Goal: Information Seeking & Learning: Learn about a topic

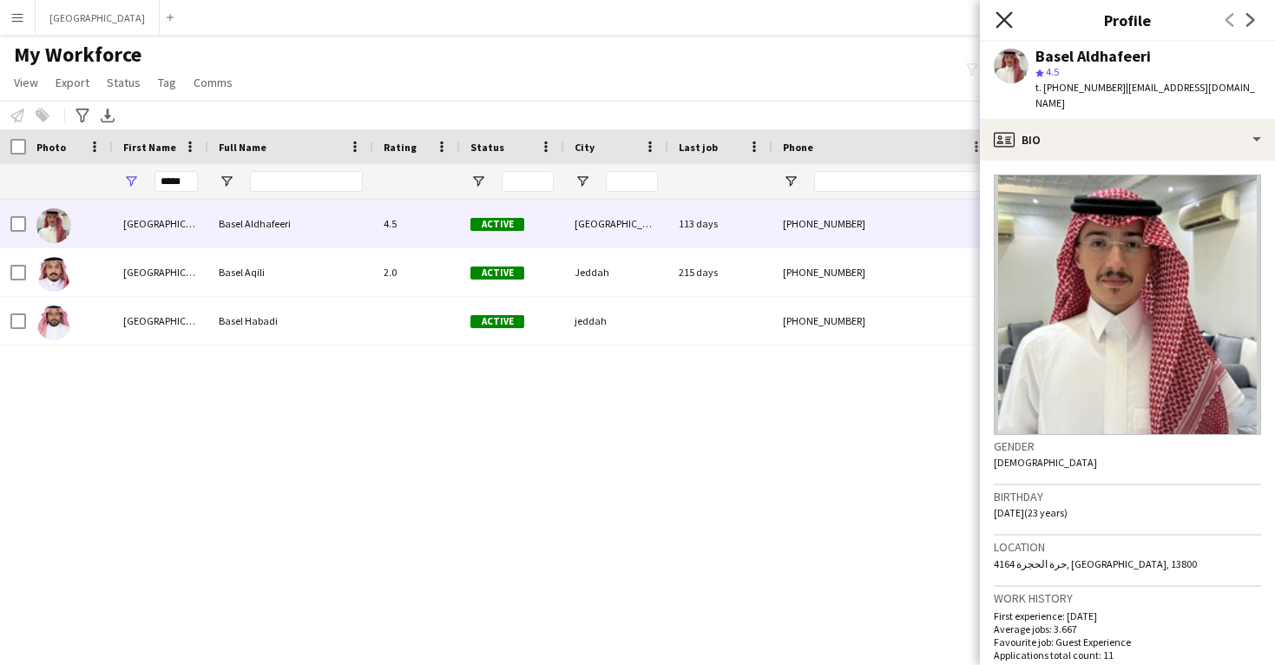
click at [999, 22] on icon "Close pop-in" at bounding box center [1003, 19] width 16 height 16
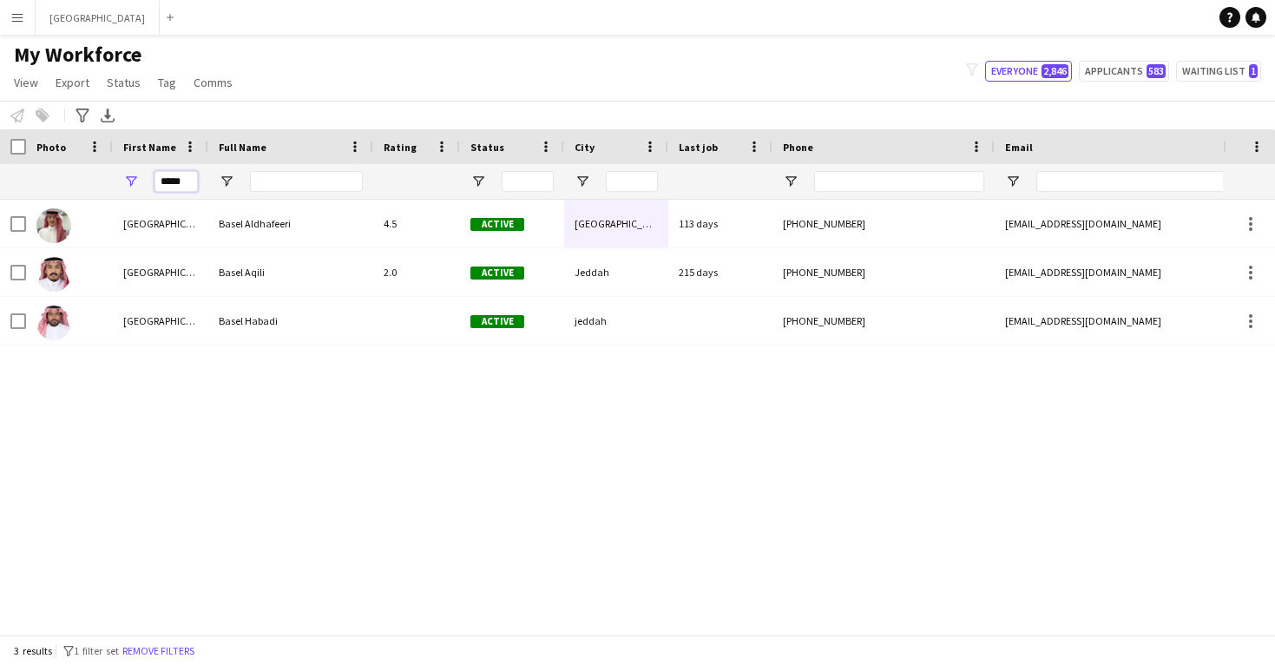
click at [180, 188] on input "*****" at bounding box center [175, 181] width 43 height 21
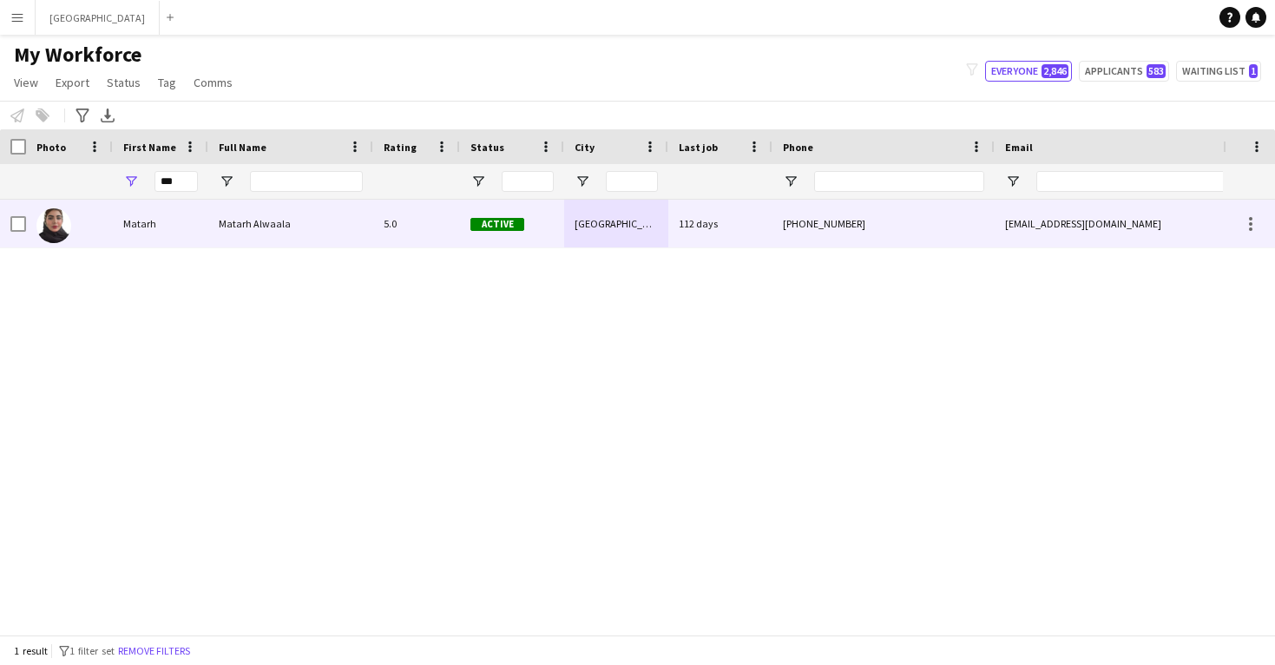
click at [149, 223] on div "Matarh" at bounding box center [160, 224] width 95 height 48
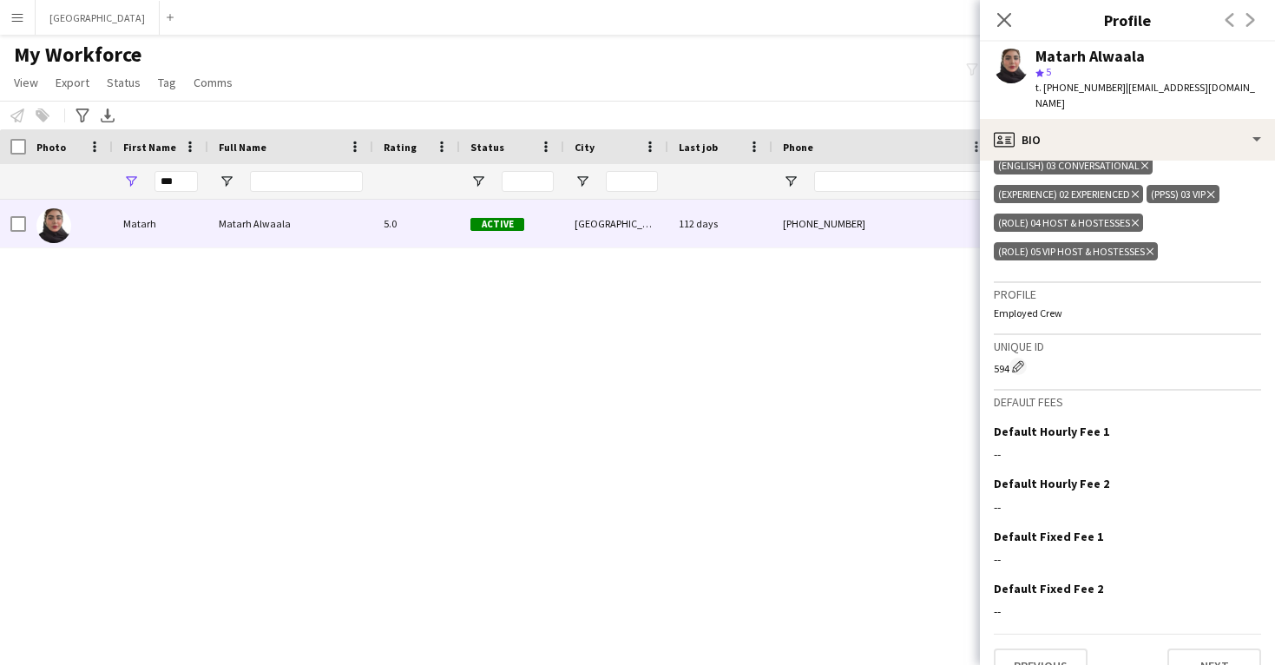
scroll to position [651, 0]
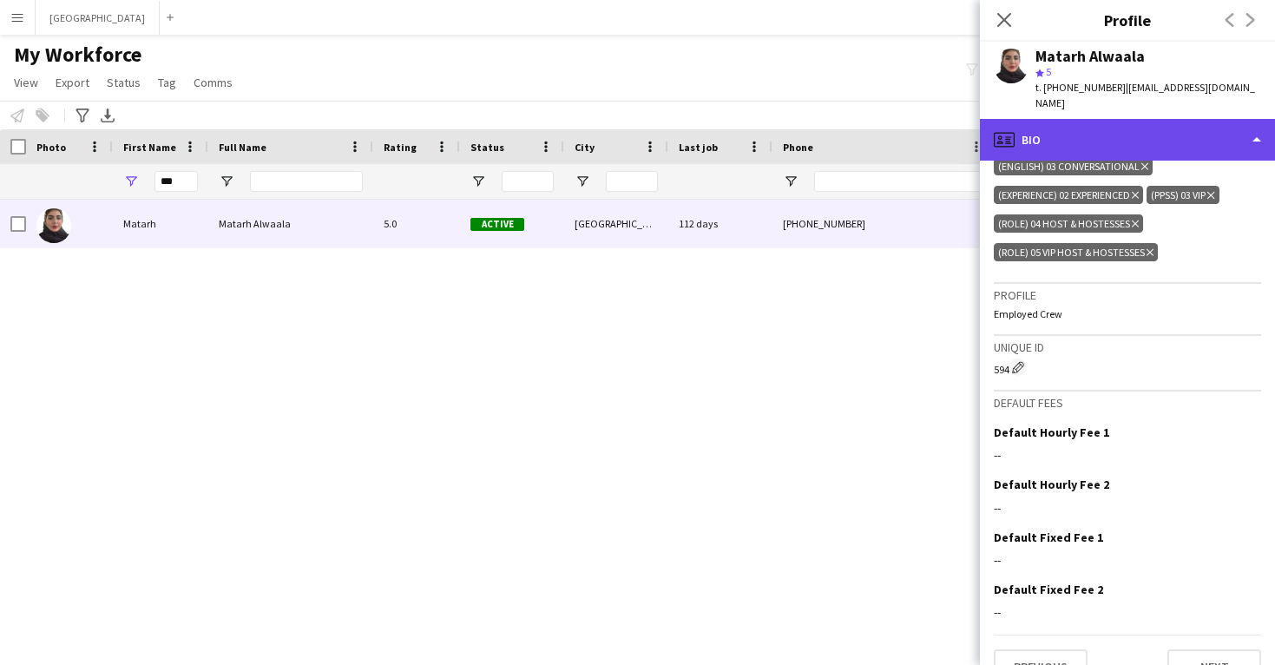
click at [1067, 136] on div "profile Bio" at bounding box center [1127, 140] width 295 height 42
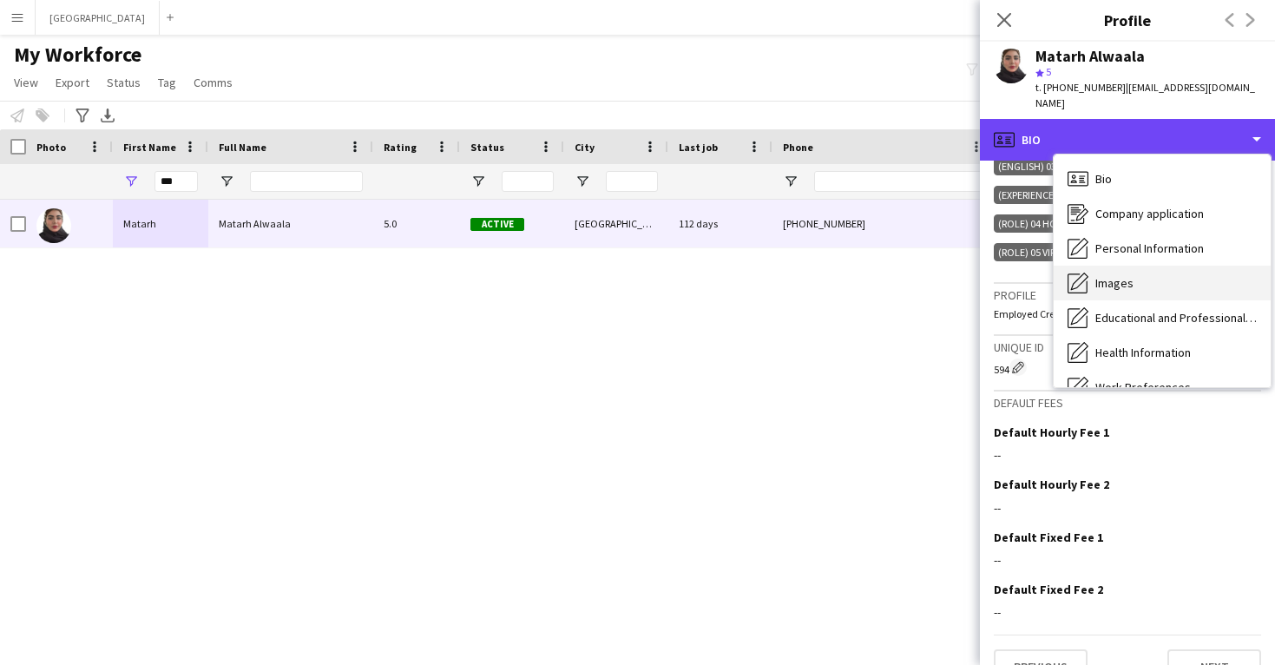
scroll to position [0, 0]
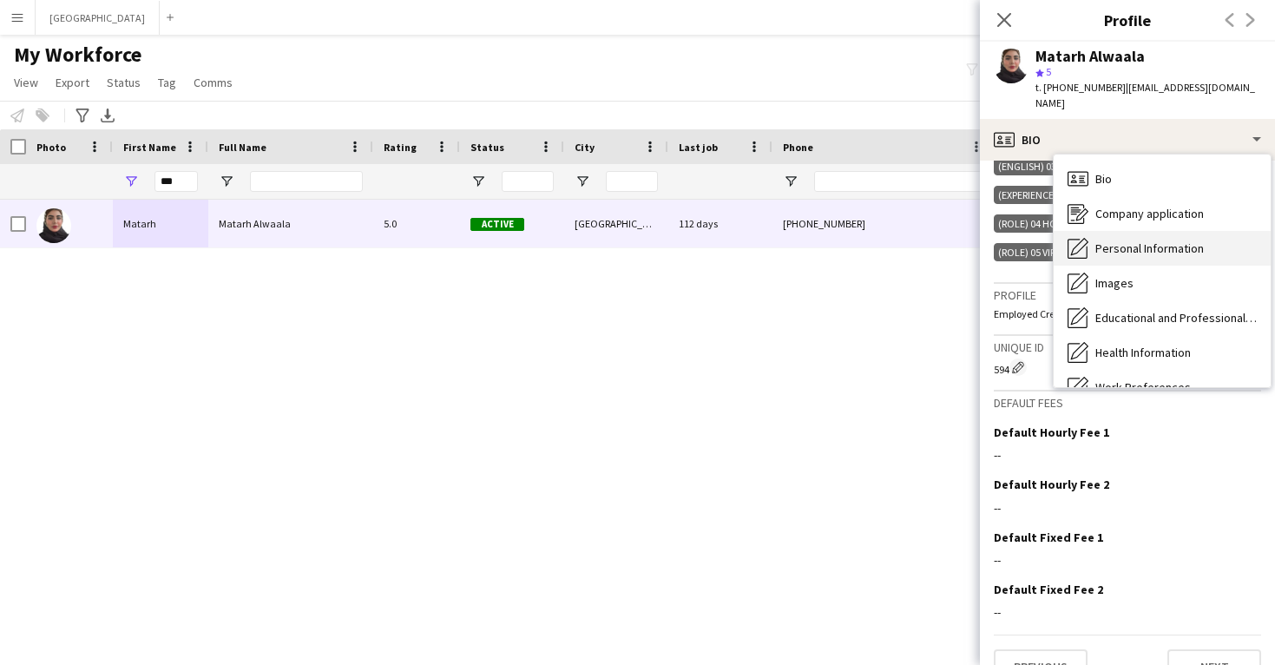
click at [1115, 243] on div "Personal Information Personal Information" at bounding box center [1161, 248] width 217 height 35
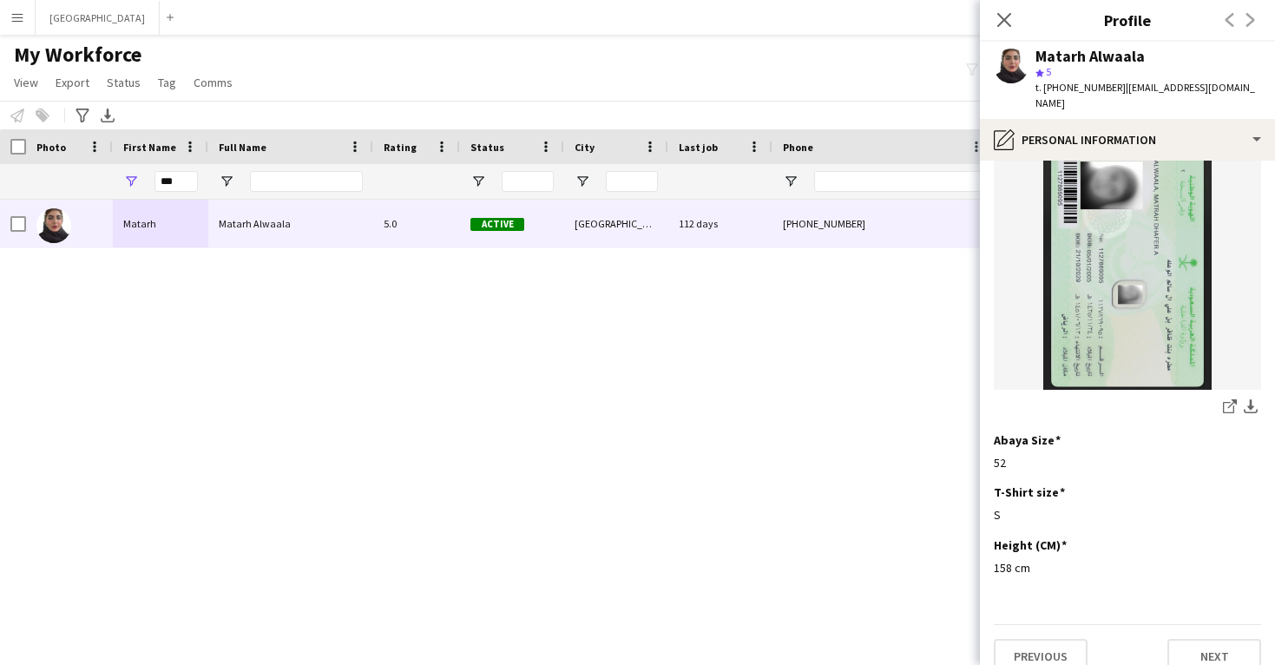
scroll to position [899, 0]
click at [178, 178] on input "***" at bounding box center [175, 181] width 43 height 21
paste input "**********"
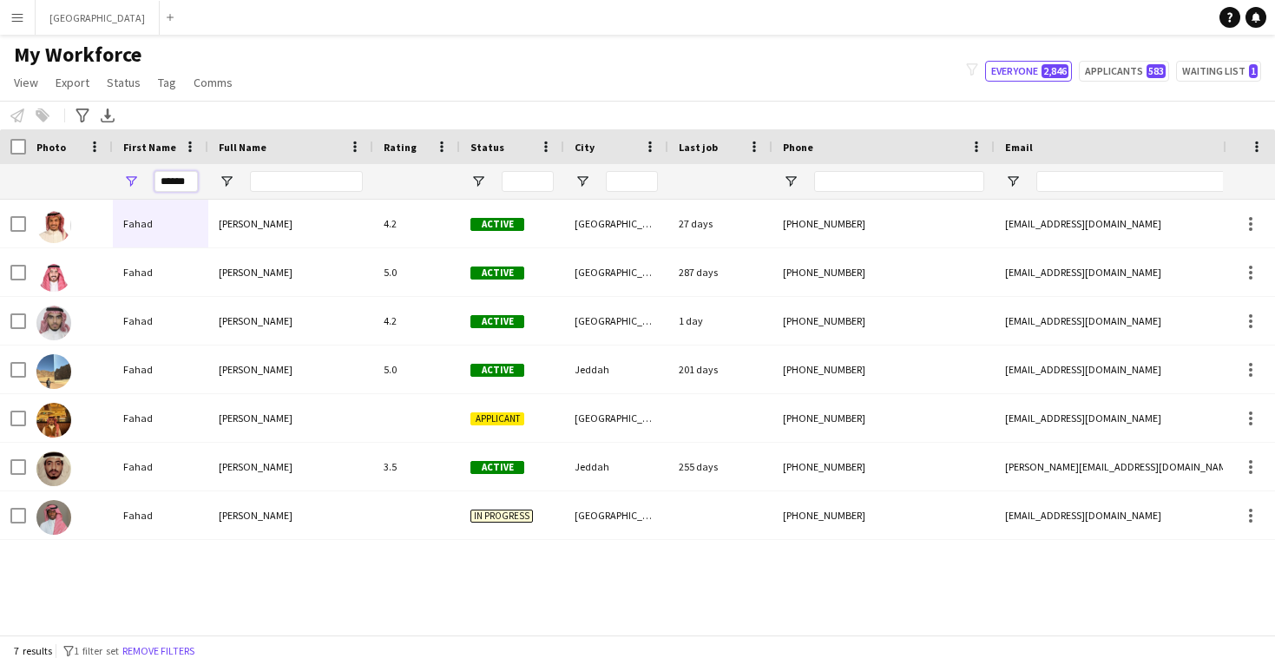
click at [180, 183] on input "*****" at bounding box center [175, 181] width 43 height 21
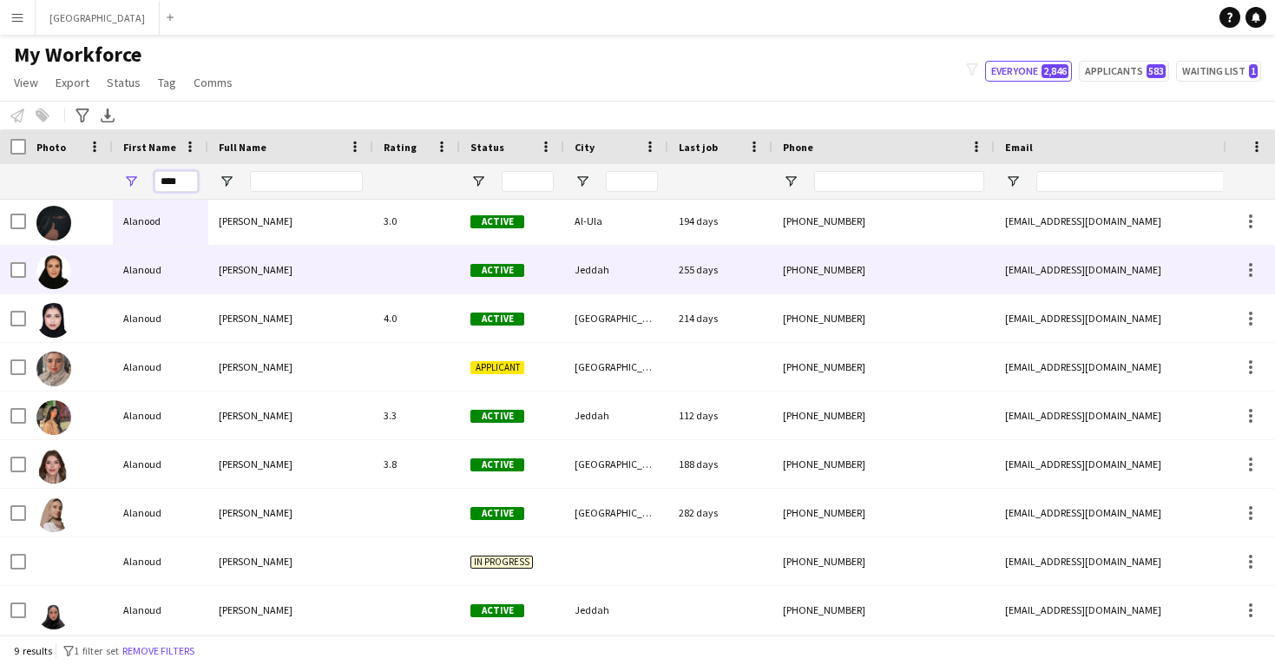
scroll to position [3, 0]
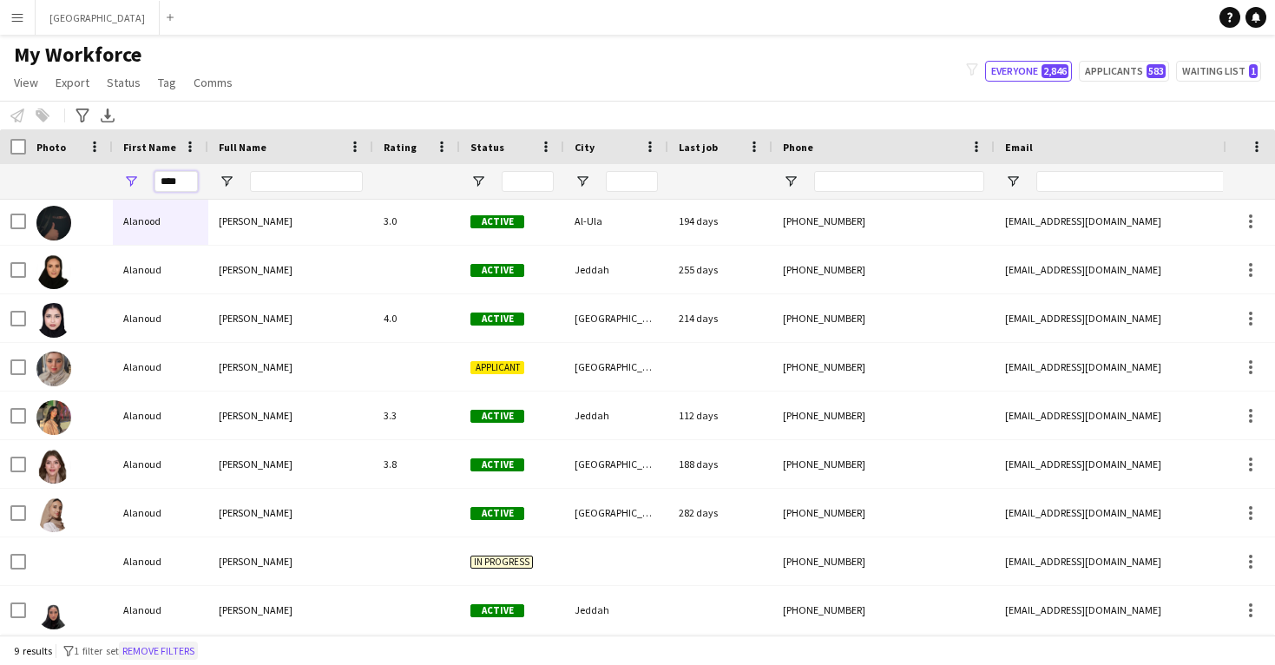
type input "****"
click at [182, 644] on button "Remove filters" at bounding box center [158, 650] width 79 height 19
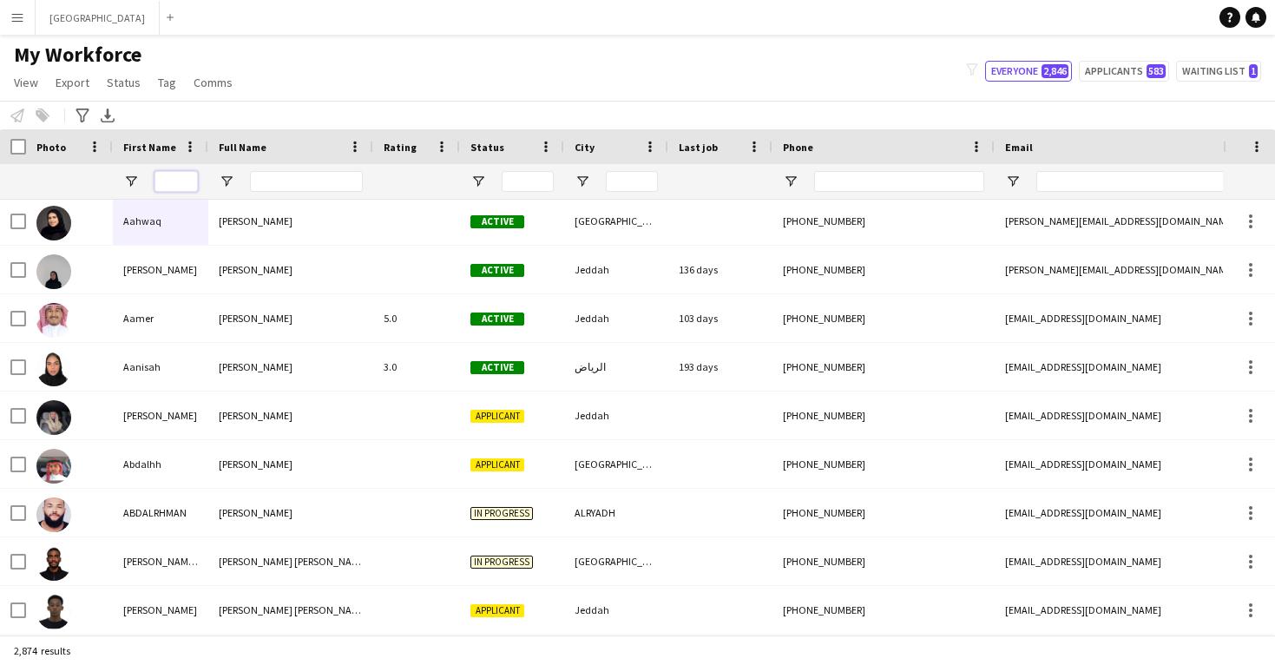
click at [179, 178] on input "First Name Filter Input" at bounding box center [175, 181] width 43 height 21
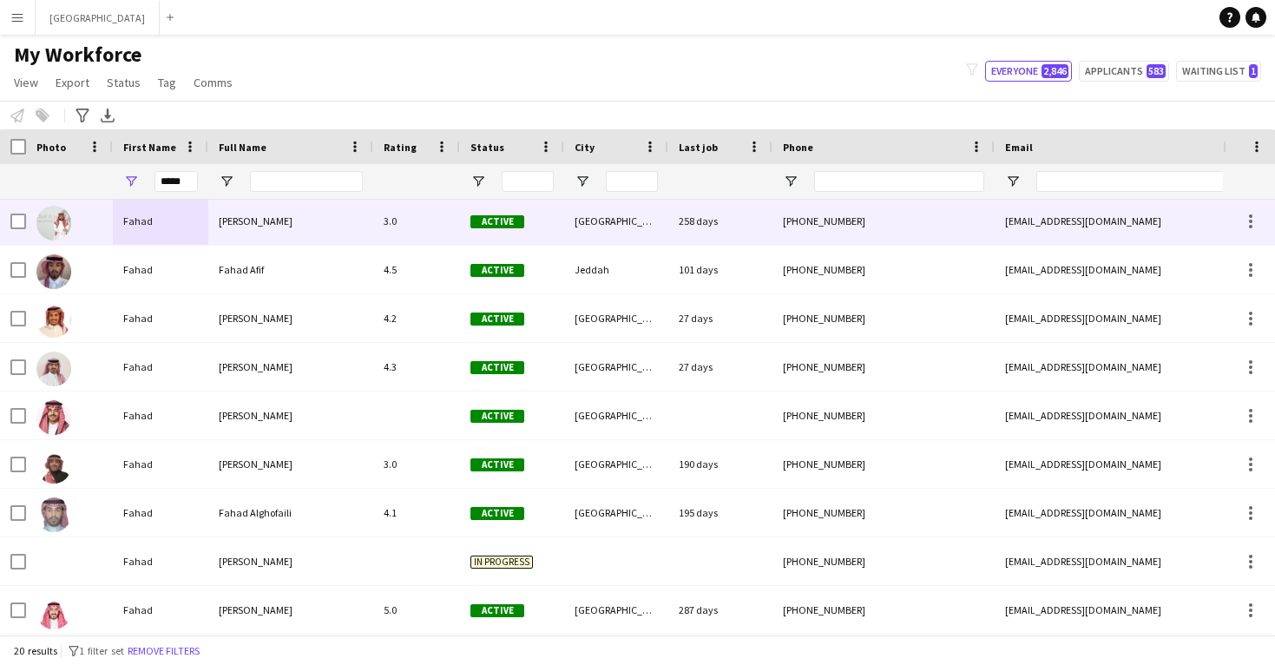
drag, startPoint x: 208, startPoint y: 209, endPoint x: 178, endPoint y: 377, distance: 171.0
click at [178, 377] on div "Fahad" at bounding box center [160, 367] width 95 height 48
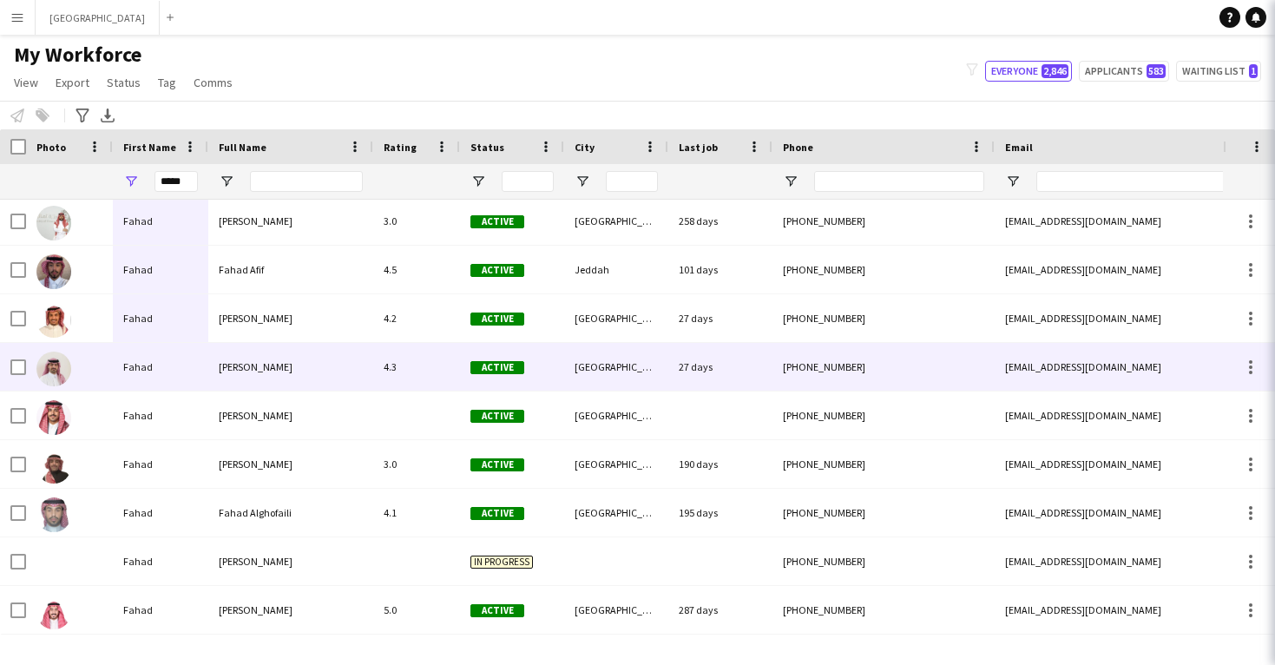
scroll to position [0, 0]
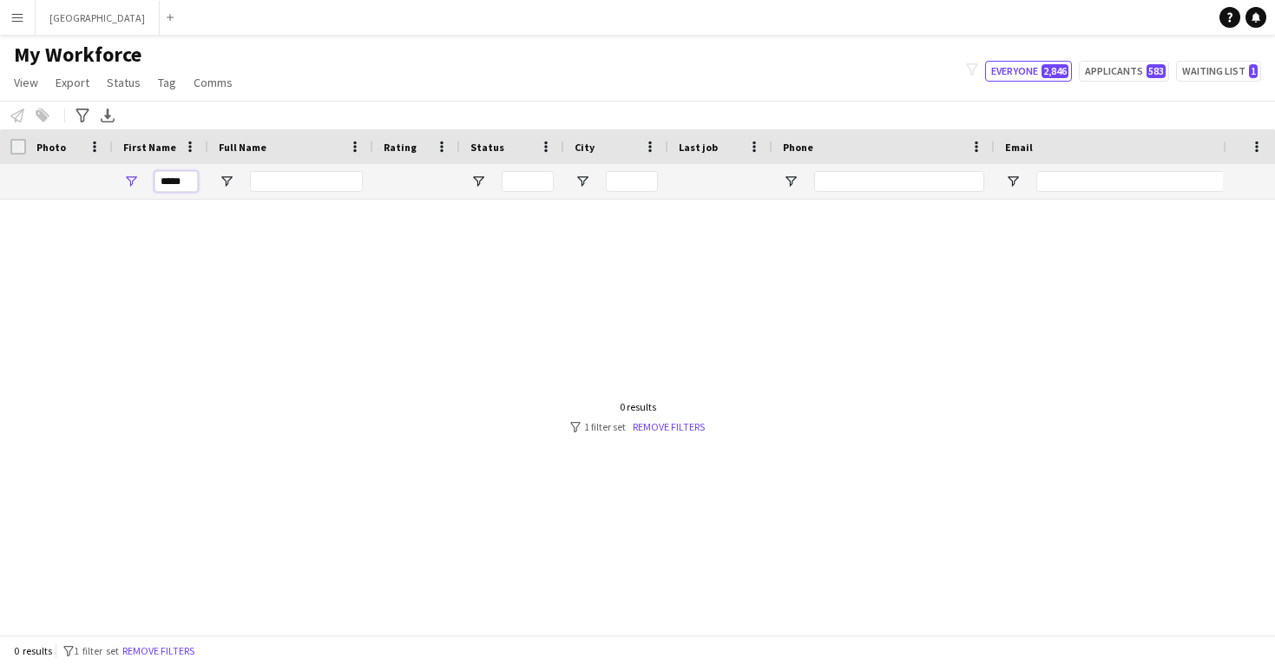
click at [174, 187] on input "*****" at bounding box center [175, 181] width 43 height 21
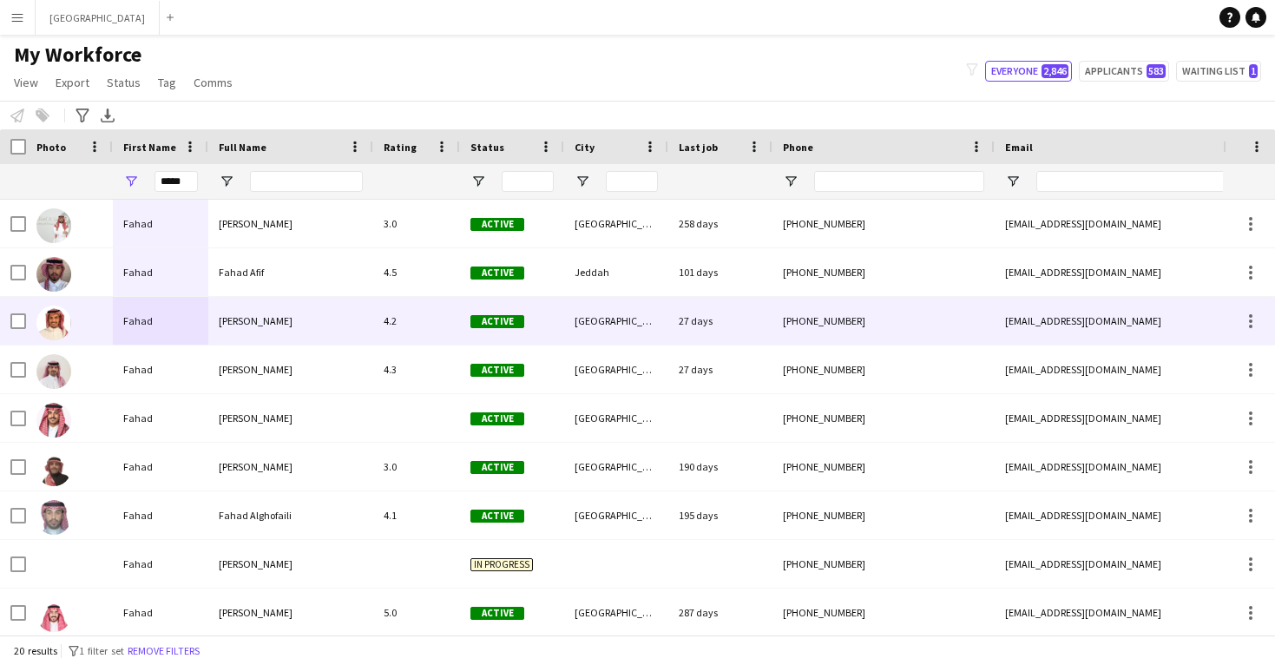
click at [188, 331] on div "Fahad" at bounding box center [160, 321] width 95 height 48
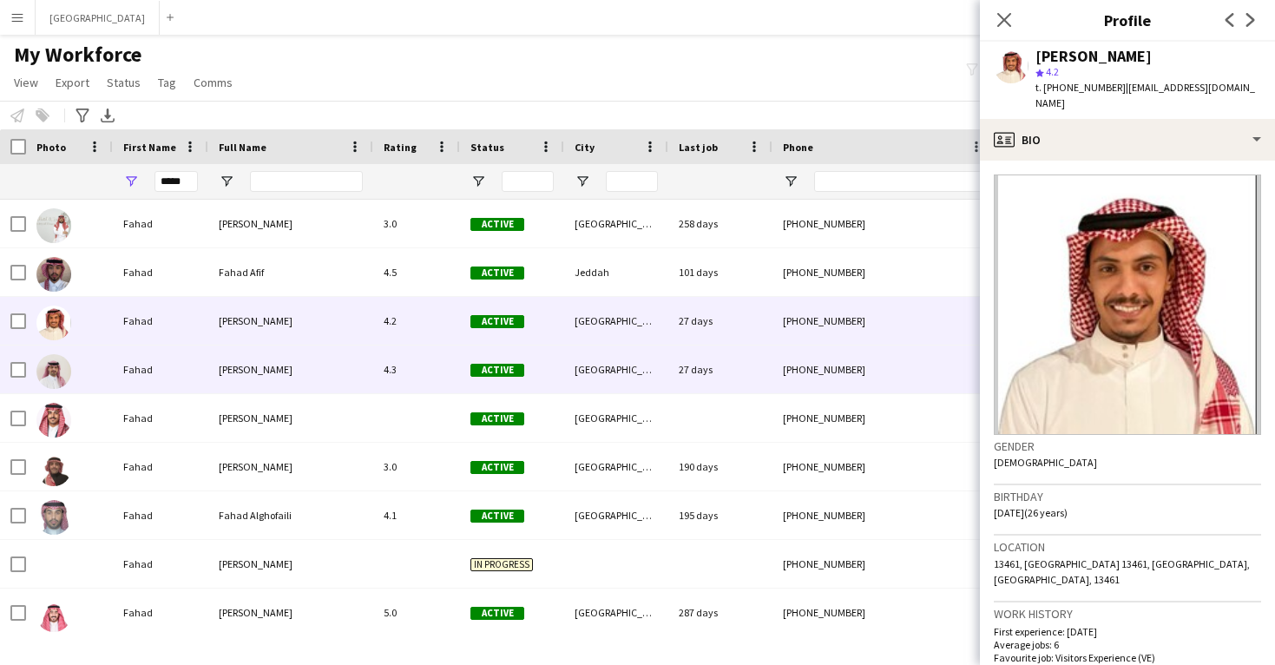
click at [231, 371] on span "[PERSON_NAME]" at bounding box center [256, 369] width 74 height 13
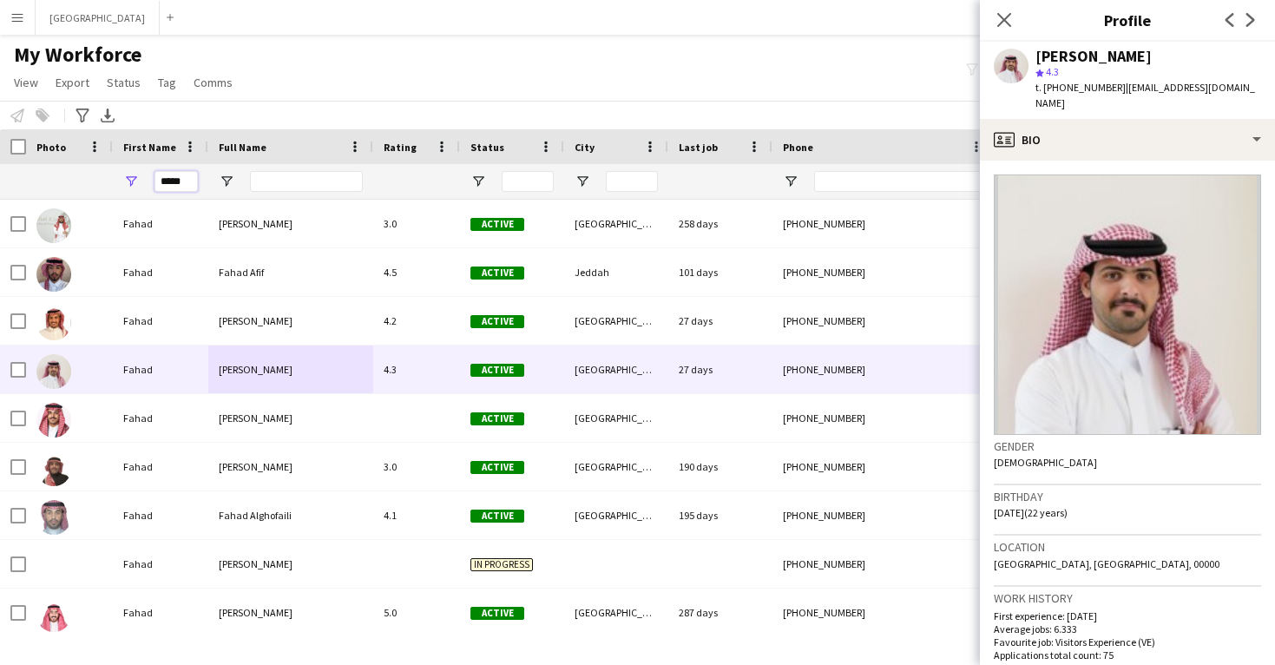
click at [177, 184] on input "*****" at bounding box center [175, 181] width 43 height 21
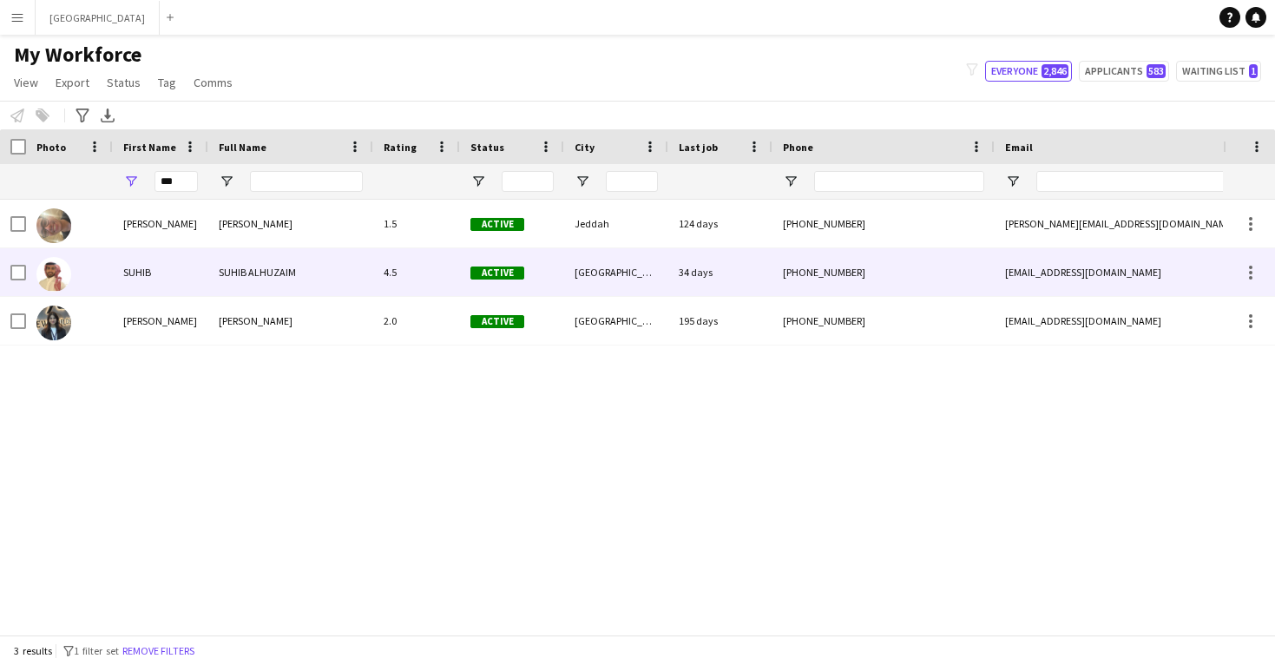
click at [179, 282] on div "SUHIB" at bounding box center [160, 272] width 95 height 48
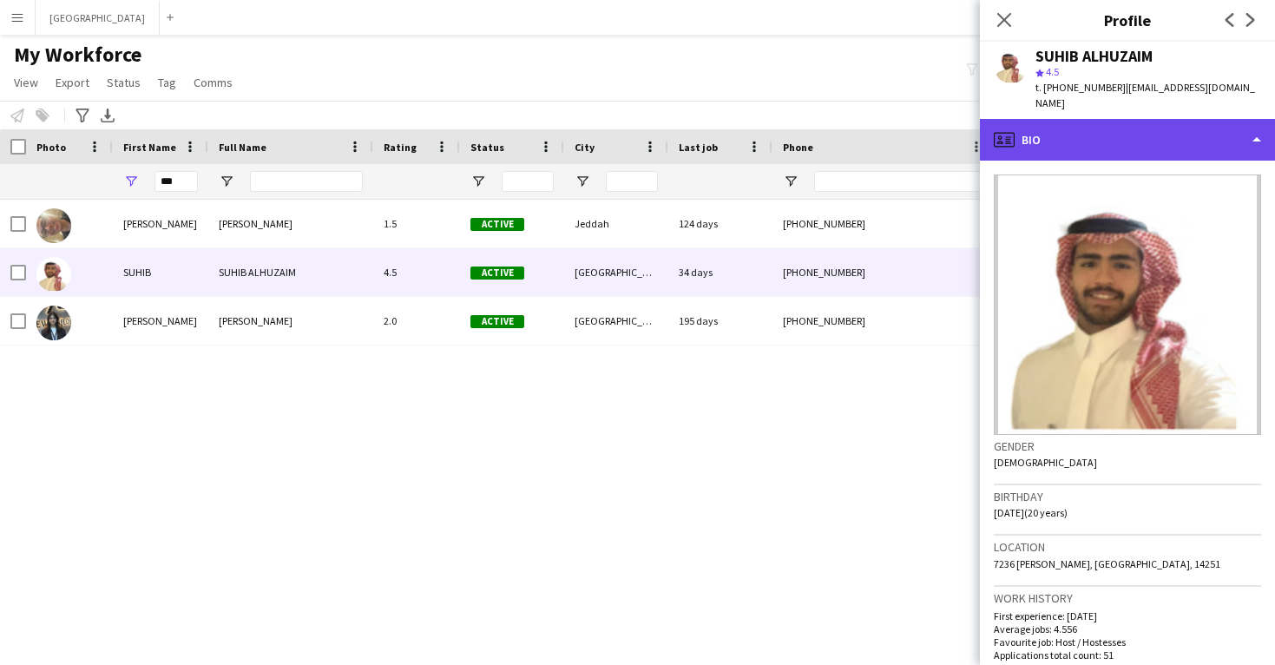
click at [1062, 128] on div "profile Bio" at bounding box center [1127, 140] width 295 height 42
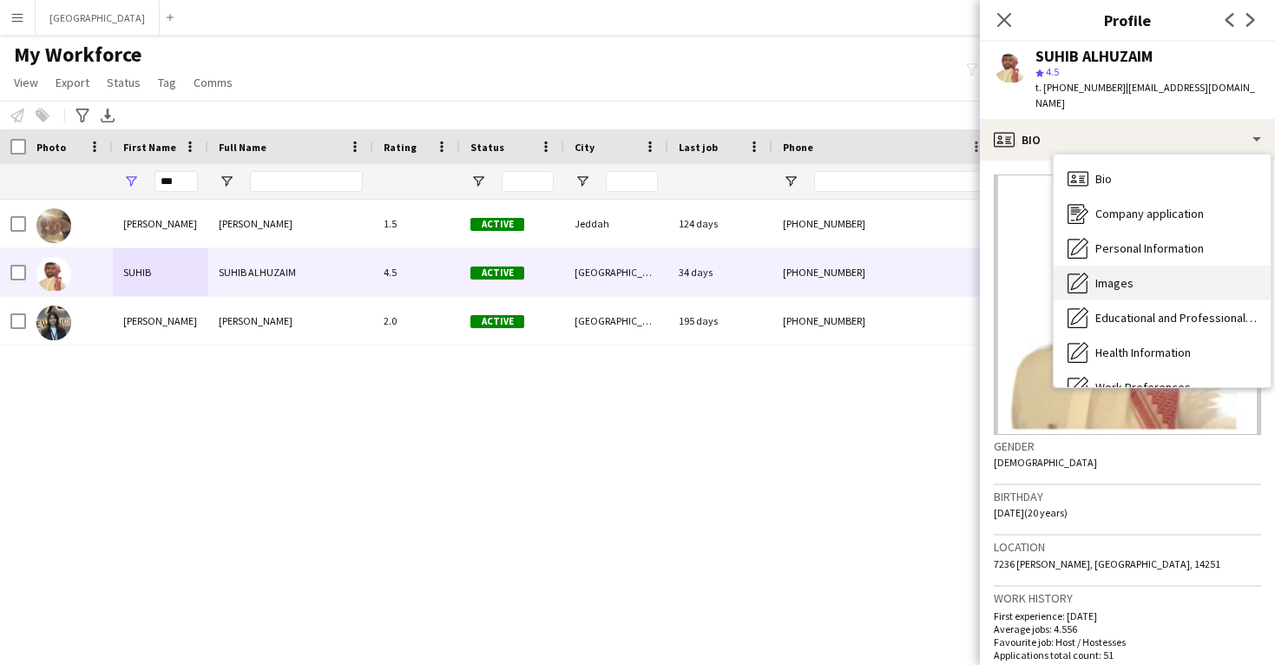
click at [1104, 275] on span "Images" at bounding box center [1114, 283] width 38 height 16
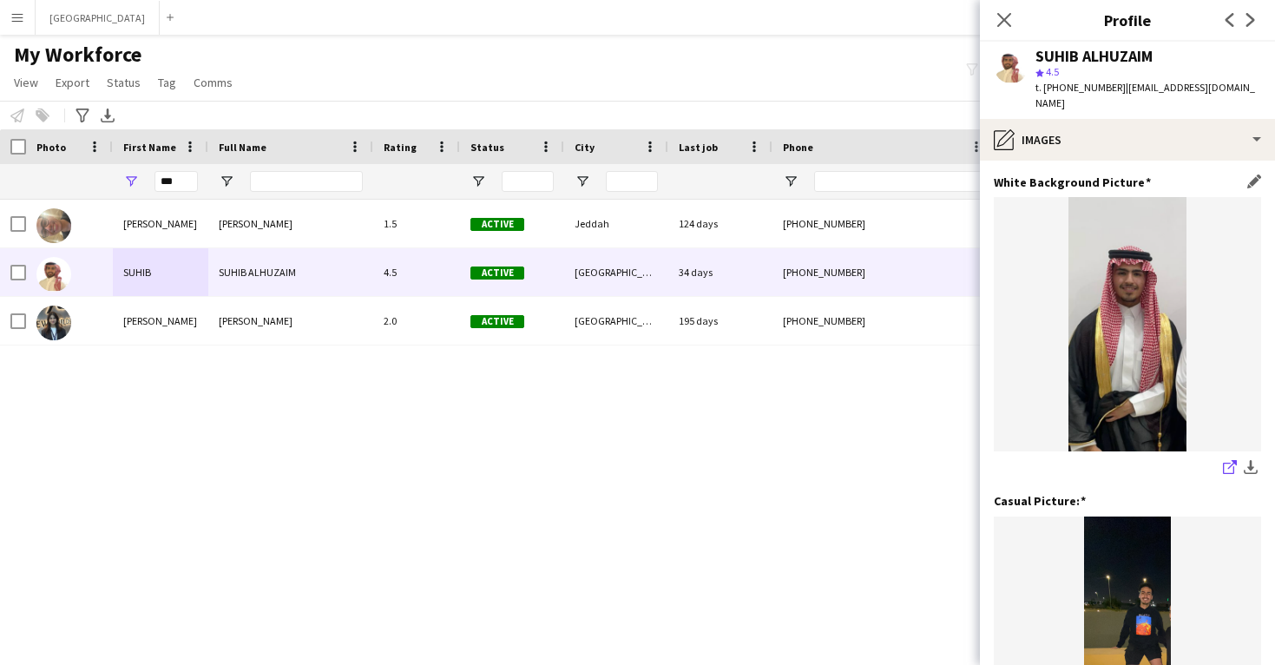
click at [1230, 460] on icon "share-external-link-1" at bounding box center [1229, 467] width 14 height 14
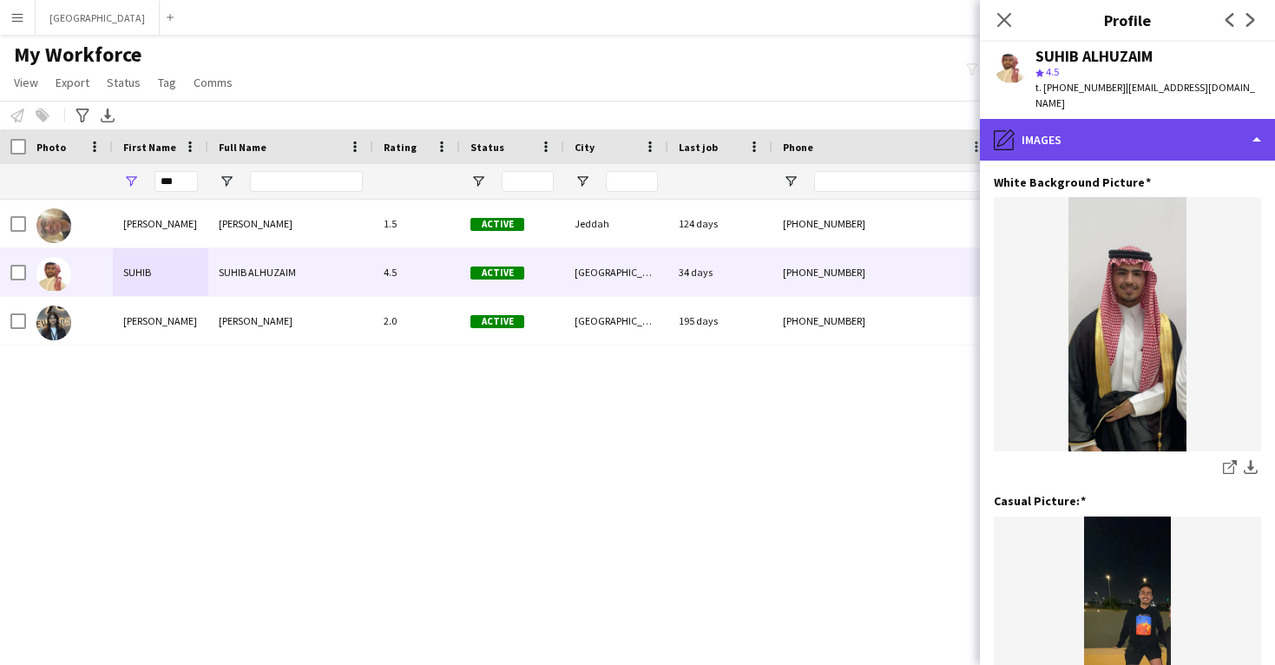
click at [1151, 141] on div "pencil4 Images" at bounding box center [1127, 140] width 295 height 42
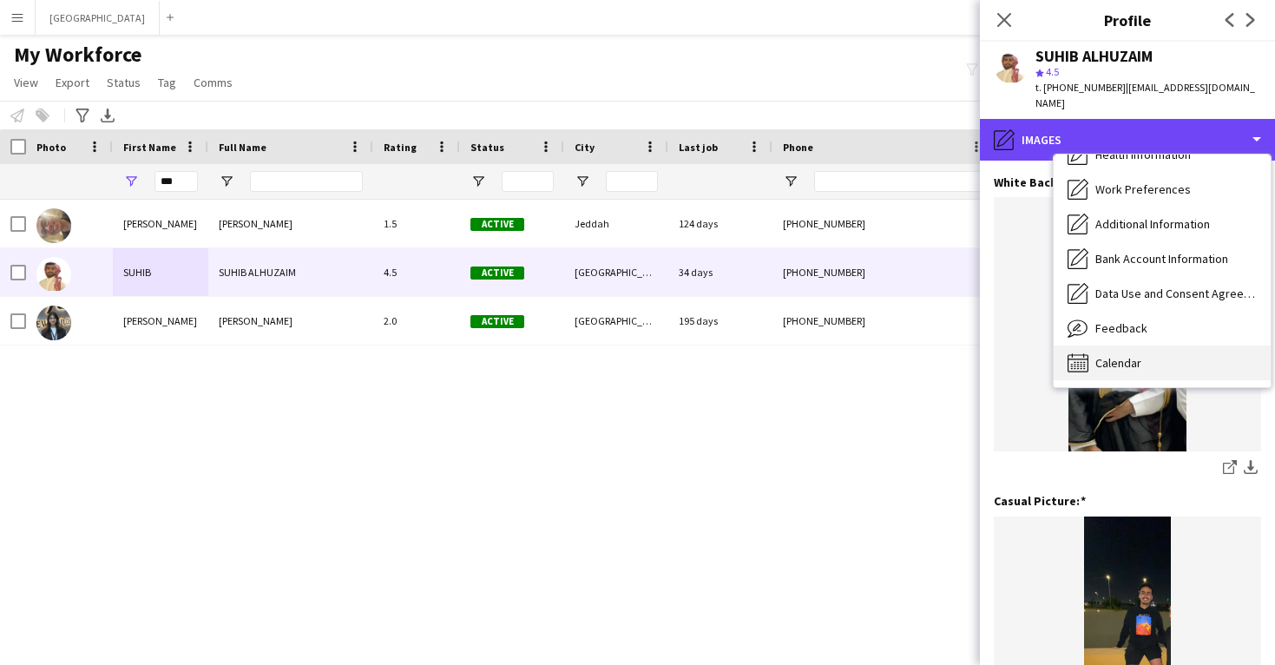
scroll to position [198, 0]
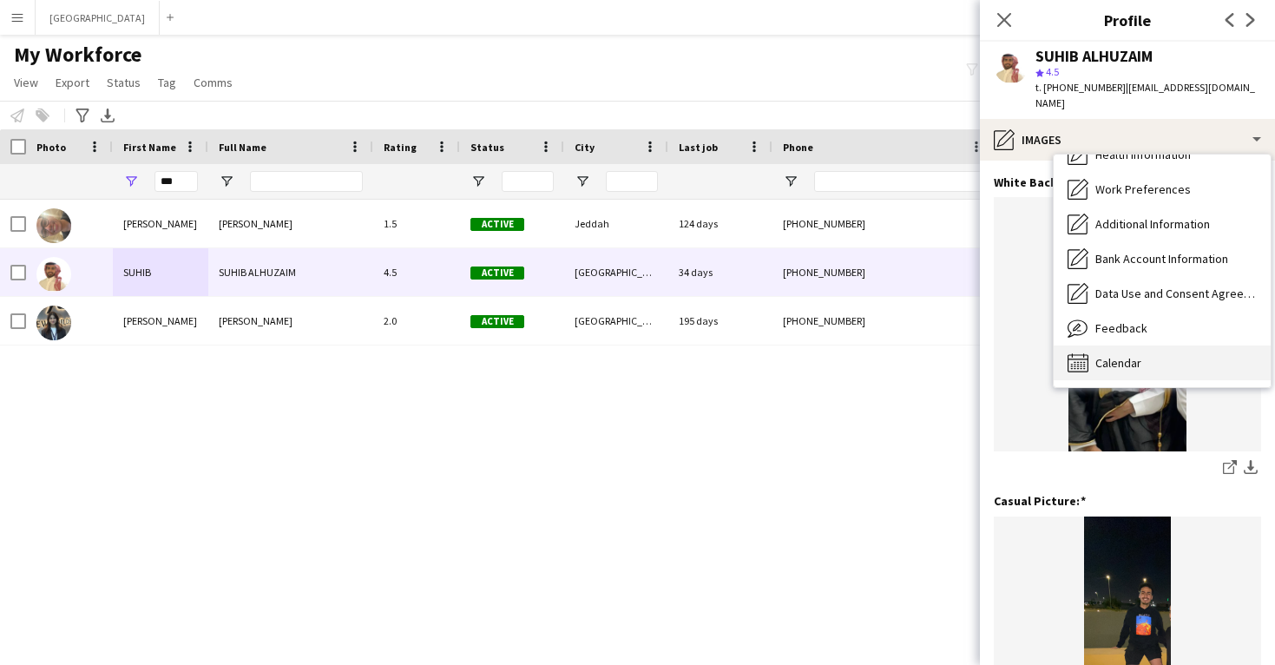
click at [1163, 345] on div "Calendar Calendar" at bounding box center [1161, 362] width 217 height 35
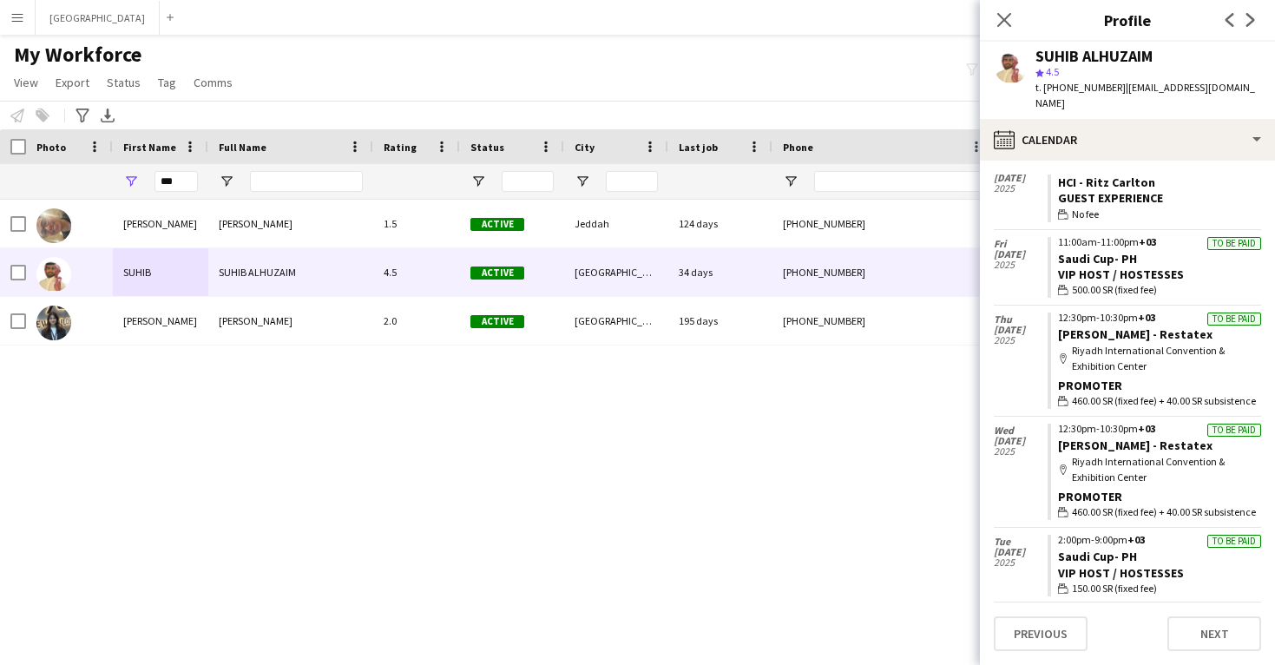
scroll to position [964, 0]
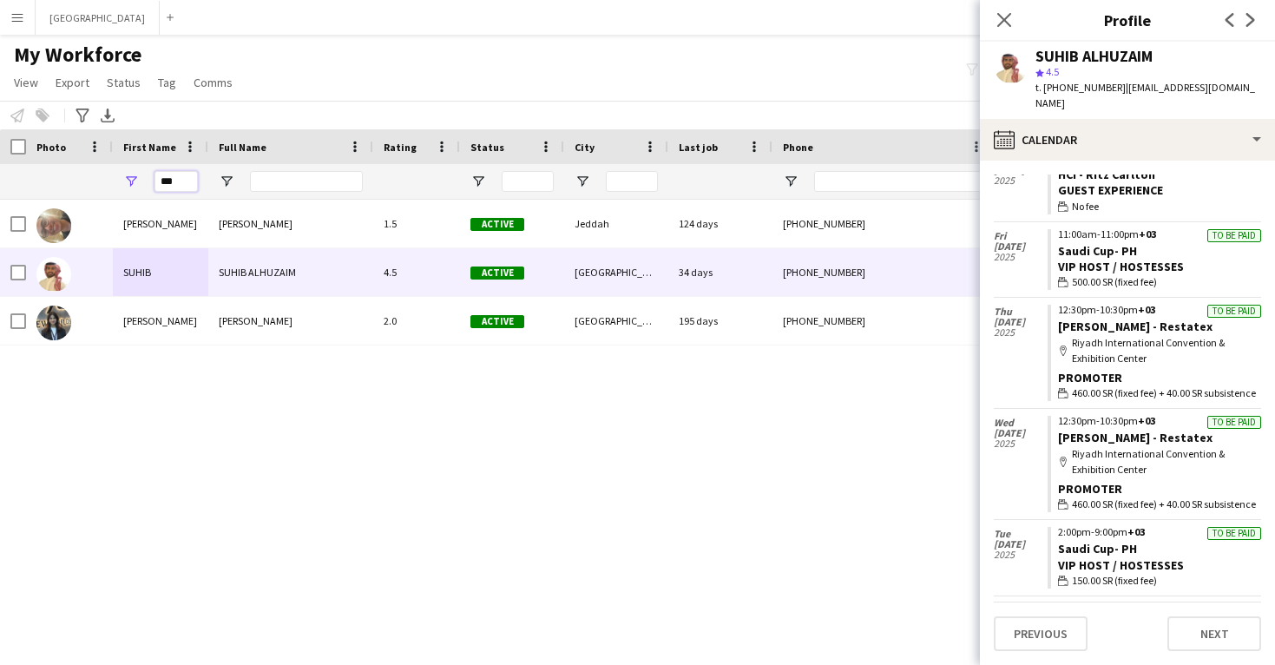
click at [172, 186] on input "***" at bounding box center [175, 181] width 43 height 21
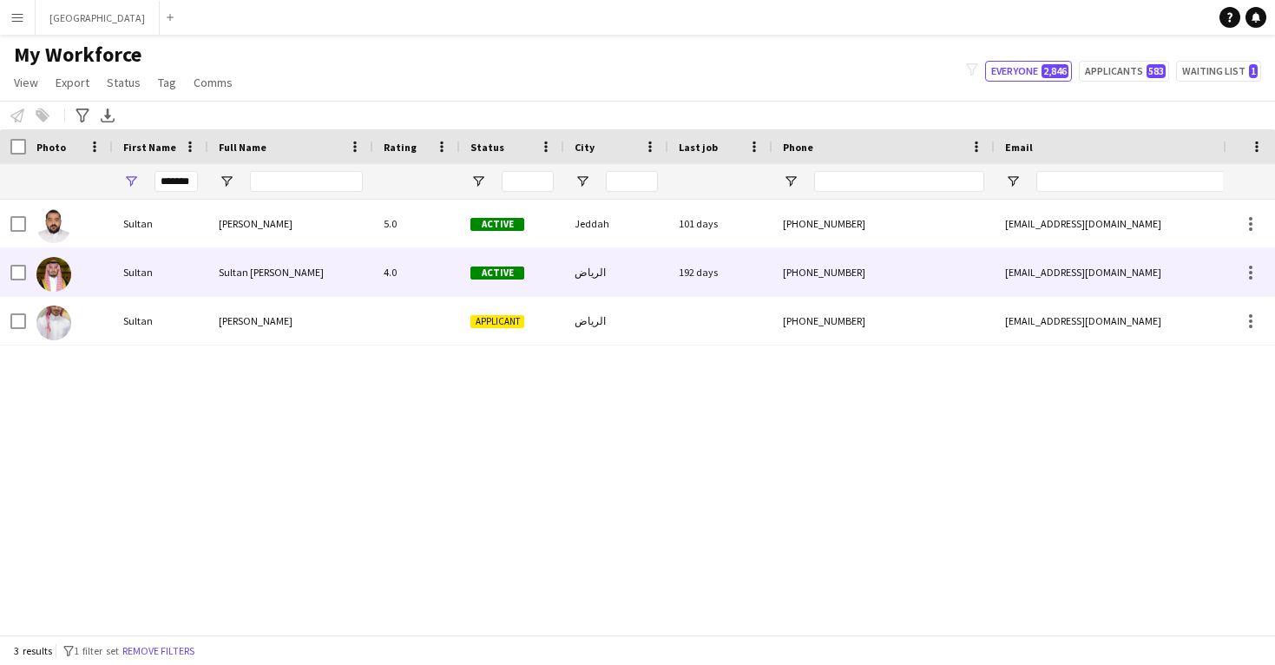
click at [118, 272] on div "Sultan" at bounding box center [160, 272] width 95 height 48
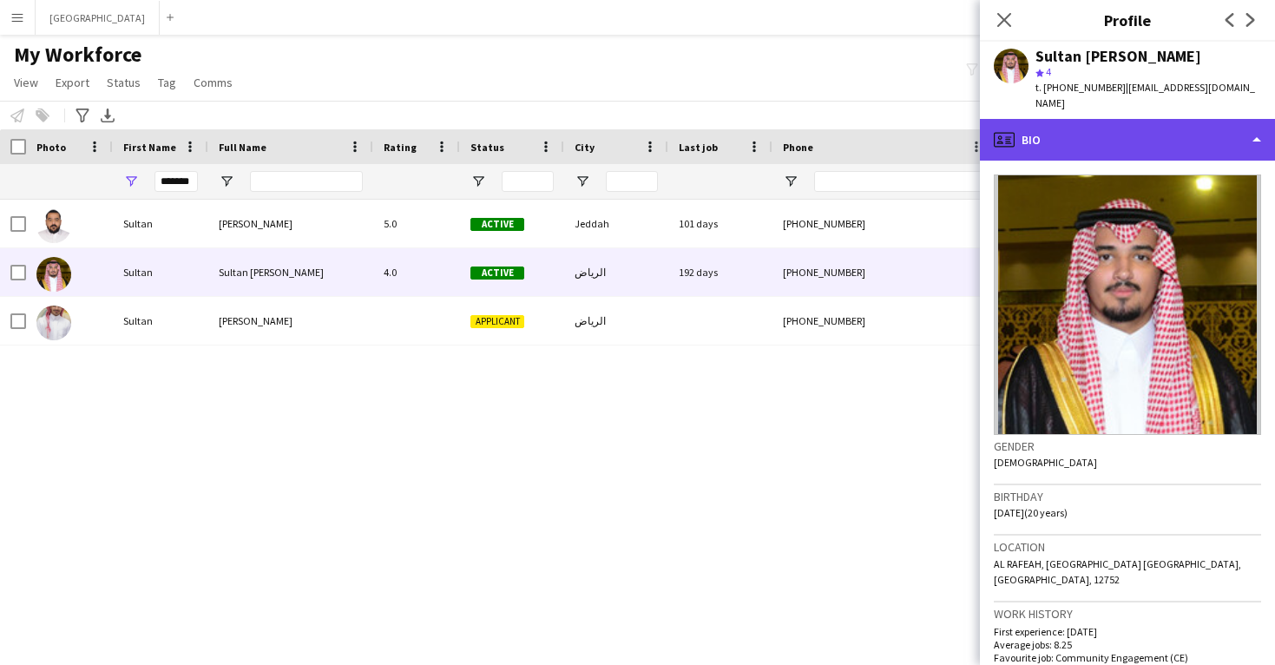
click at [1051, 132] on div "profile Bio" at bounding box center [1127, 140] width 295 height 42
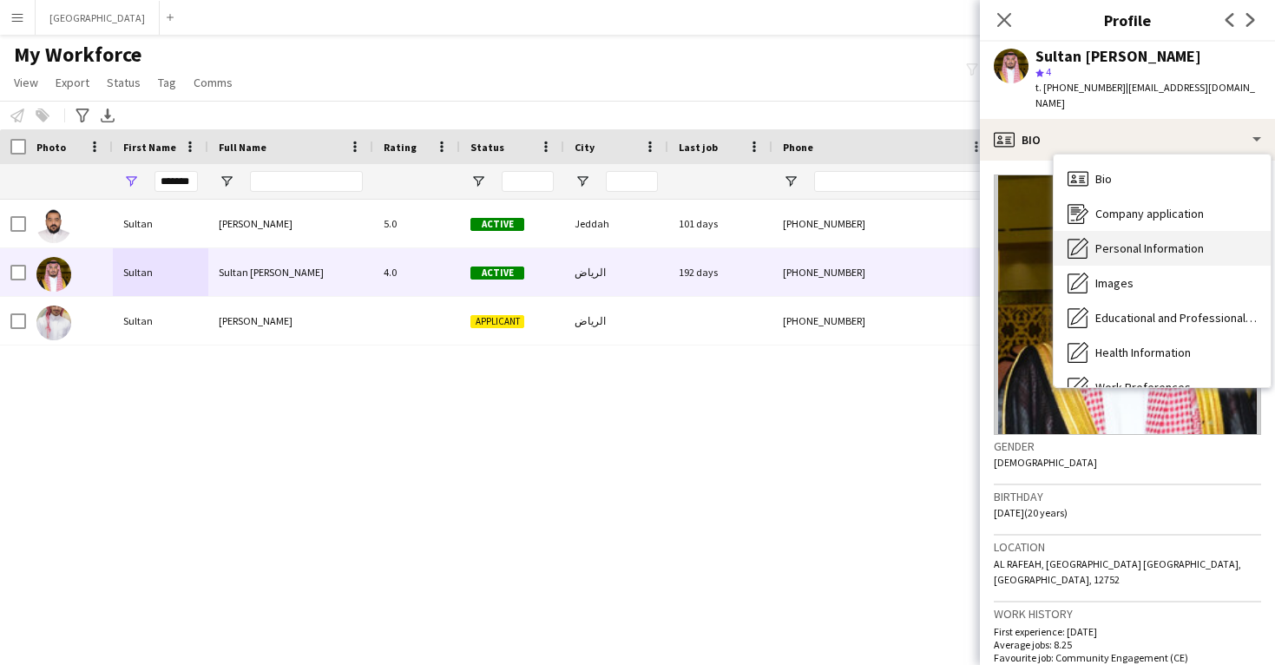
click at [1090, 234] on div "Personal Information Personal Information" at bounding box center [1161, 248] width 217 height 35
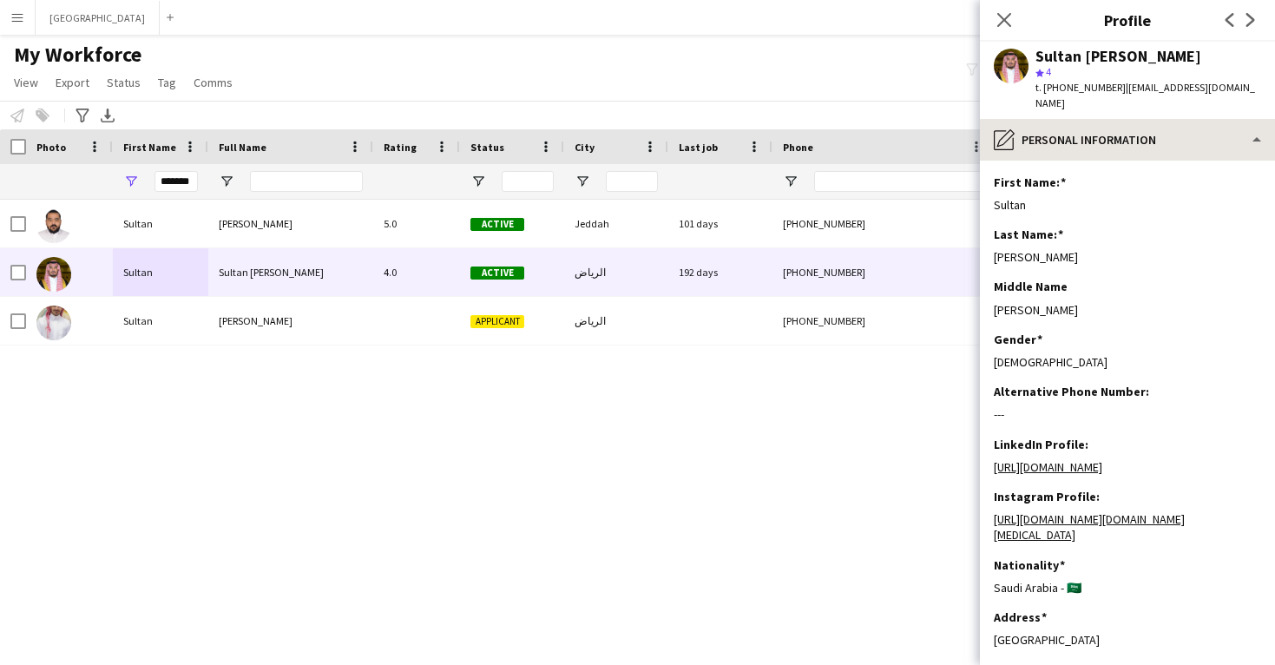
scroll to position [0, 0]
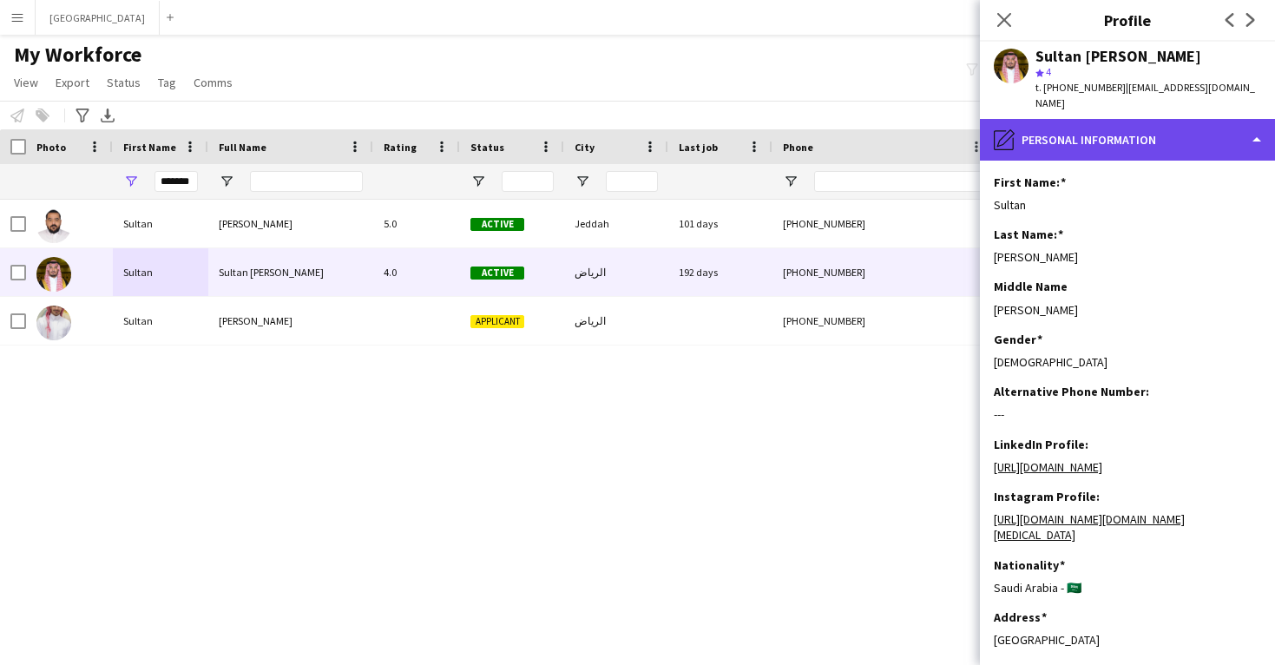
click at [1068, 126] on div "pencil4 Personal Information" at bounding box center [1127, 140] width 295 height 42
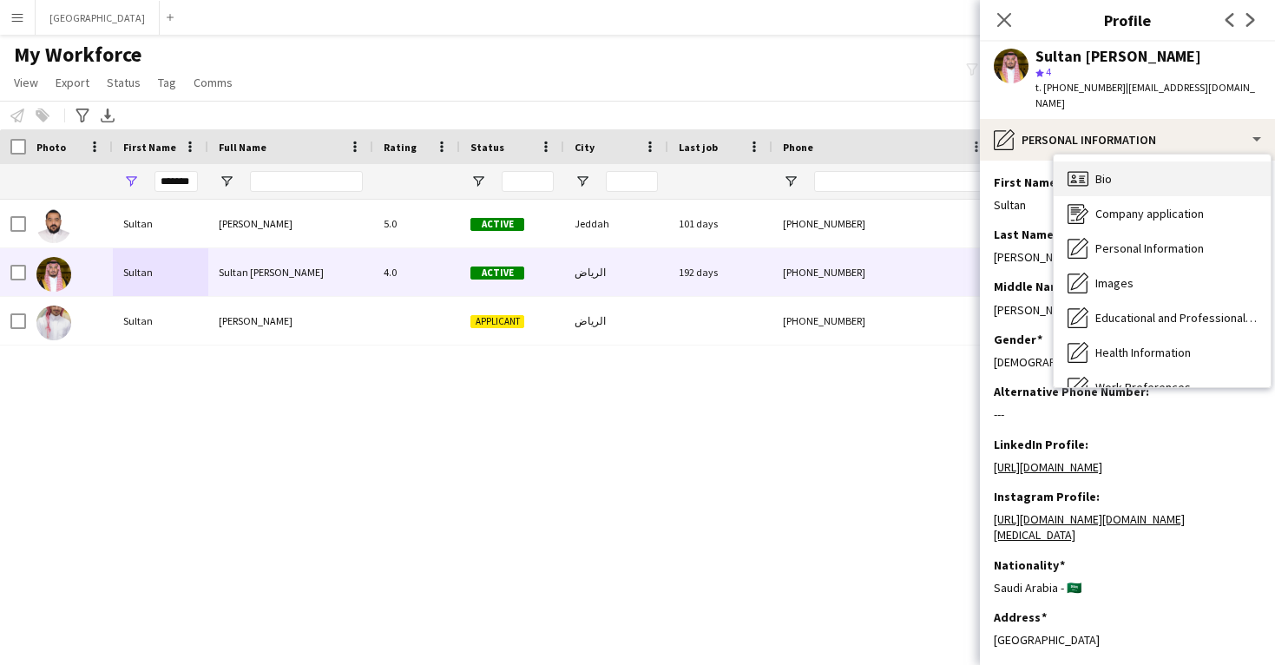
click at [1090, 161] on div "Bio Bio" at bounding box center [1161, 178] width 217 height 35
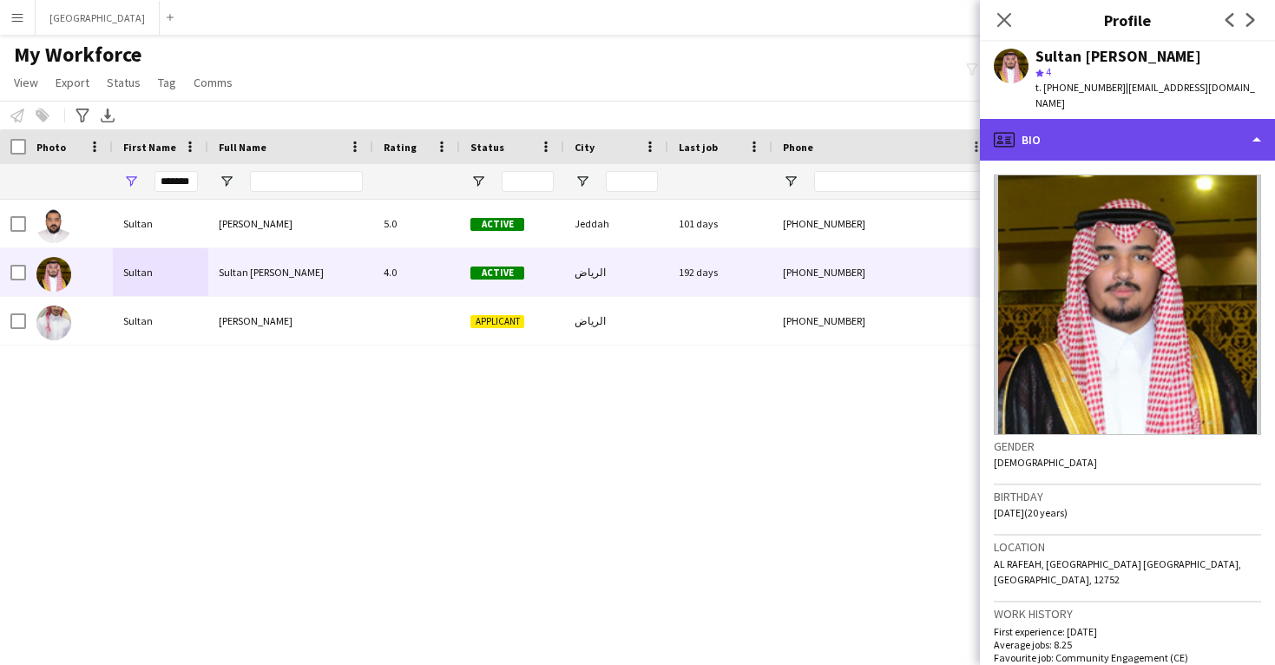
click at [1079, 125] on div "profile Bio" at bounding box center [1127, 140] width 295 height 42
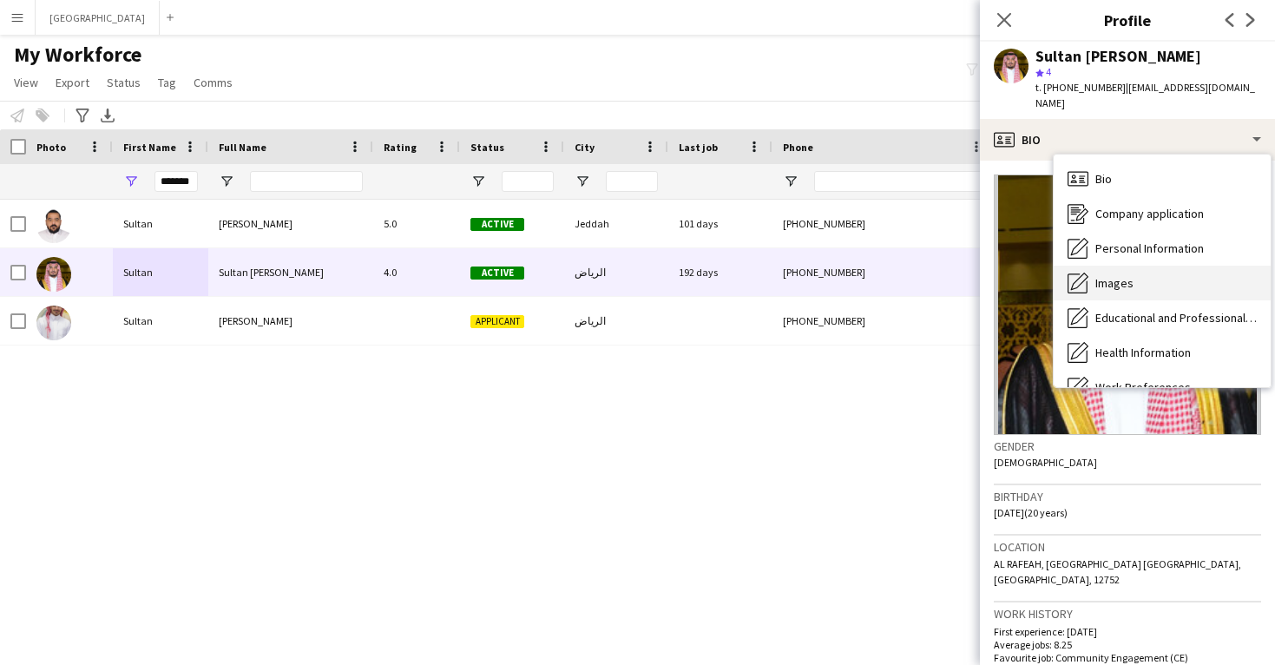
click at [1117, 275] on span "Images" at bounding box center [1114, 283] width 38 height 16
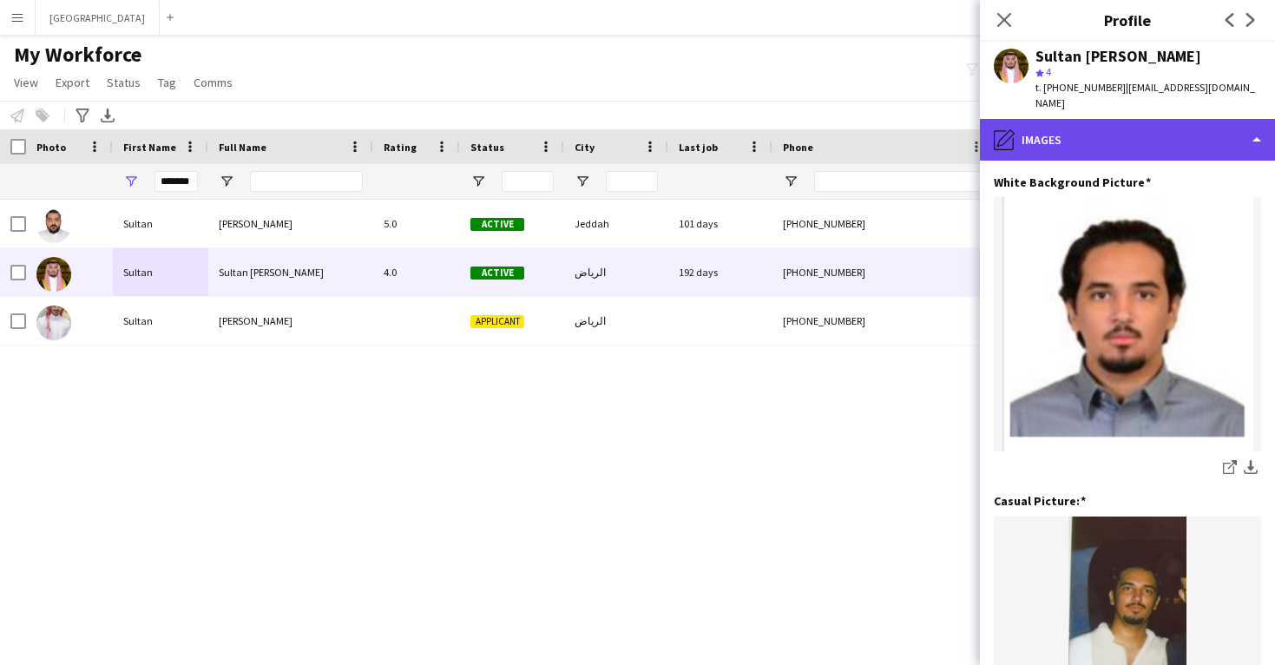
click at [1085, 119] on div "pencil4 Images" at bounding box center [1127, 140] width 295 height 42
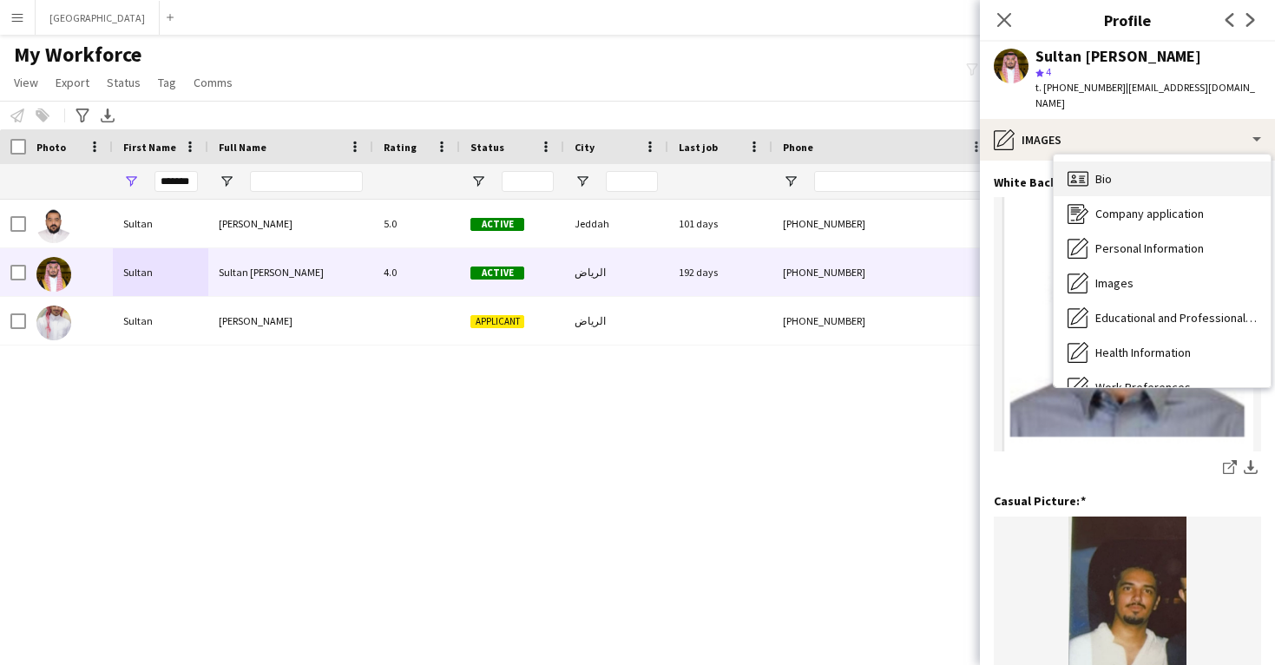
click at [1098, 161] on div "Bio Bio" at bounding box center [1161, 178] width 217 height 35
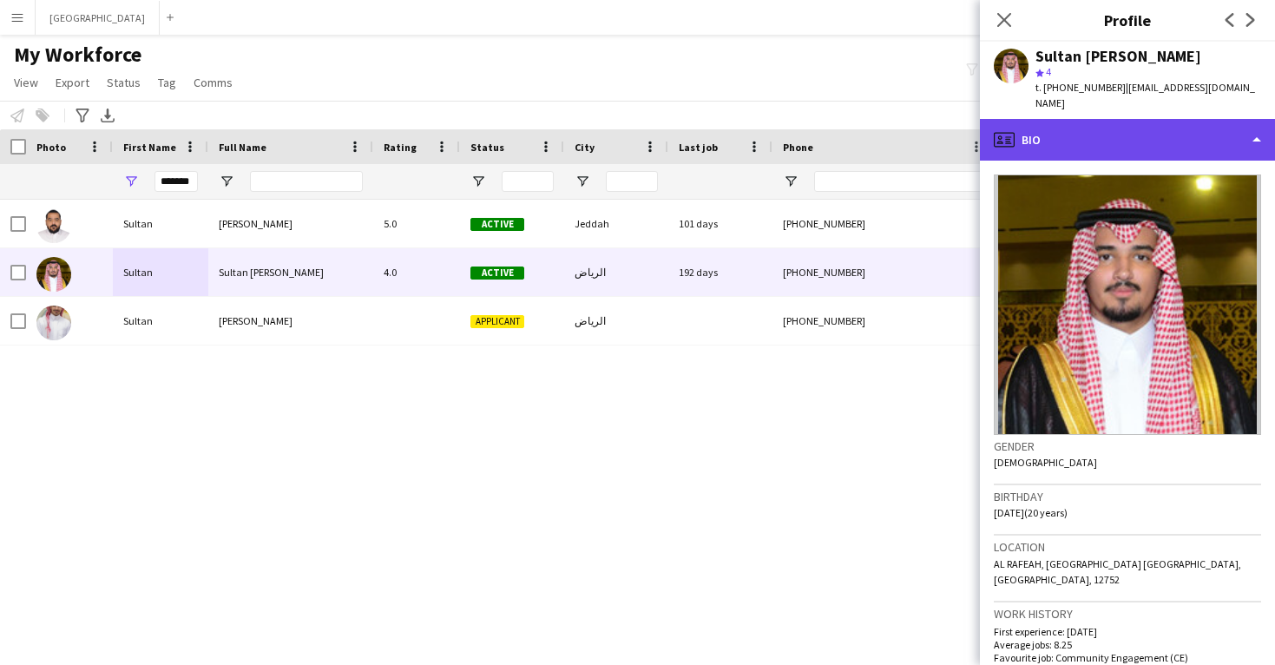
click at [1099, 130] on div "profile Bio" at bounding box center [1127, 140] width 295 height 42
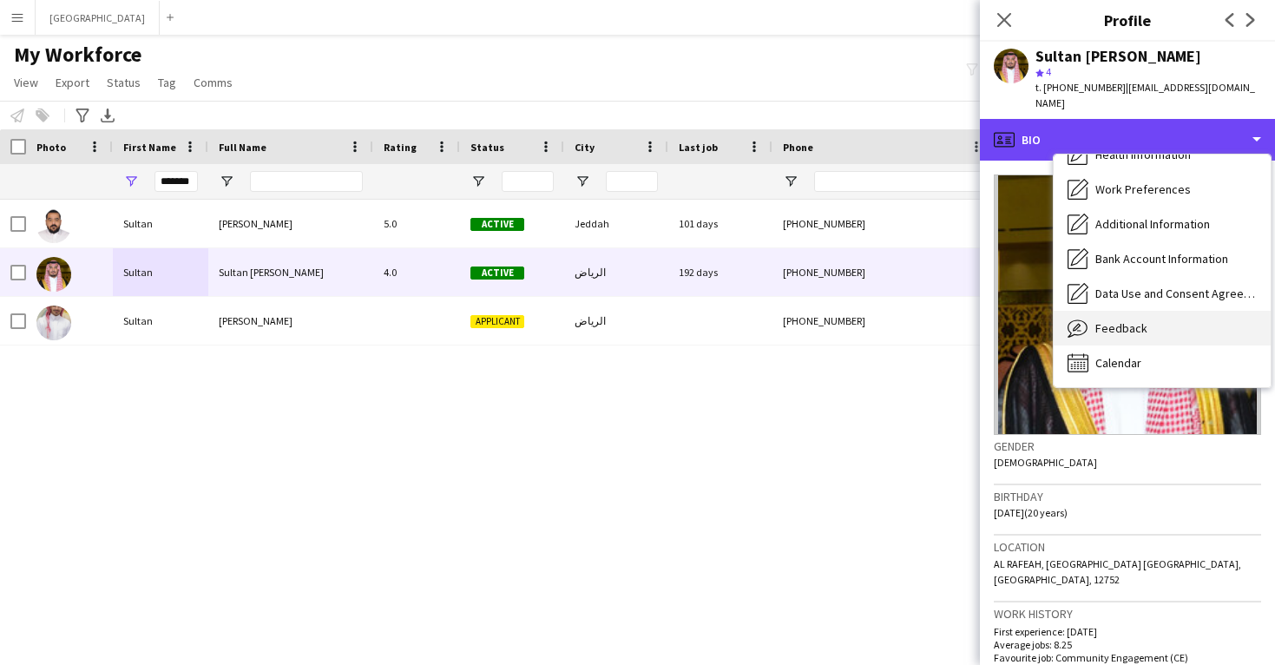
scroll to position [198, 0]
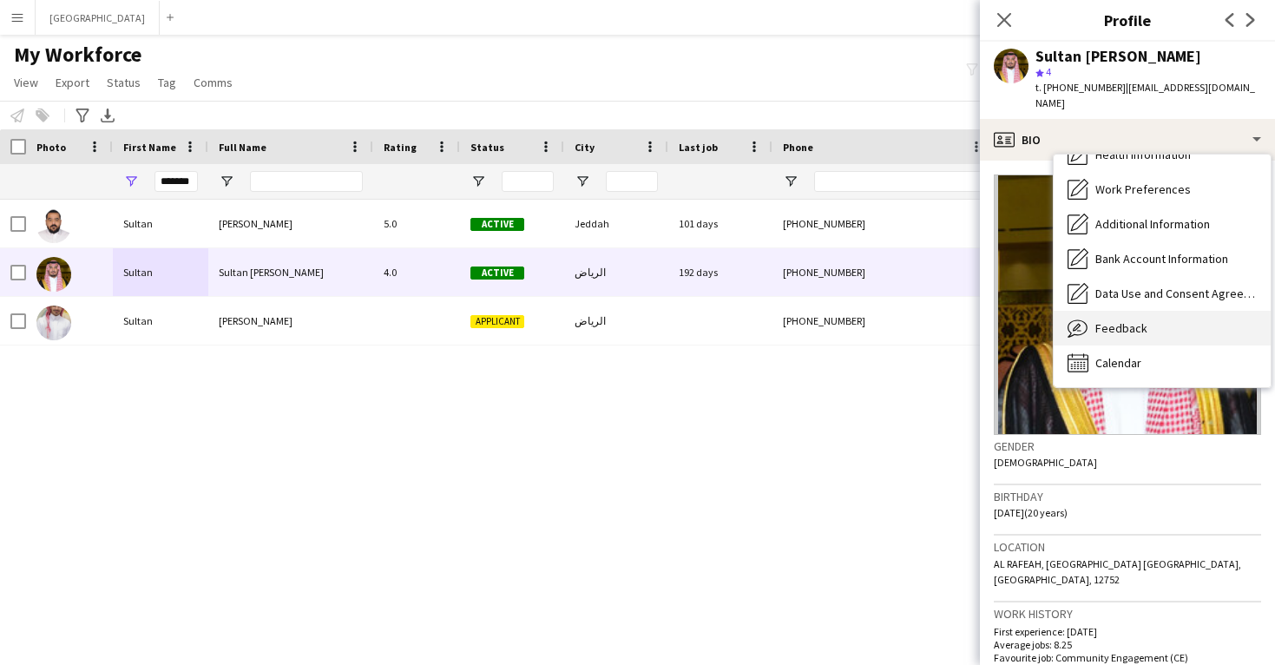
click at [1135, 320] on span "Feedback" at bounding box center [1121, 328] width 52 height 16
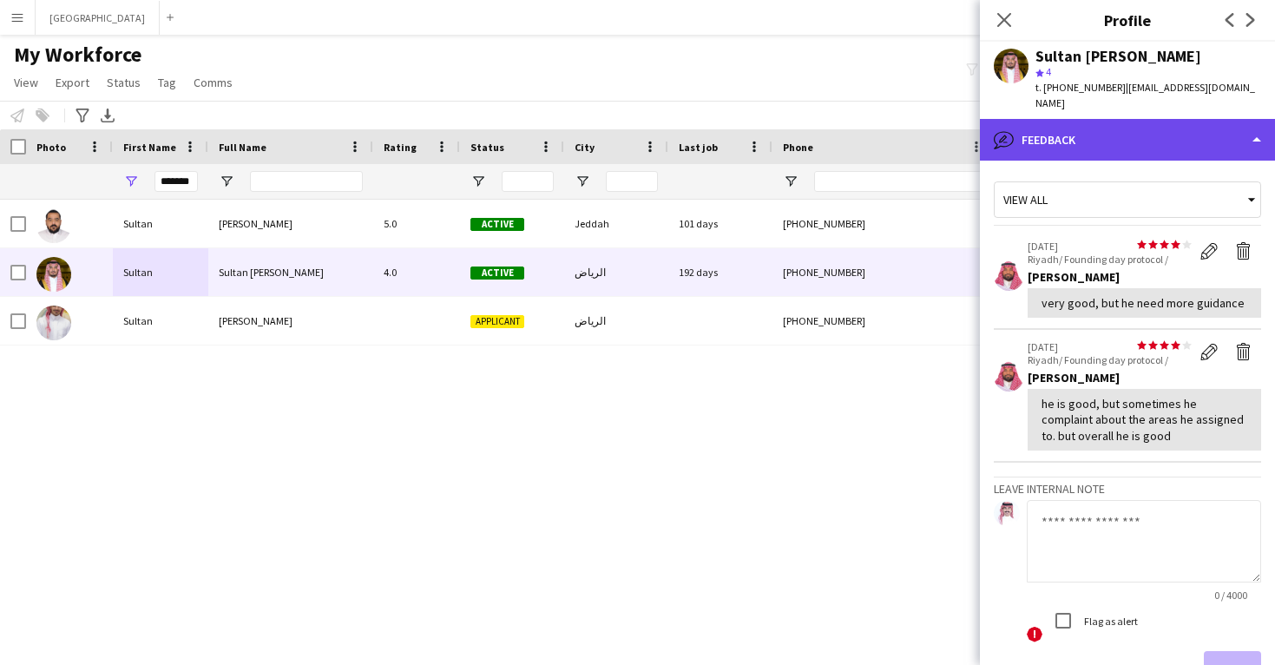
click at [1047, 129] on div "bubble-pencil Feedback" at bounding box center [1127, 140] width 295 height 42
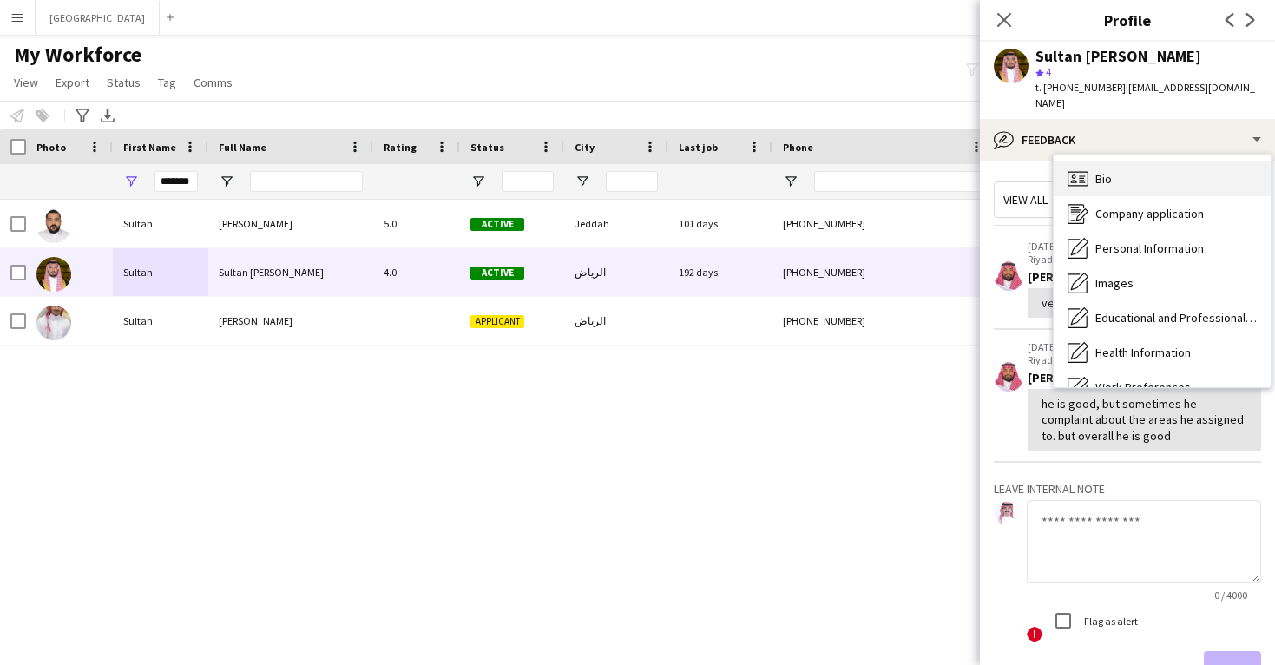
scroll to position [0, 0]
click at [1098, 171] on div "Bio Bio" at bounding box center [1161, 178] width 217 height 35
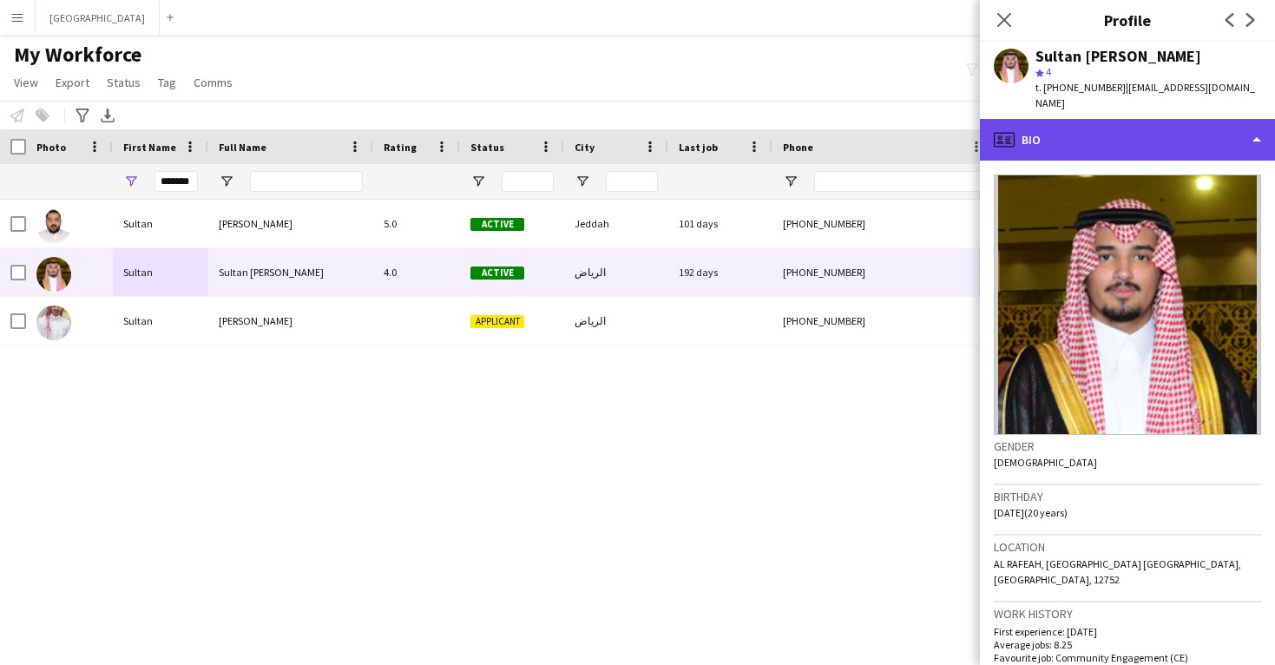
click at [1105, 119] on div "profile Bio" at bounding box center [1127, 140] width 295 height 42
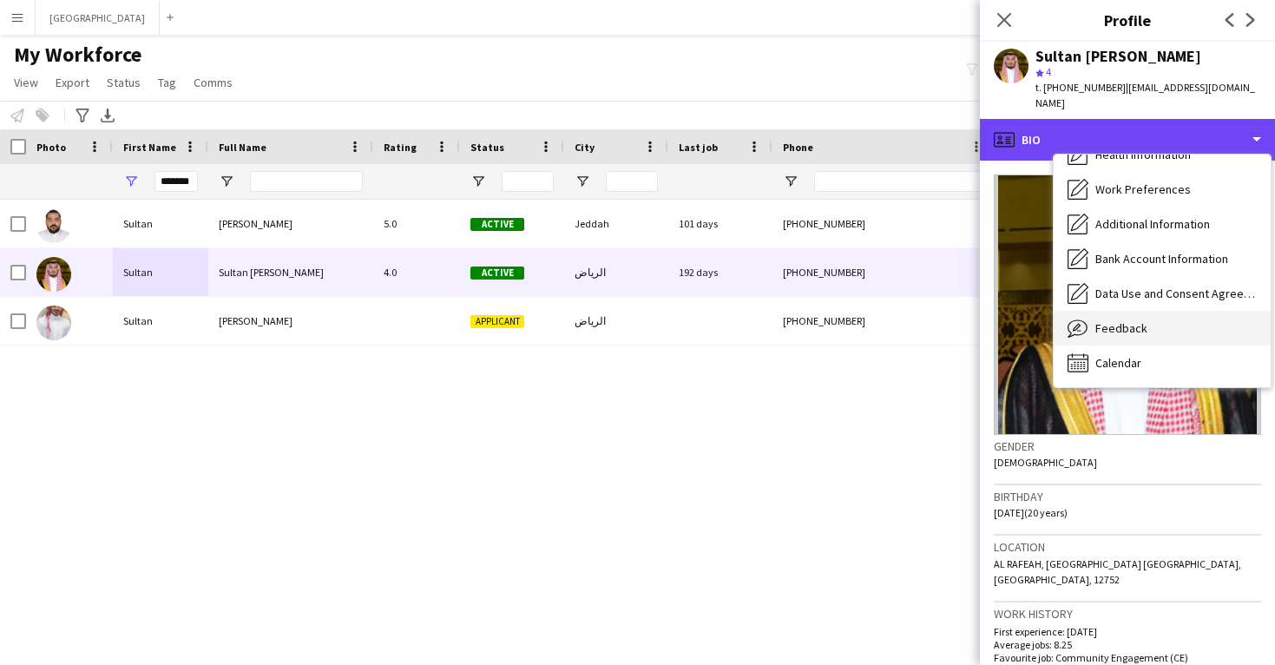
scroll to position [198, 0]
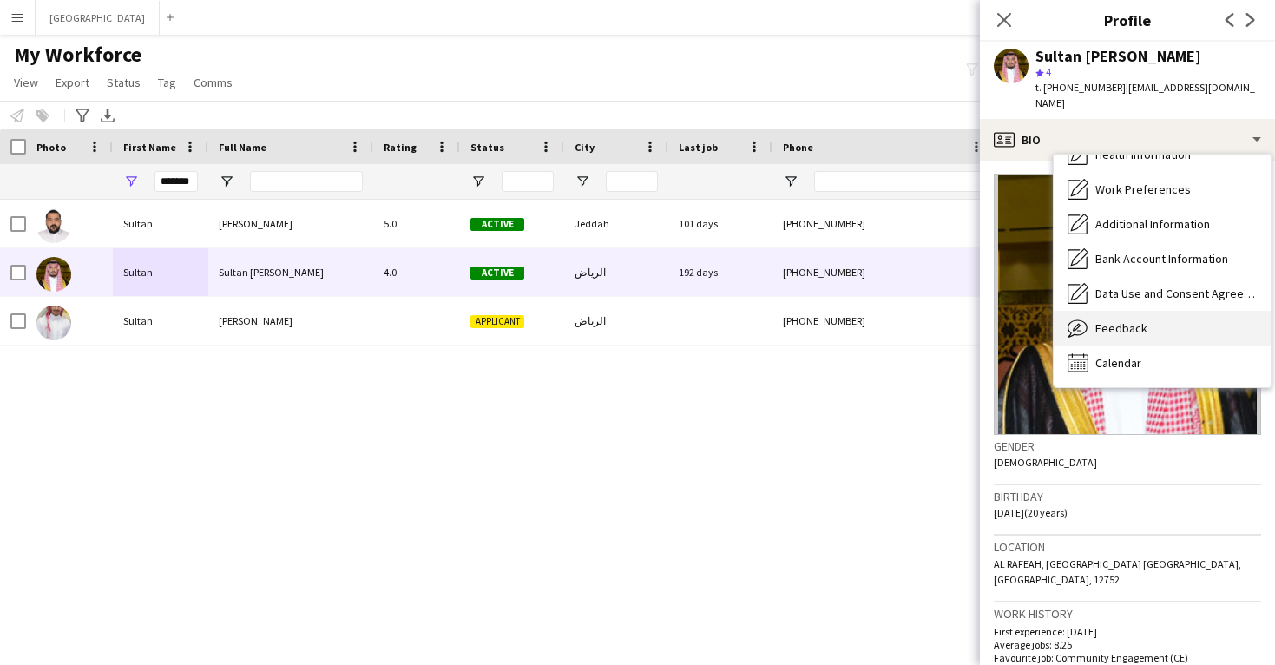
click at [1138, 320] on span "Feedback" at bounding box center [1121, 328] width 52 height 16
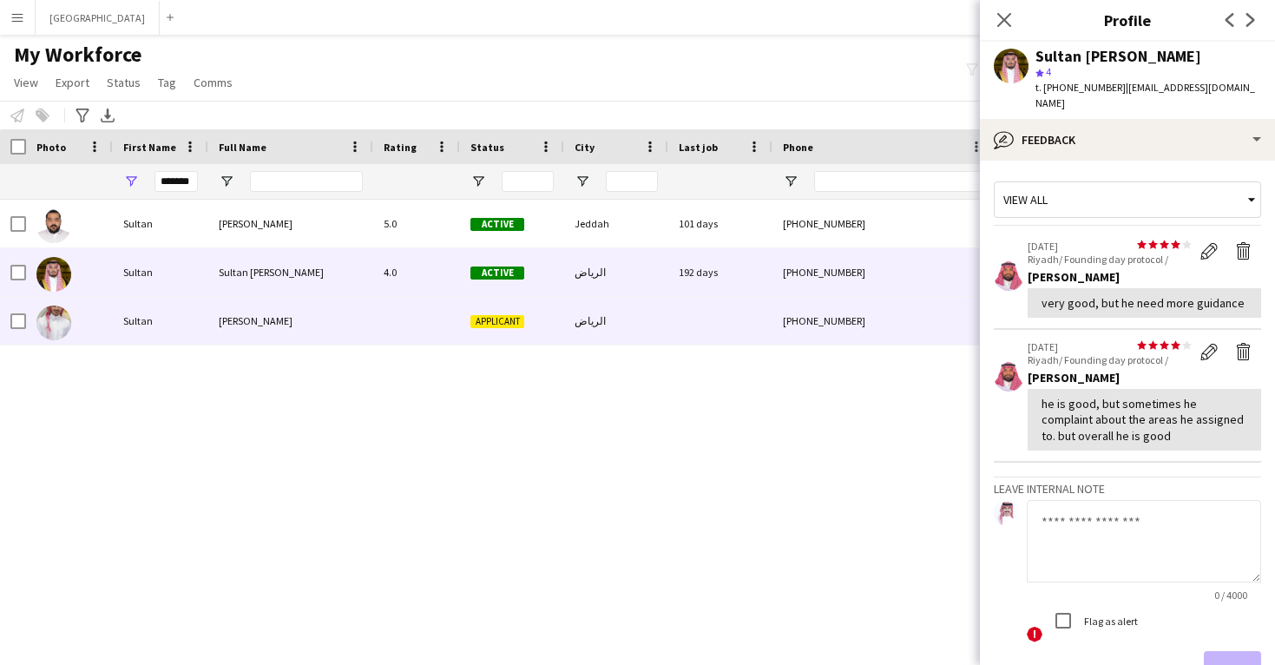
click at [858, 326] on div "[PHONE_NUMBER]" at bounding box center [883, 321] width 222 height 48
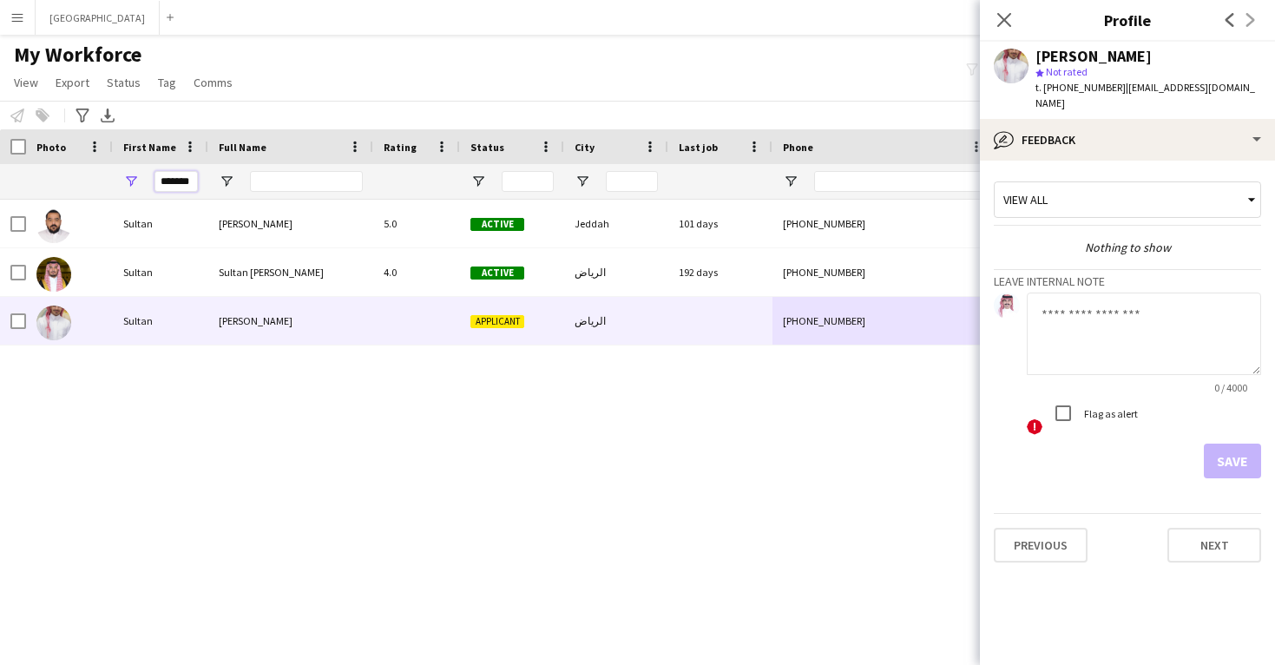
click at [185, 186] on input "******" at bounding box center [175, 181] width 43 height 21
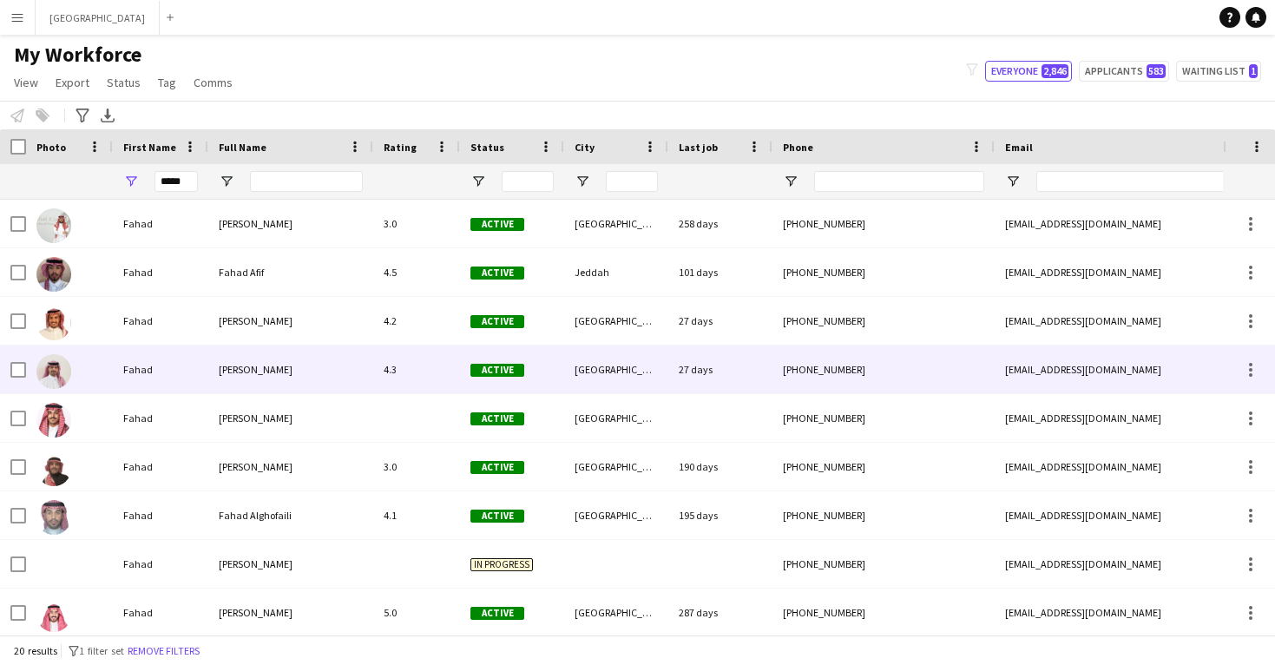
drag, startPoint x: 191, startPoint y: 209, endPoint x: 213, endPoint y: 387, distance: 179.2
click at [213, 387] on div "[PERSON_NAME]" at bounding box center [290, 369] width 165 height 48
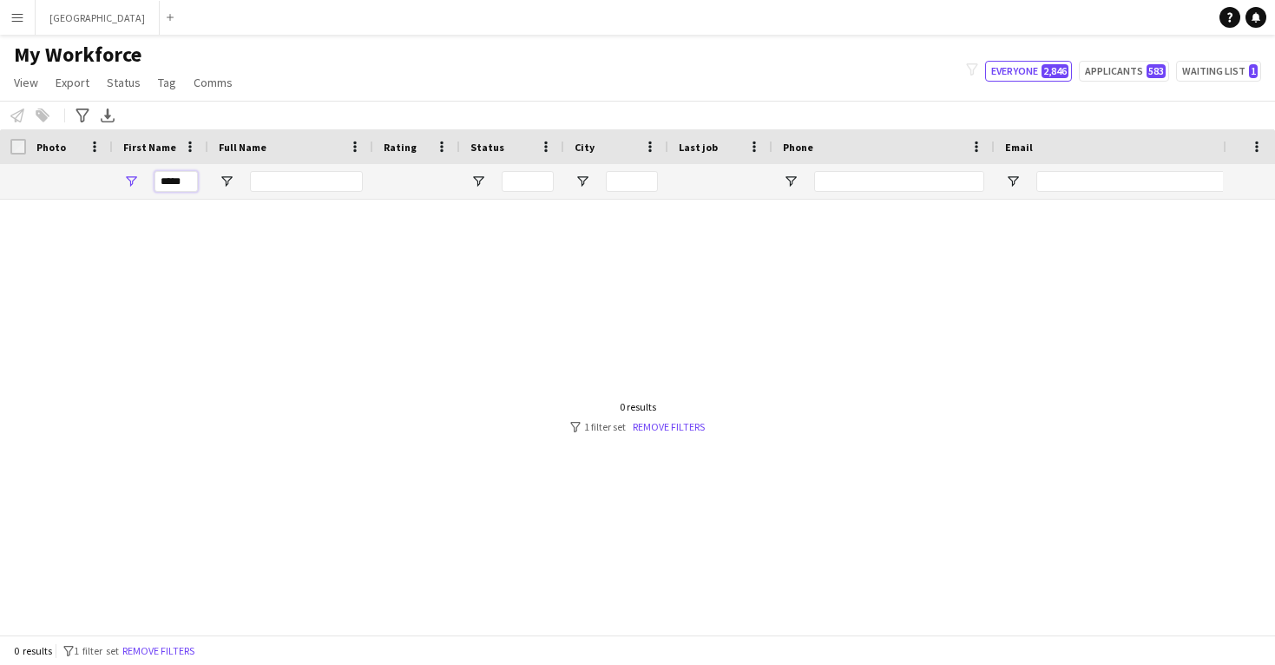
click at [175, 180] on input "*****" at bounding box center [175, 181] width 43 height 21
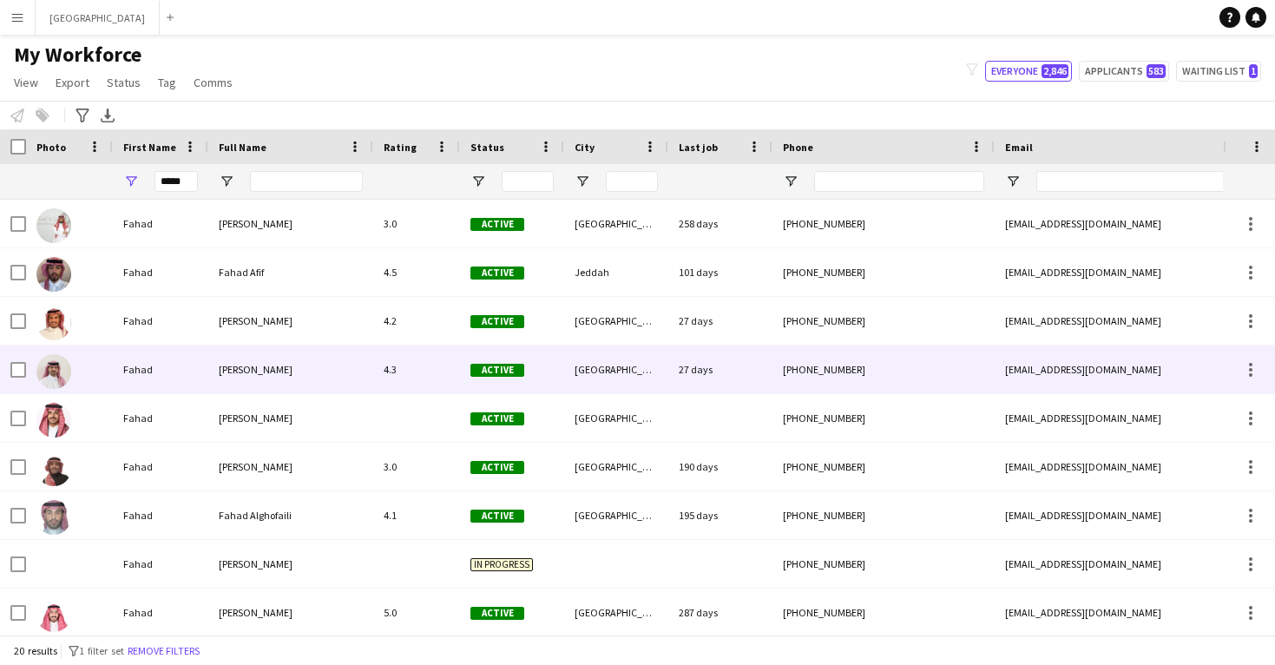
drag, startPoint x: 179, startPoint y: 209, endPoint x: 199, endPoint y: 350, distance: 142.0
click at [199, 350] on div "Fahad" at bounding box center [160, 369] width 95 height 48
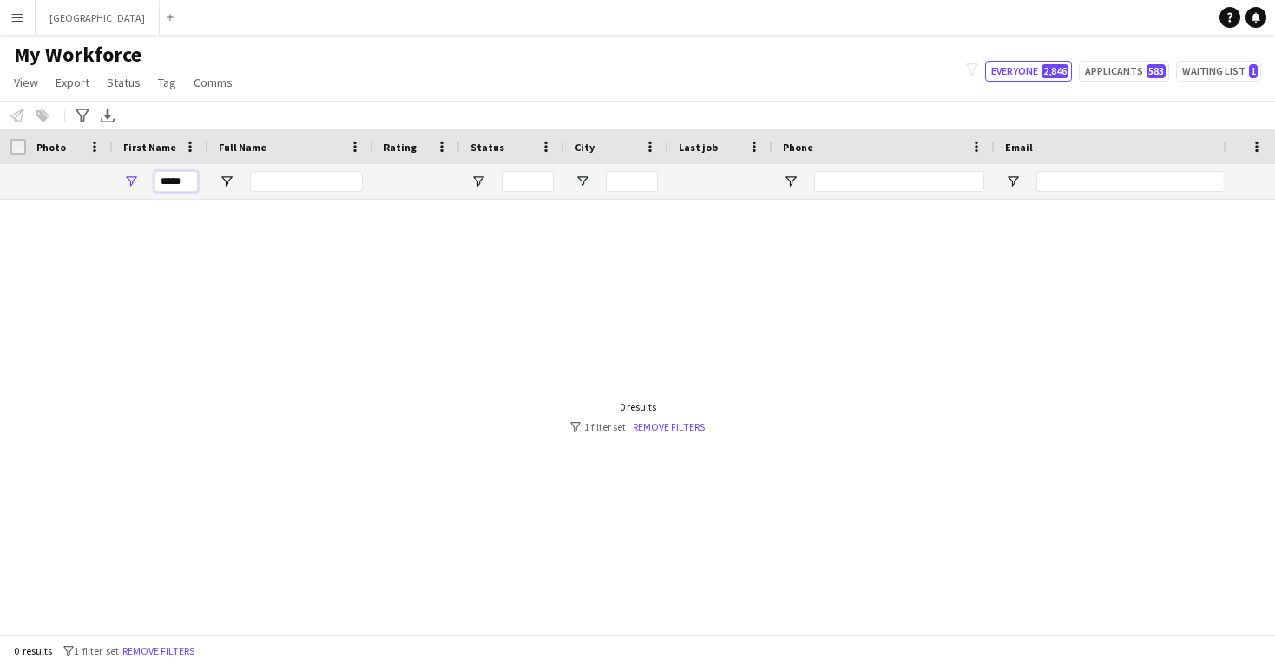
click at [188, 186] on input "*****" at bounding box center [175, 181] width 43 height 21
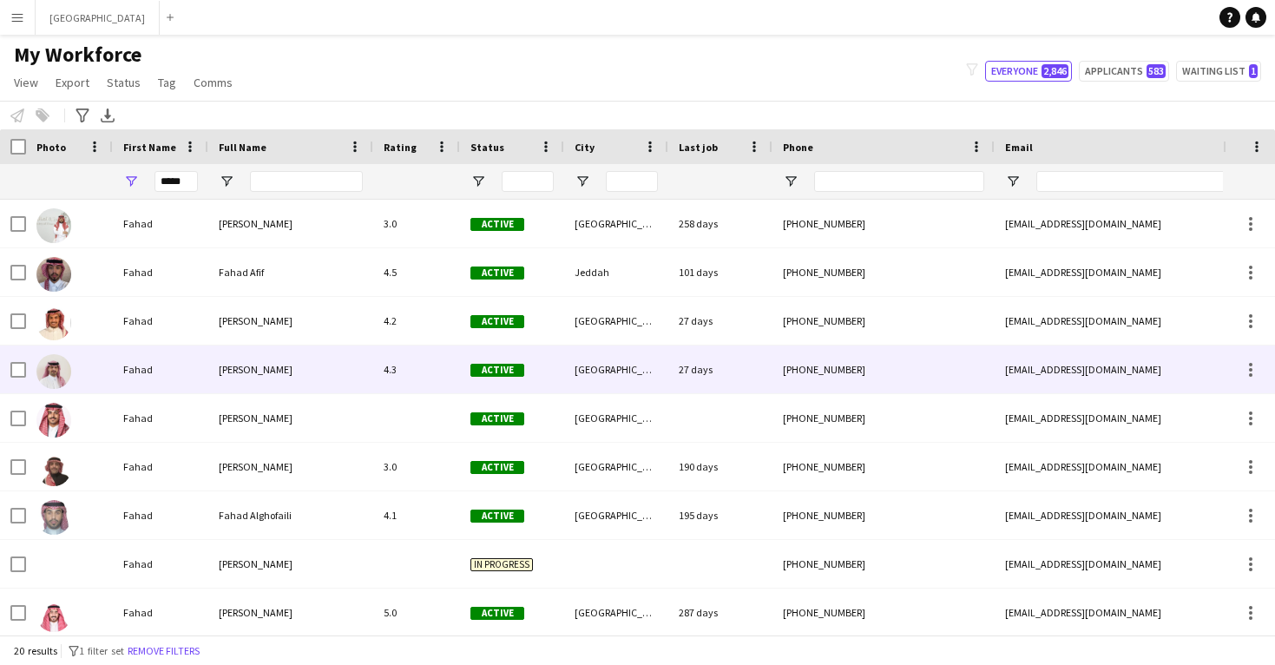
click at [216, 371] on div "[PERSON_NAME]" at bounding box center [290, 369] width 165 height 48
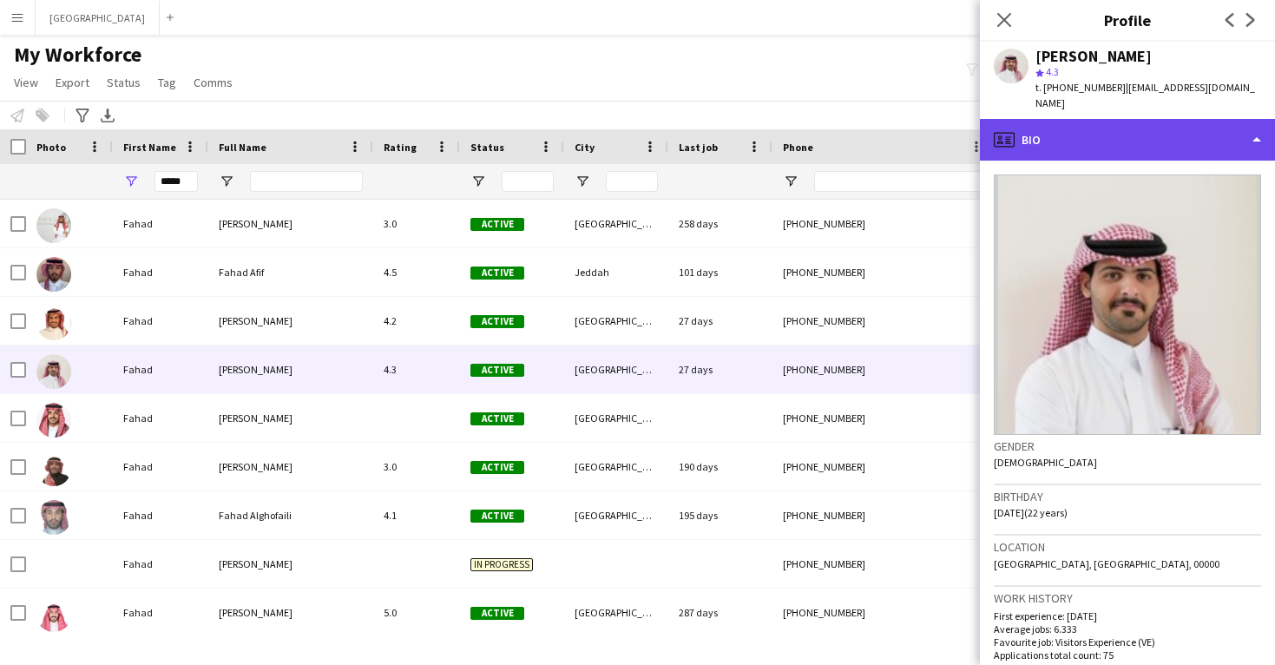
click at [1070, 121] on div "profile Bio" at bounding box center [1127, 140] width 295 height 42
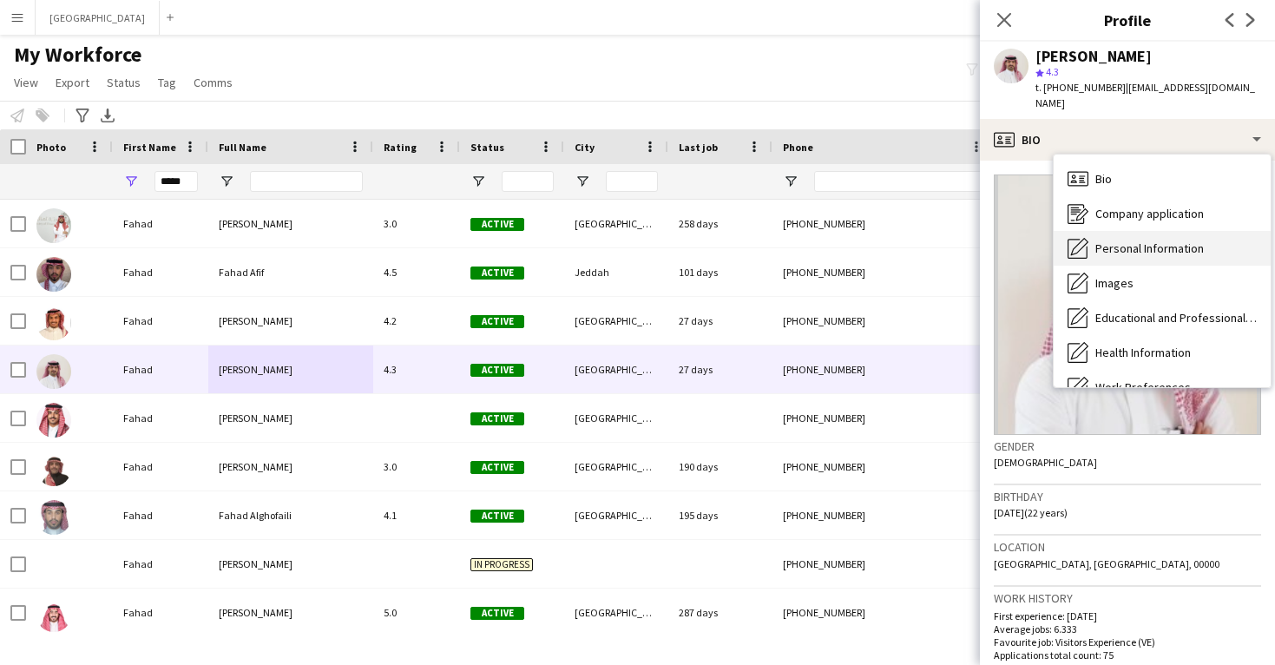
click at [1136, 240] on span "Personal Information" at bounding box center [1149, 248] width 108 height 16
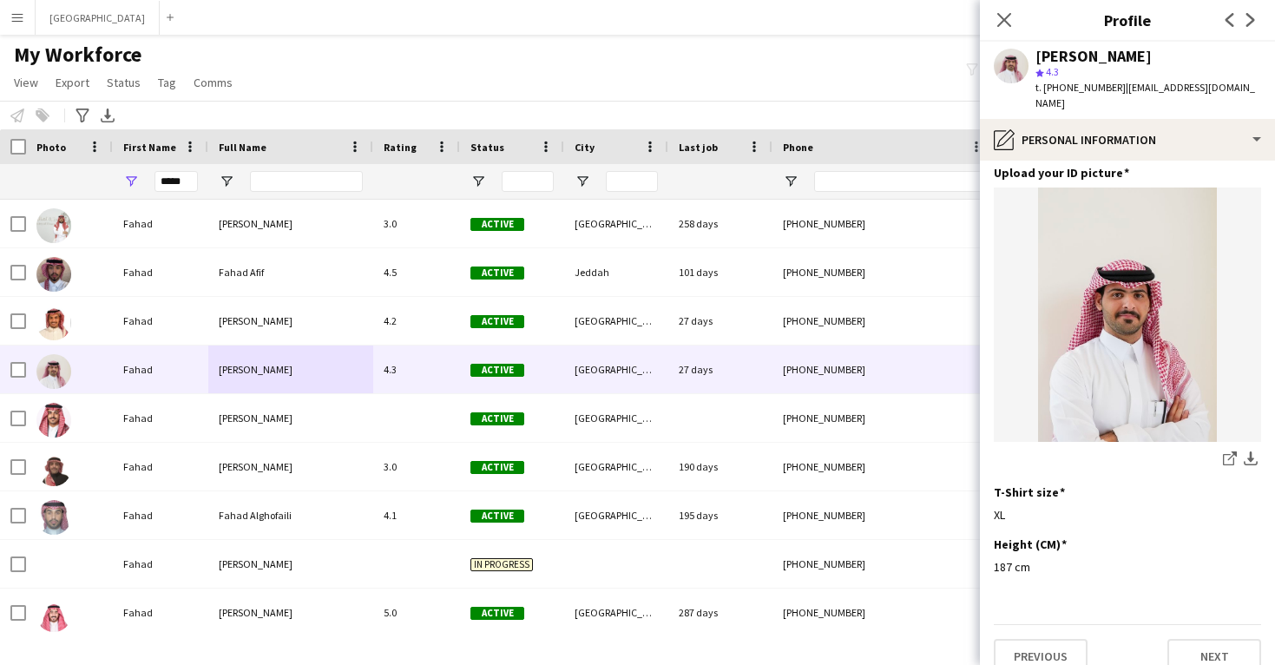
scroll to position [847, 0]
click at [1008, 23] on icon at bounding box center [1003, 19] width 16 height 16
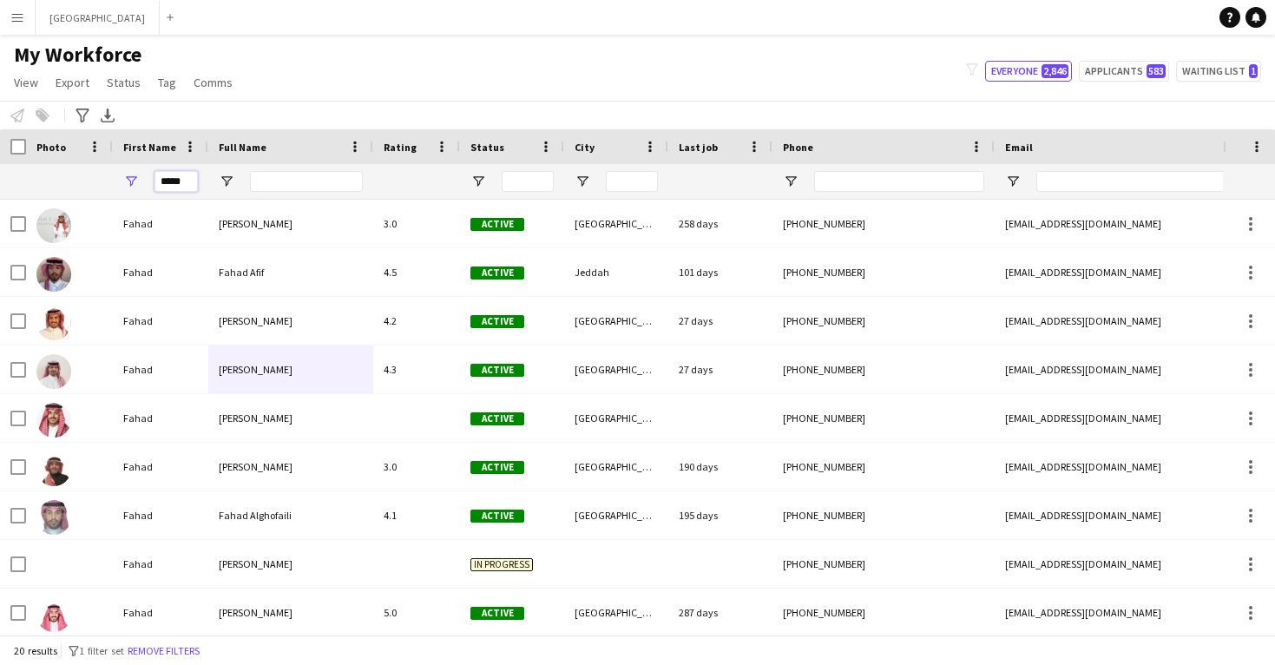
click at [174, 188] on input "*****" at bounding box center [175, 181] width 43 height 21
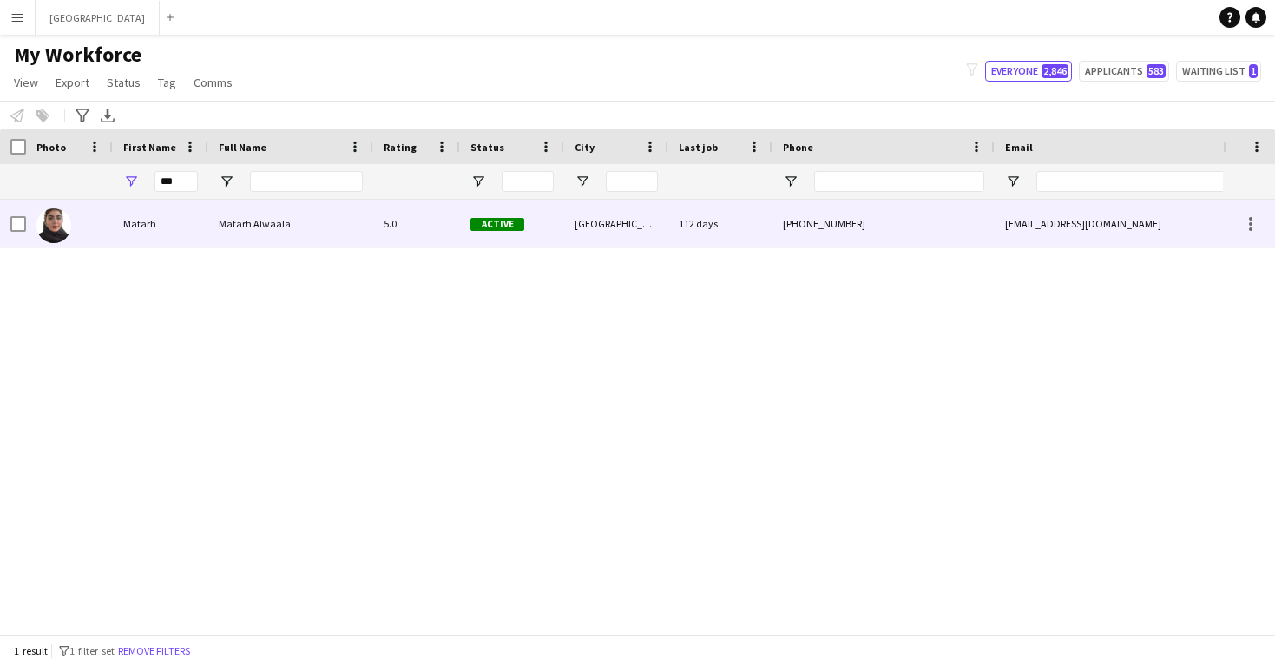
click at [198, 236] on div "Matarh" at bounding box center [160, 224] width 95 height 48
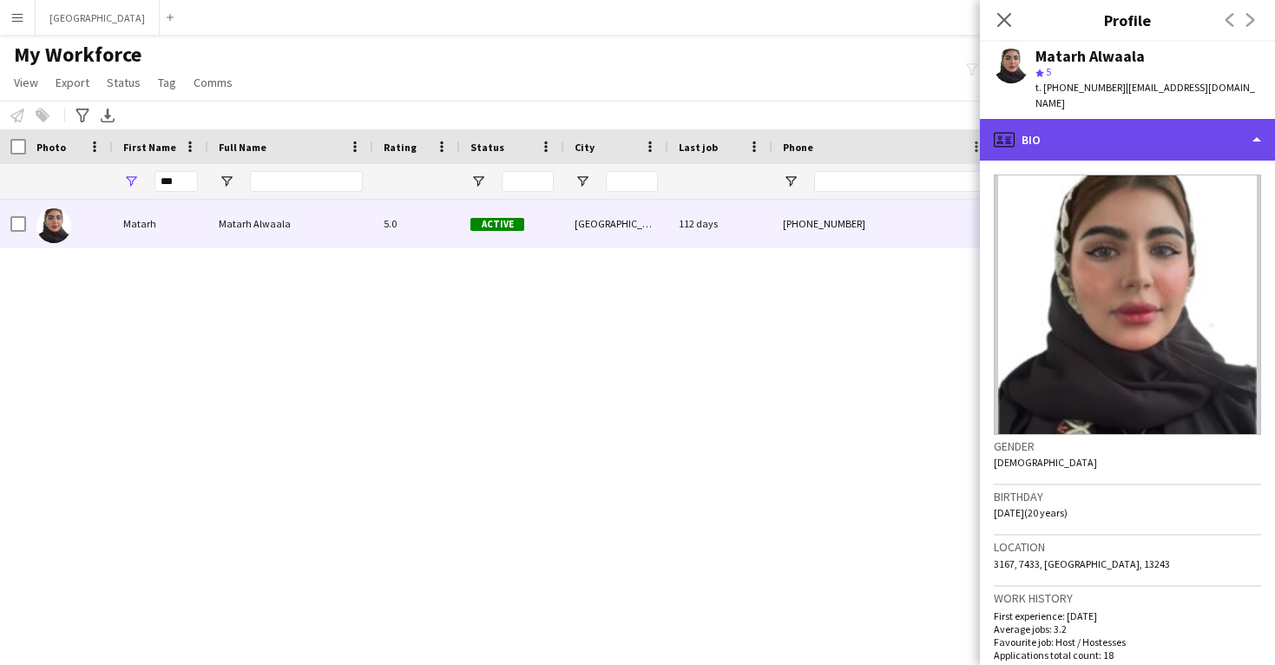
click at [1107, 141] on div "profile Bio" at bounding box center [1127, 140] width 295 height 42
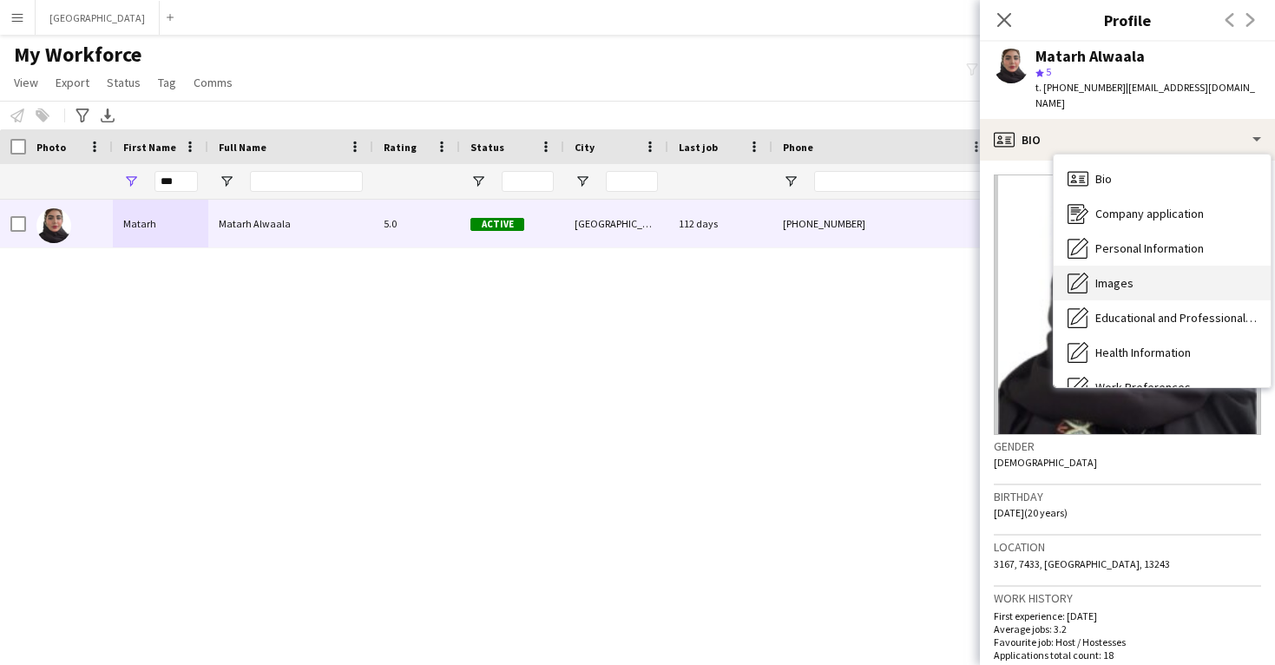
click at [1123, 265] on div "Images Images" at bounding box center [1161, 282] width 217 height 35
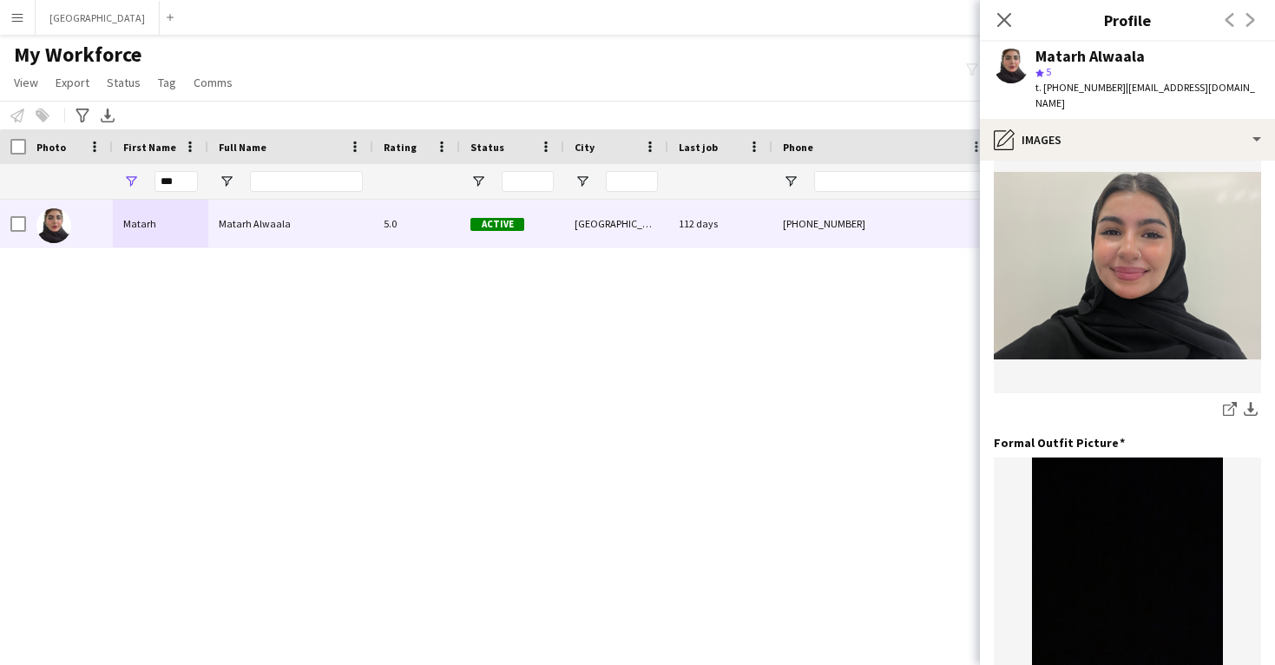
scroll to position [378, 0]
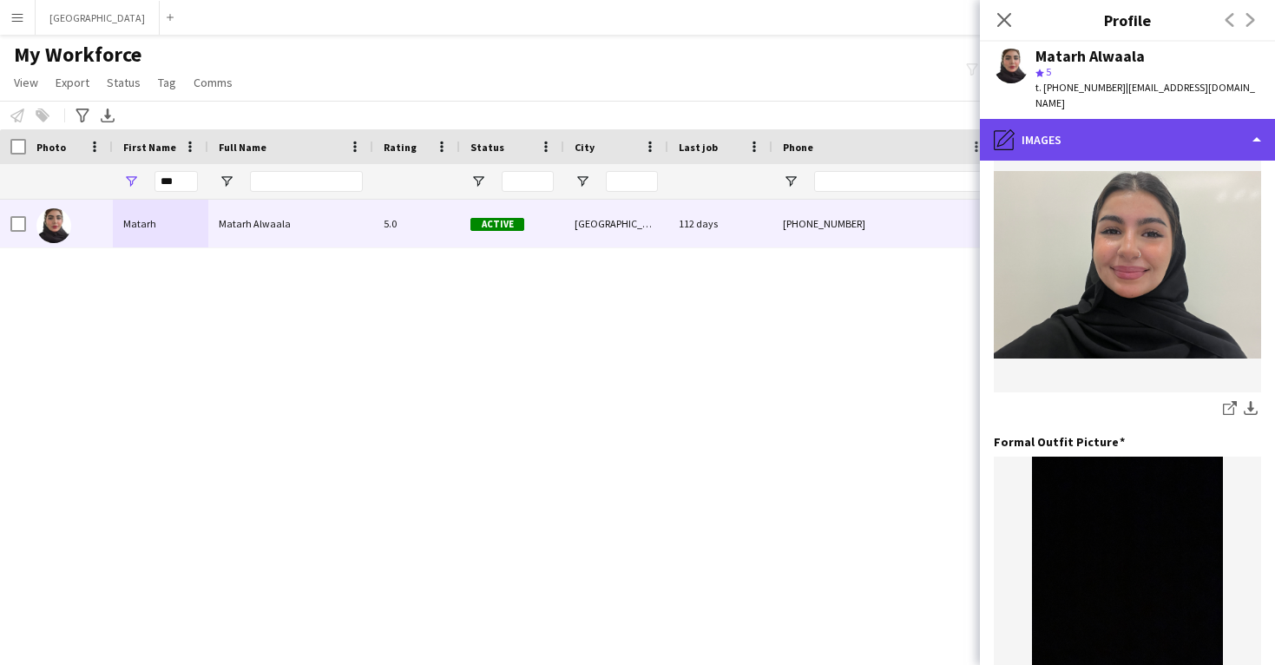
click at [1145, 121] on div "pencil4 Images" at bounding box center [1127, 140] width 295 height 42
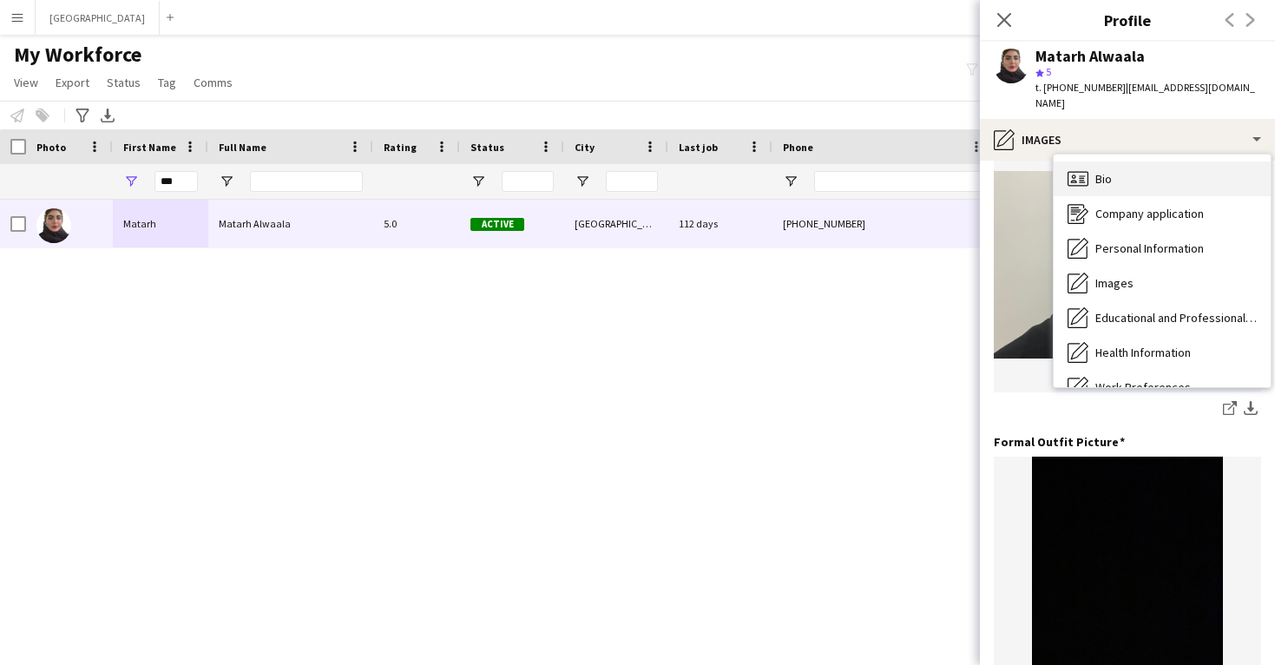
click at [1142, 161] on div "Bio Bio" at bounding box center [1161, 178] width 217 height 35
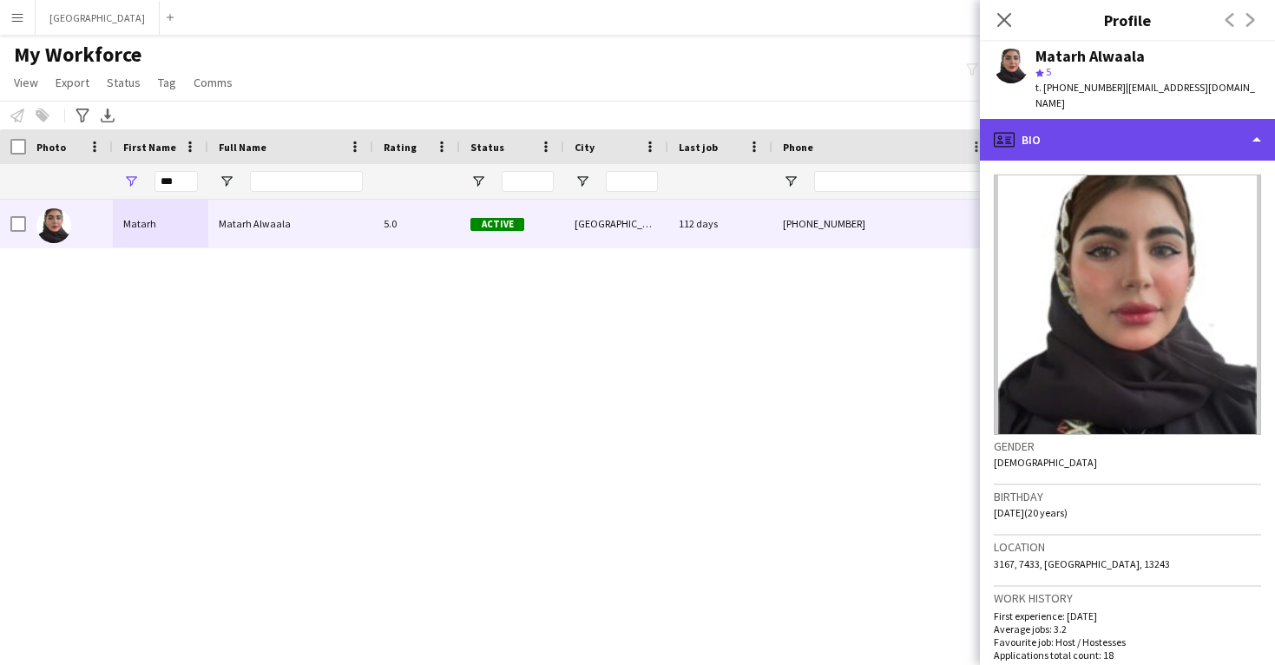
click at [1144, 121] on div "profile Bio" at bounding box center [1127, 140] width 295 height 42
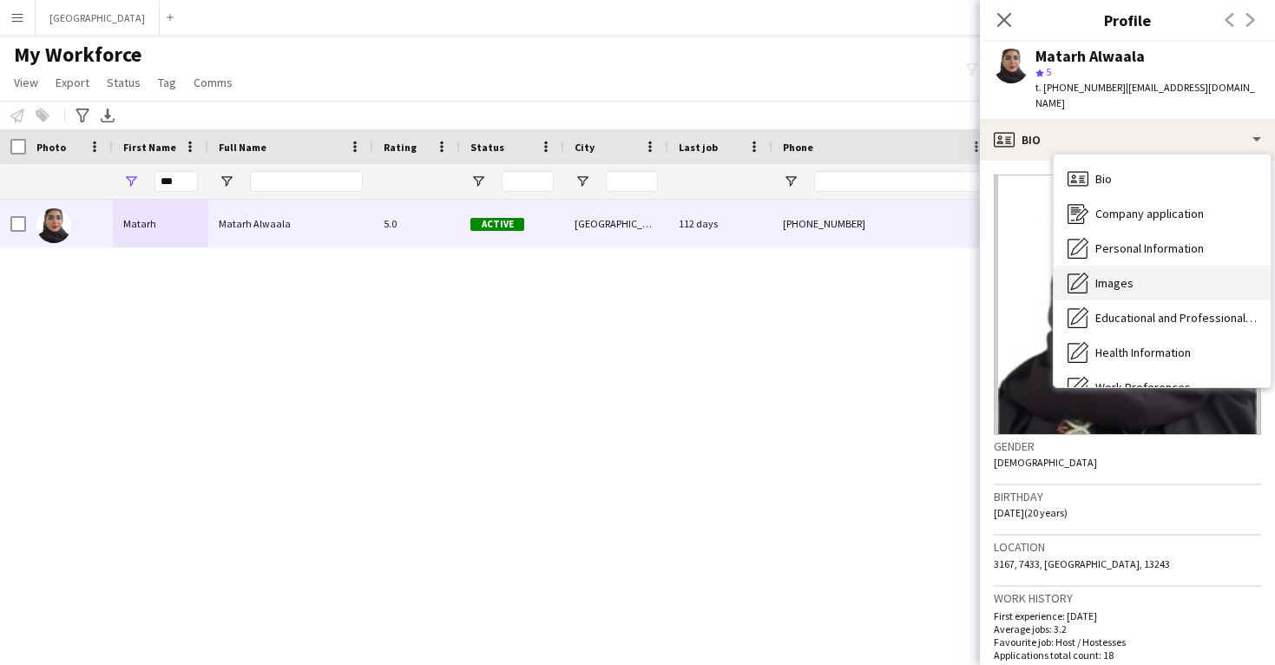
click at [1147, 265] on div "Images Images" at bounding box center [1161, 282] width 217 height 35
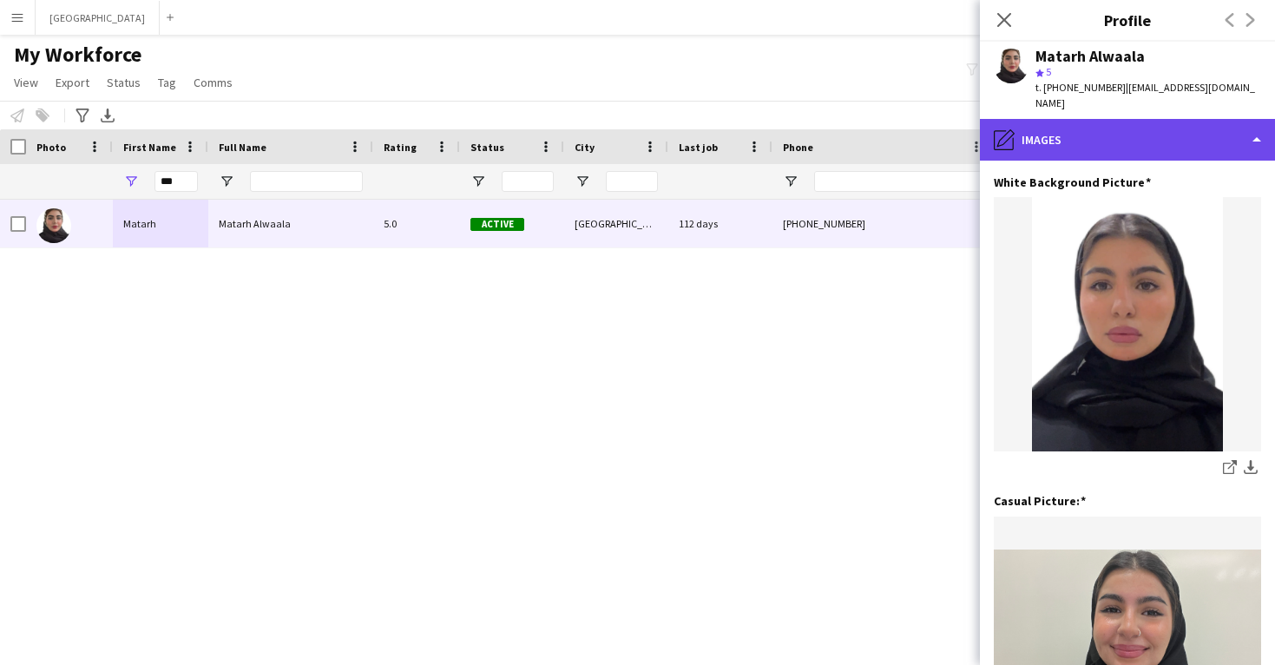
click at [1173, 134] on div "pencil4 Images" at bounding box center [1127, 140] width 295 height 42
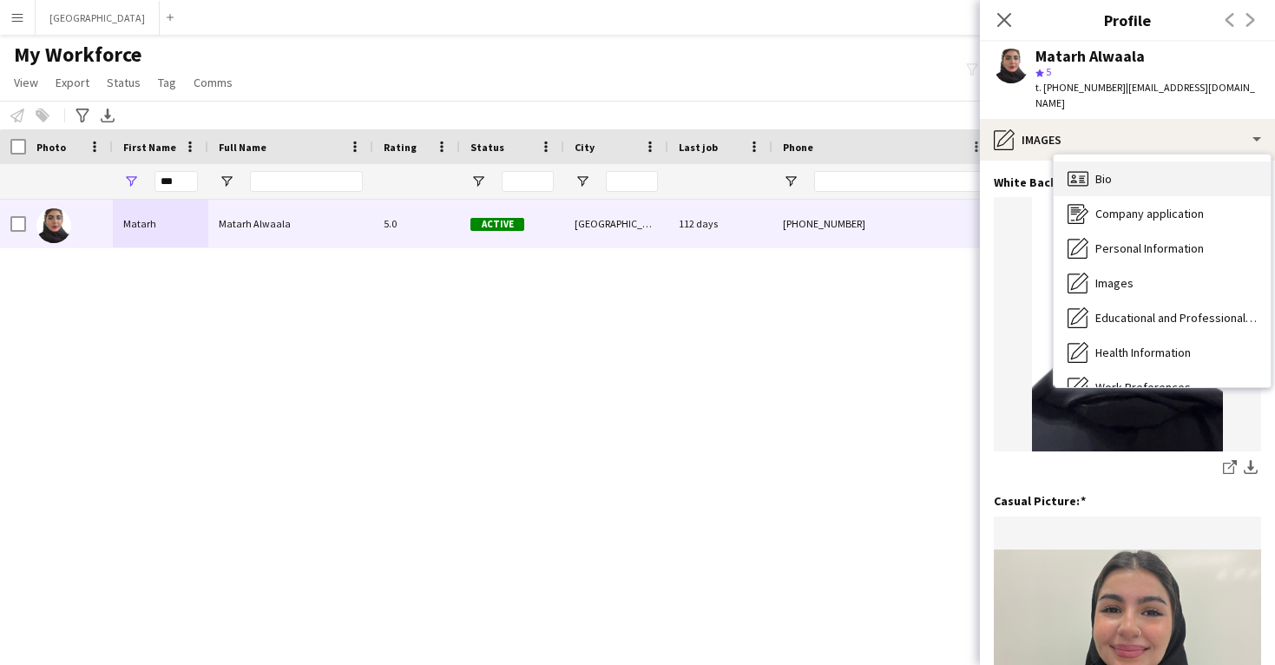
click at [1170, 161] on div "Bio Bio" at bounding box center [1161, 178] width 217 height 35
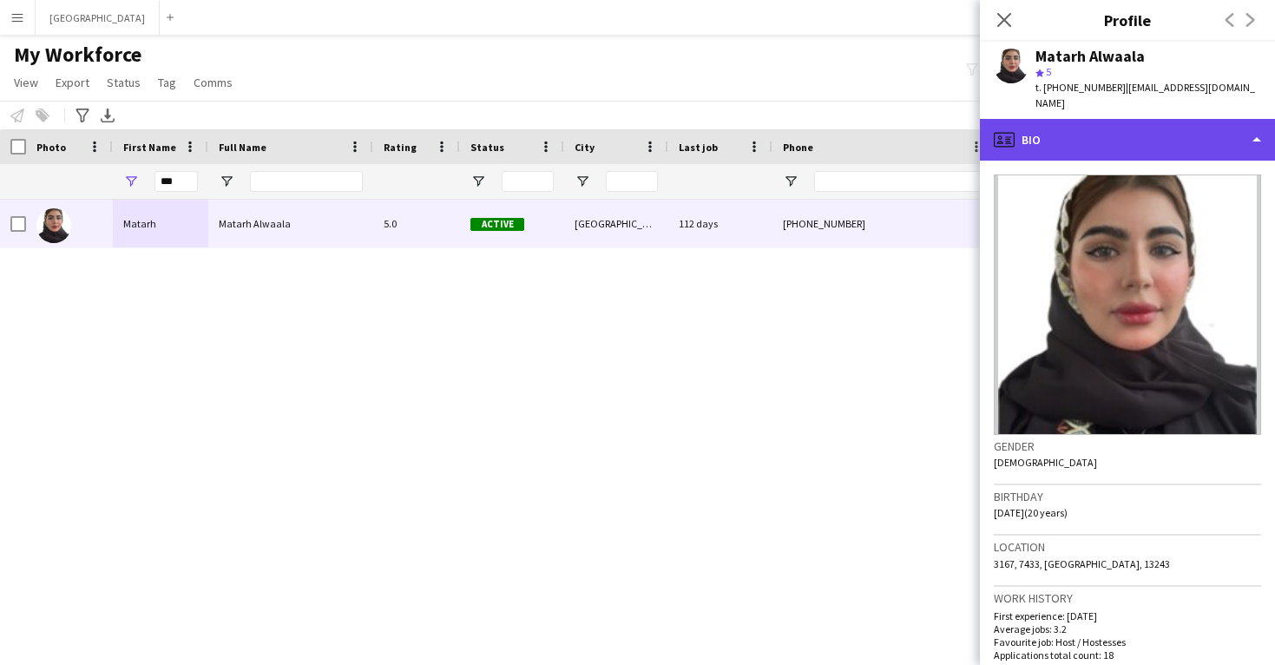
click at [1172, 141] on div "profile Bio" at bounding box center [1127, 140] width 295 height 42
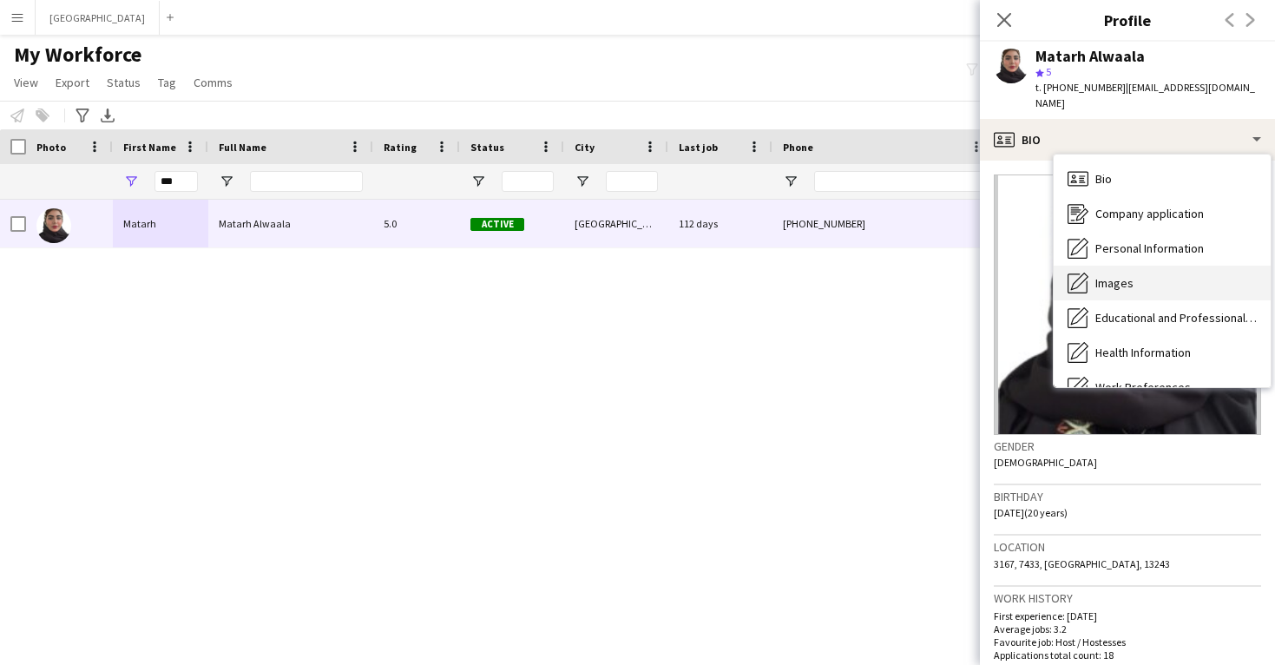
click at [1150, 266] on div "Images Images" at bounding box center [1161, 282] width 217 height 35
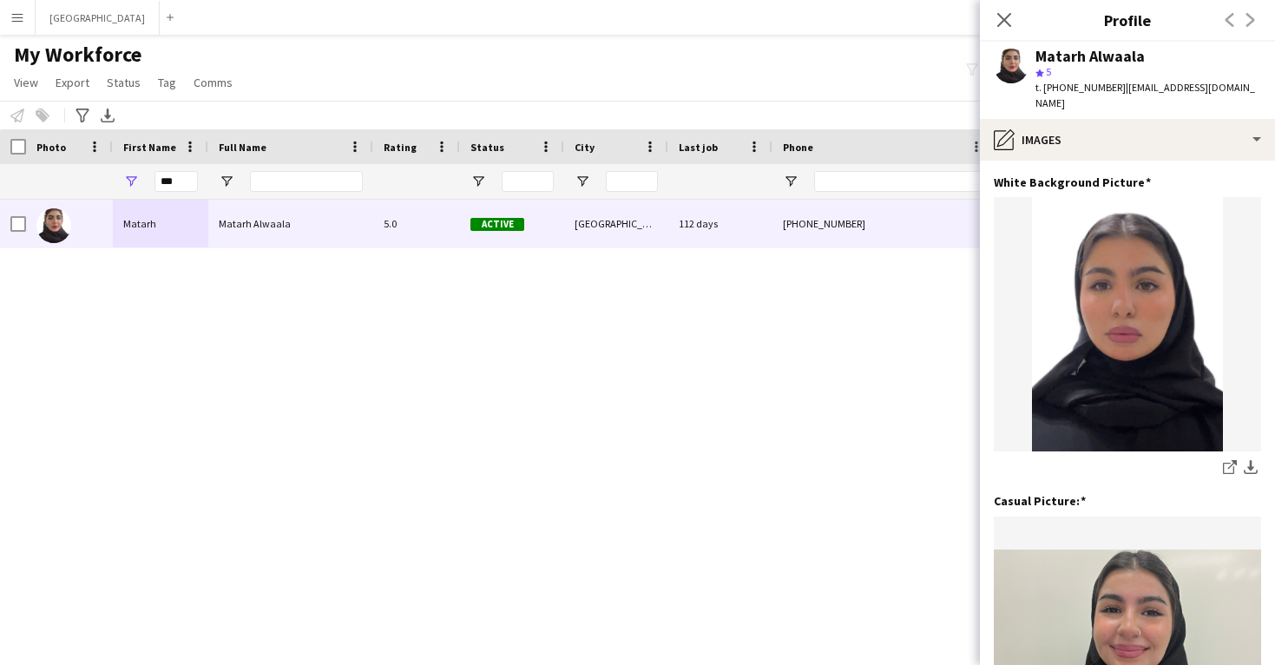
scroll to position [0, 0]
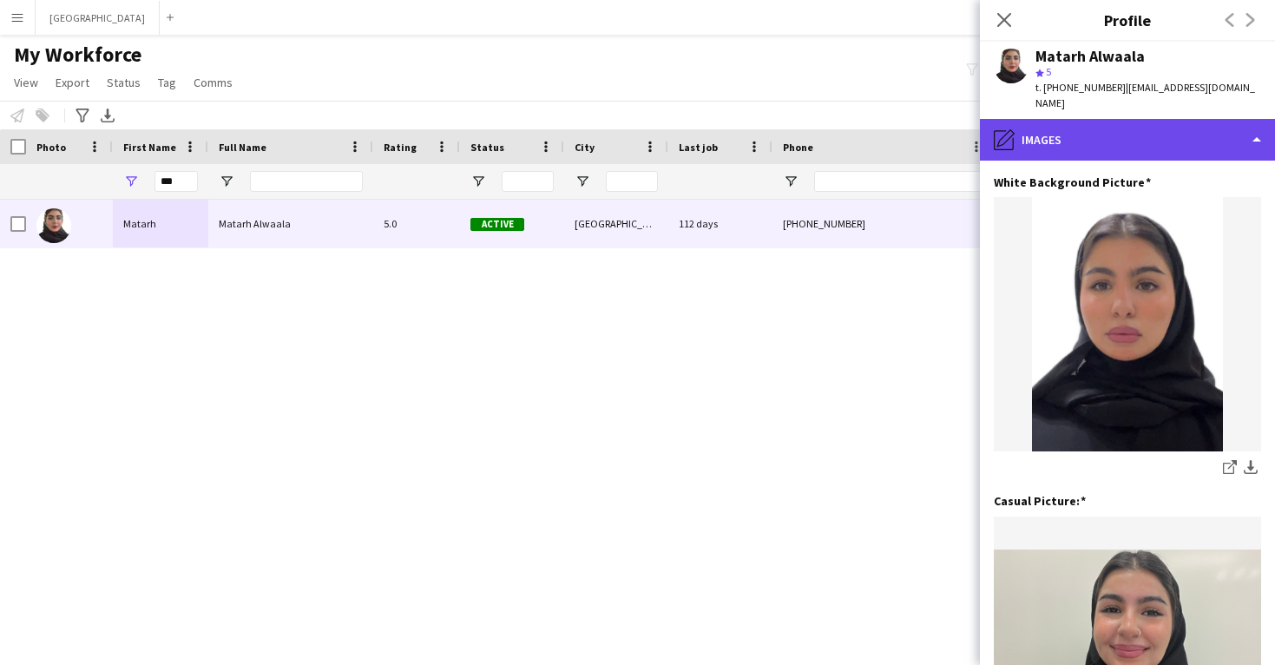
click at [1037, 131] on div "pencil4 Images" at bounding box center [1127, 140] width 295 height 42
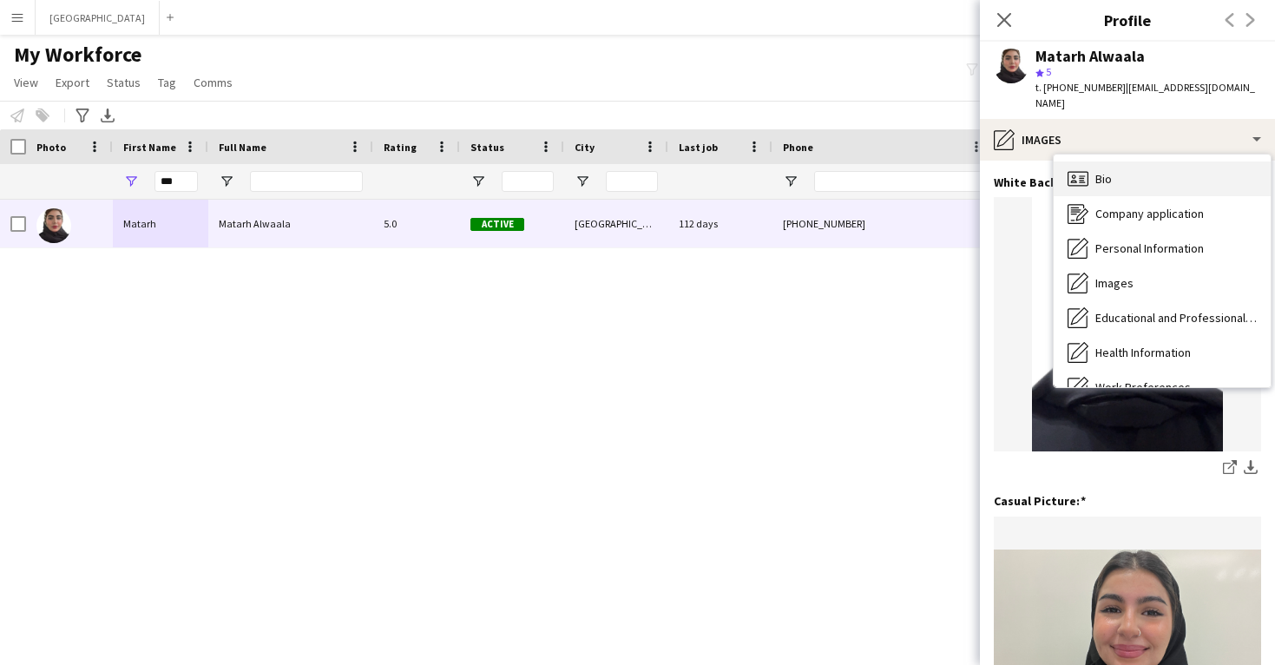
click at [1078, 168] on icon "Bio" at bounding box center [1077, 178] width 21 height 21
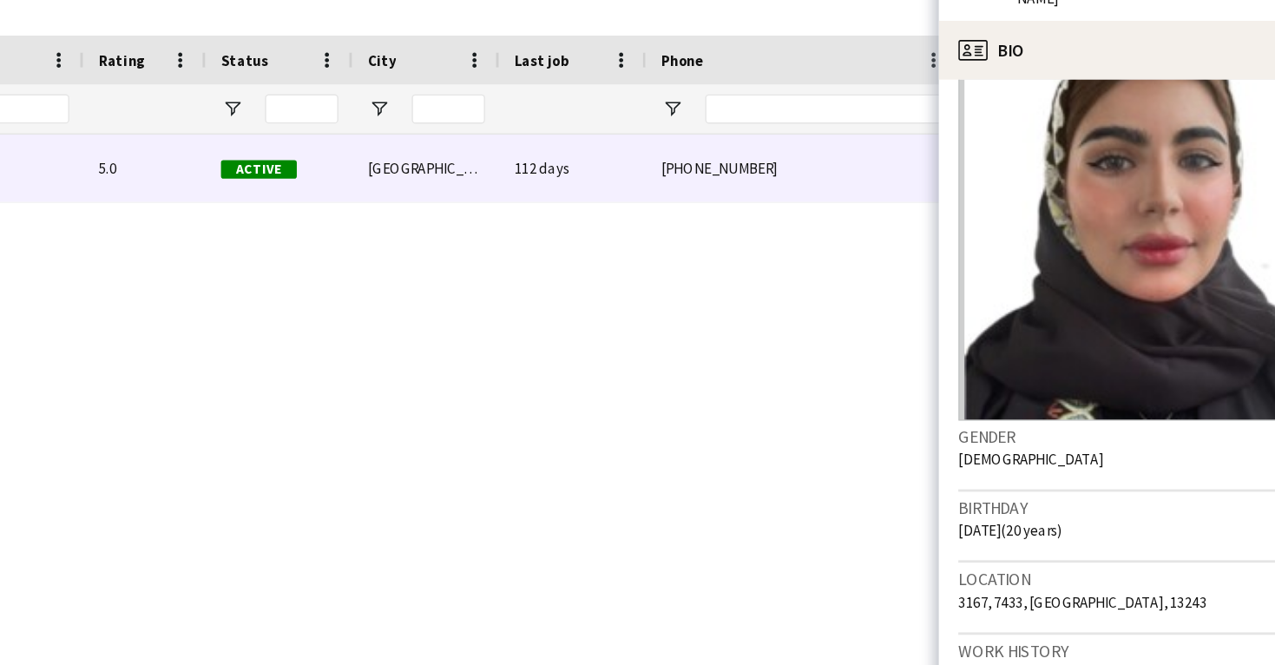
scroll to position [30, 0]
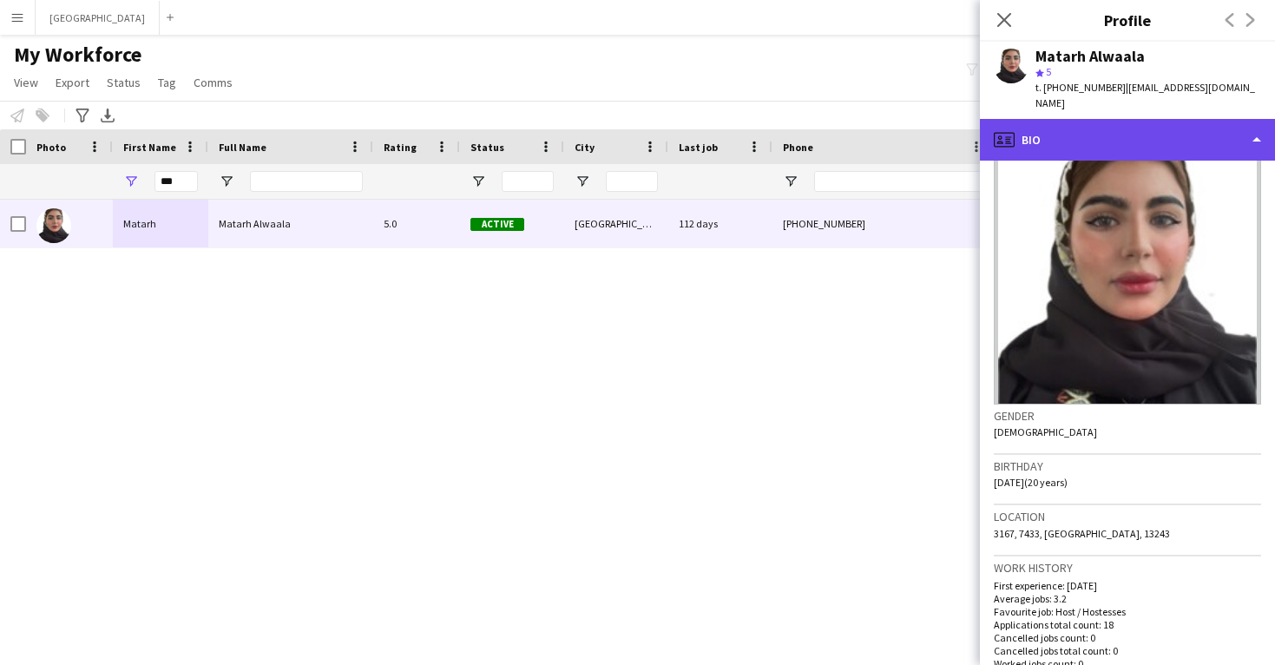
click at [1039, 121] on div "profile Bio" at bounding box center [1127, 140] width 295 height 42
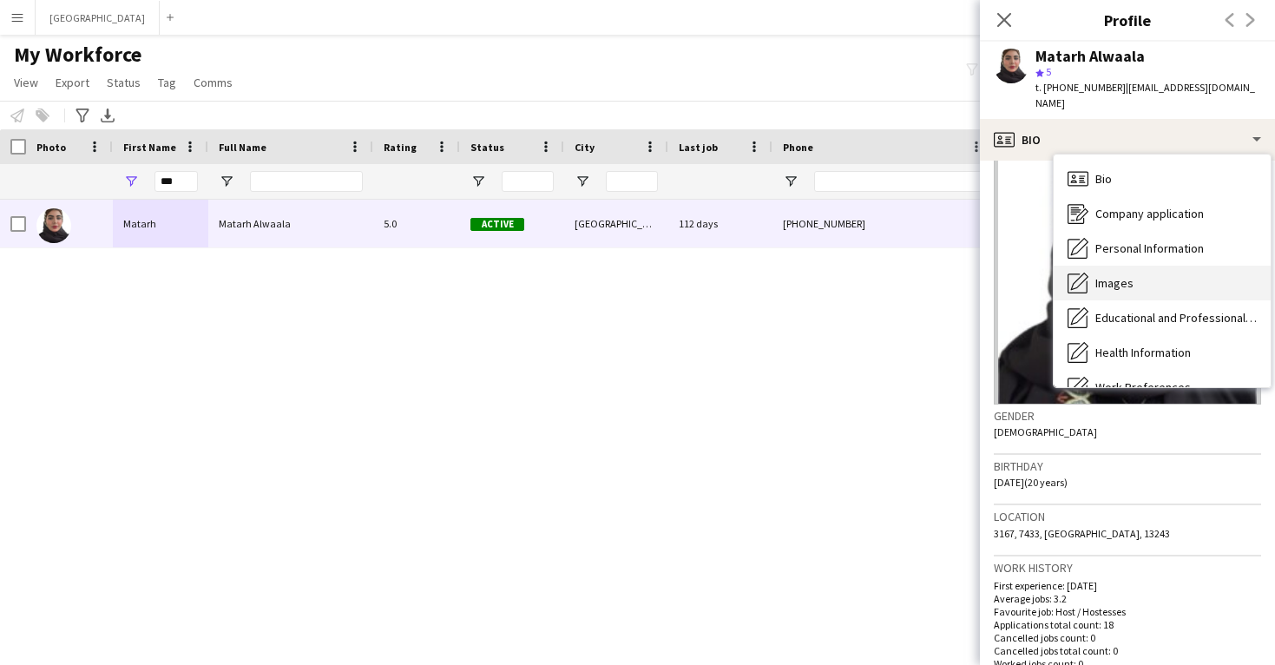
click at [1100, 275] on span "Images" at bounding box center [1114, 283] width 38 height 16
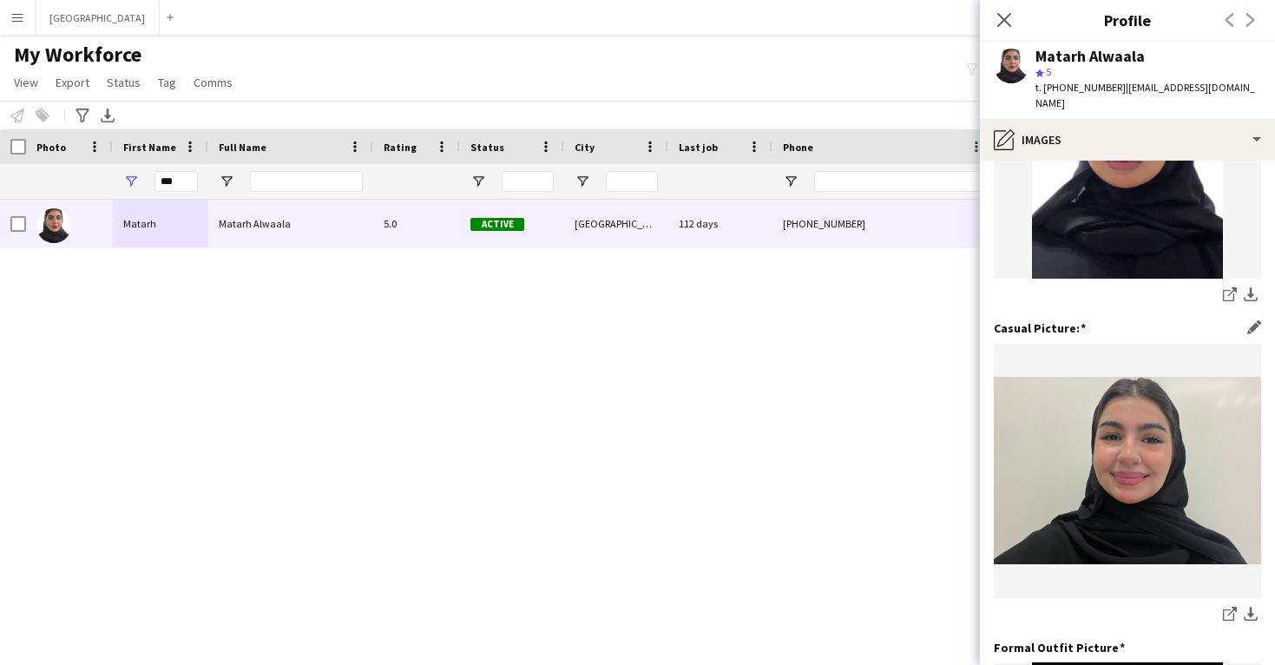
scroll to position [177, 0]
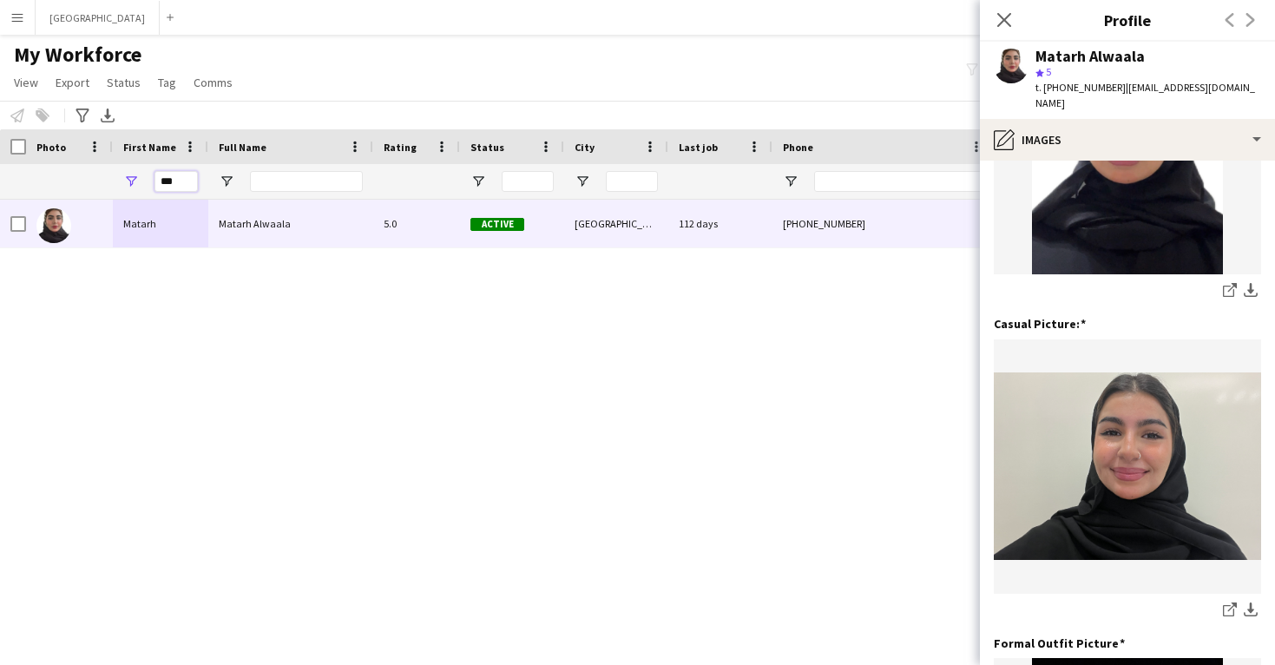
click at [168, 180] on input "***" at bounding box center [175, 181] width 43 height 21
paste input "*******"
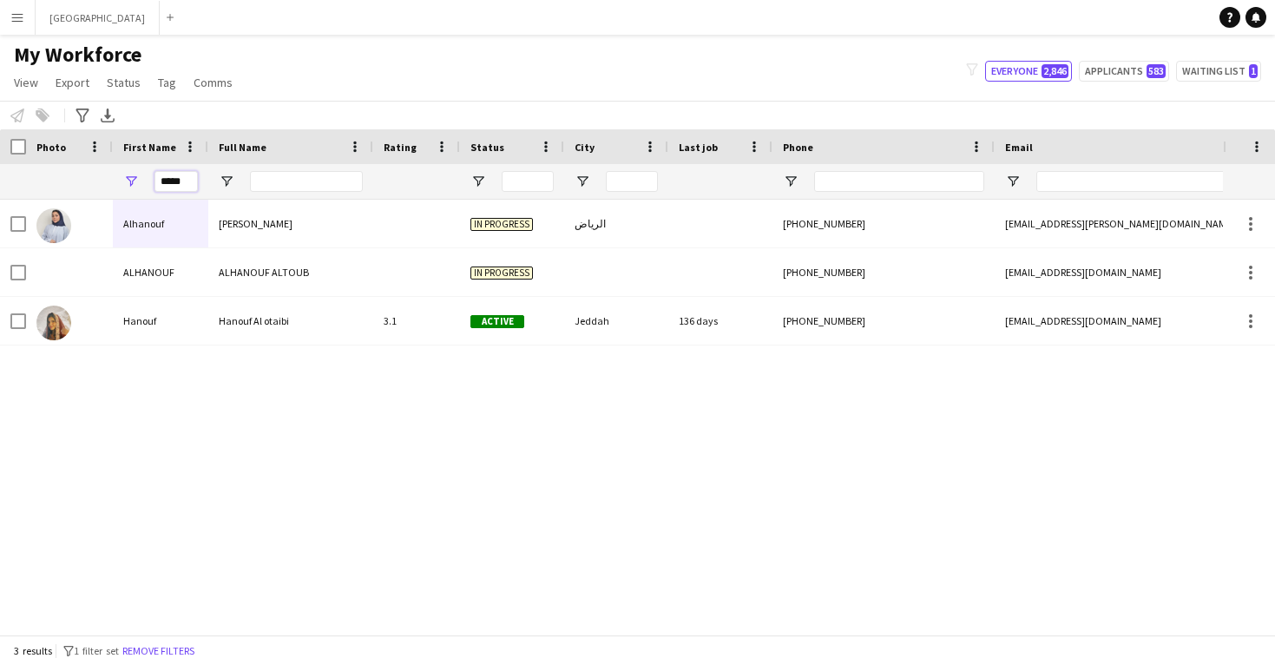
click at [185, 179] on input "****" at bounding box center [175, 181] width 43 height 21
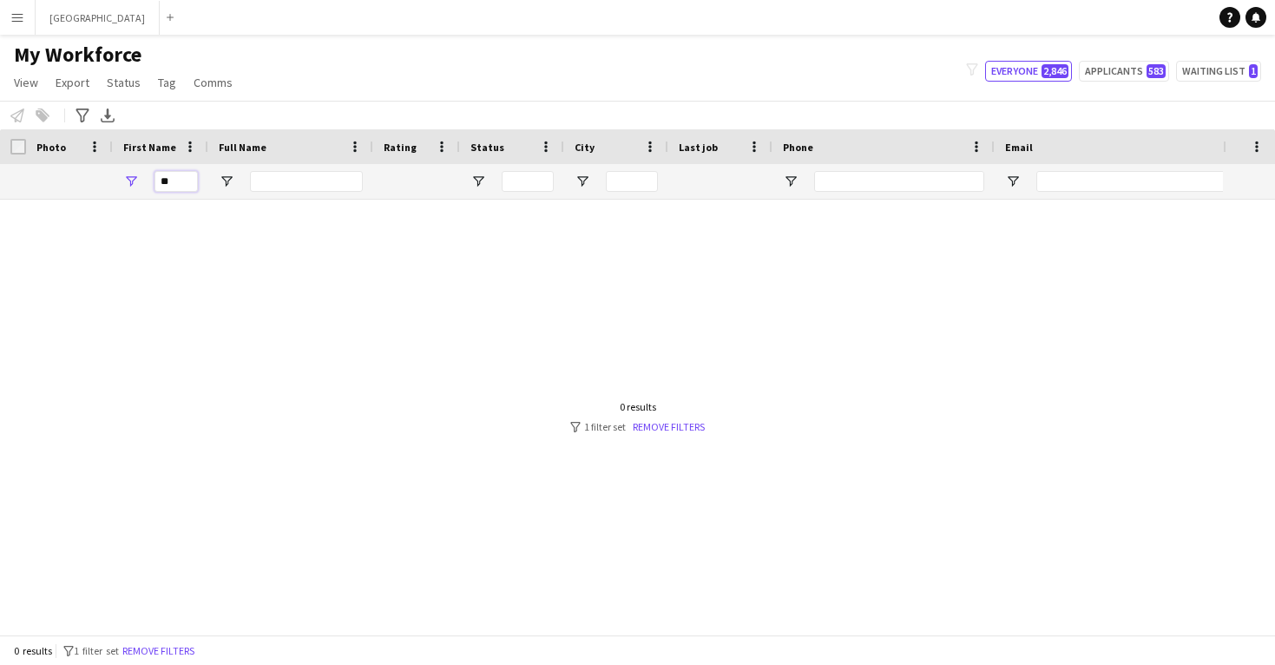
type input "*"
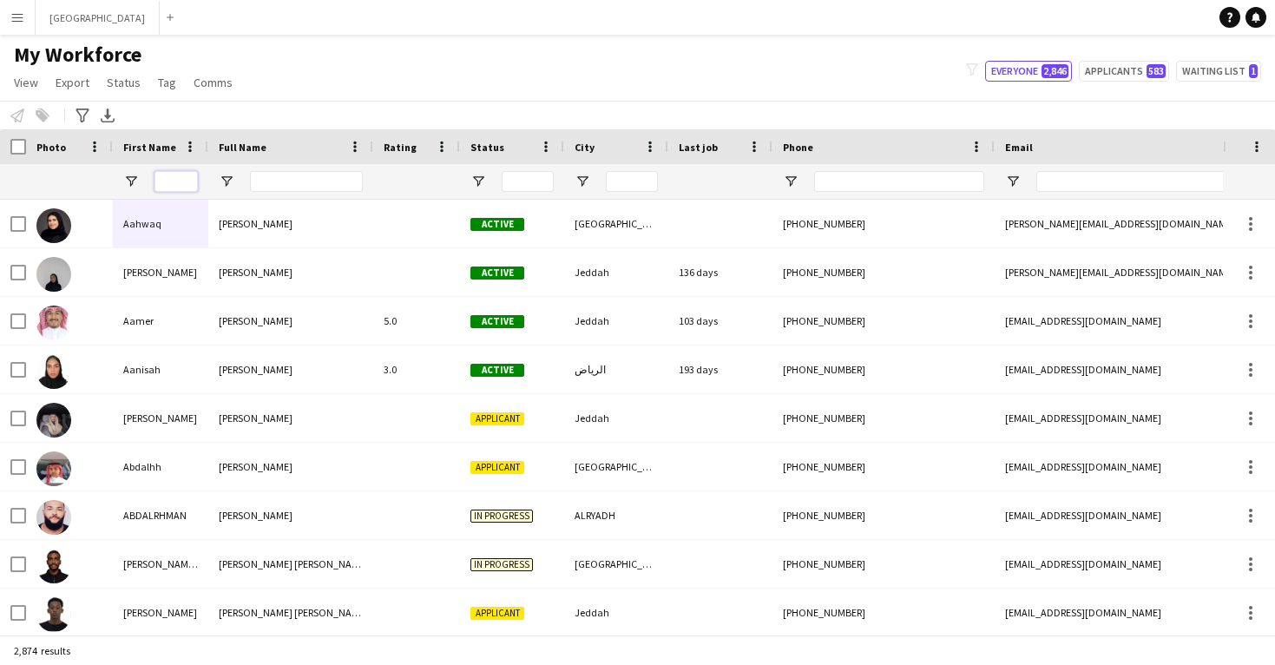
paste input "**********"
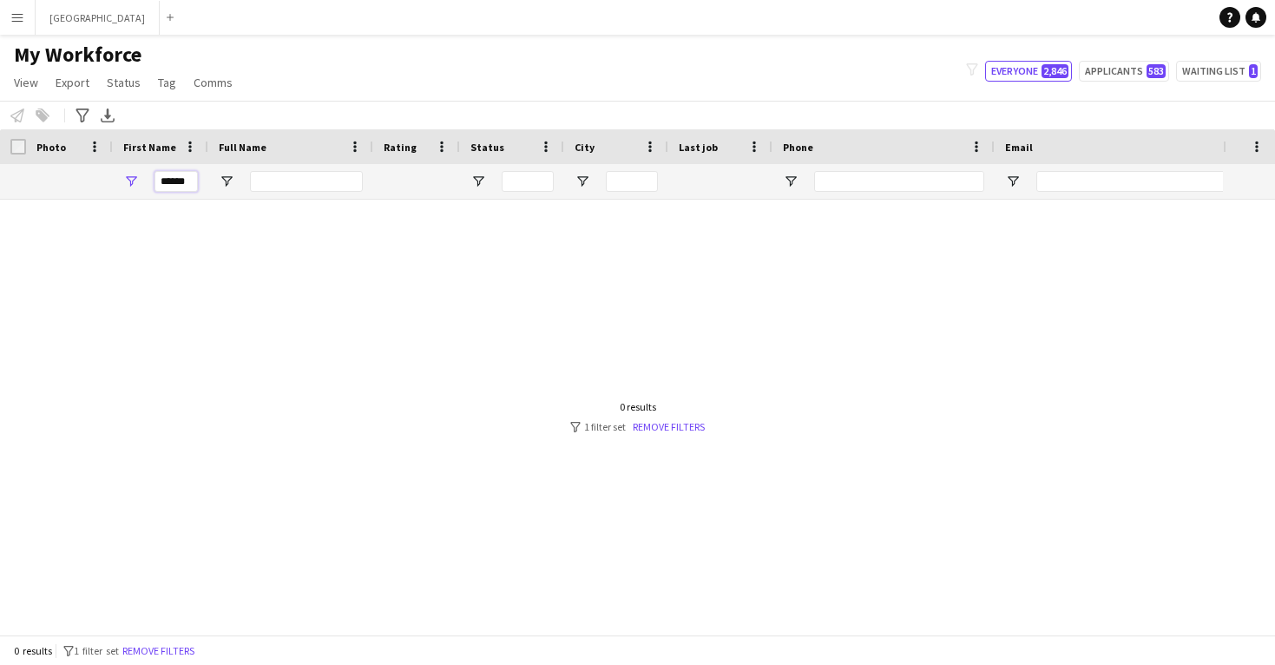
type input "*****"
click at [181, 190] on input "*****" at bounding box center [175, 181] width 43 height 21
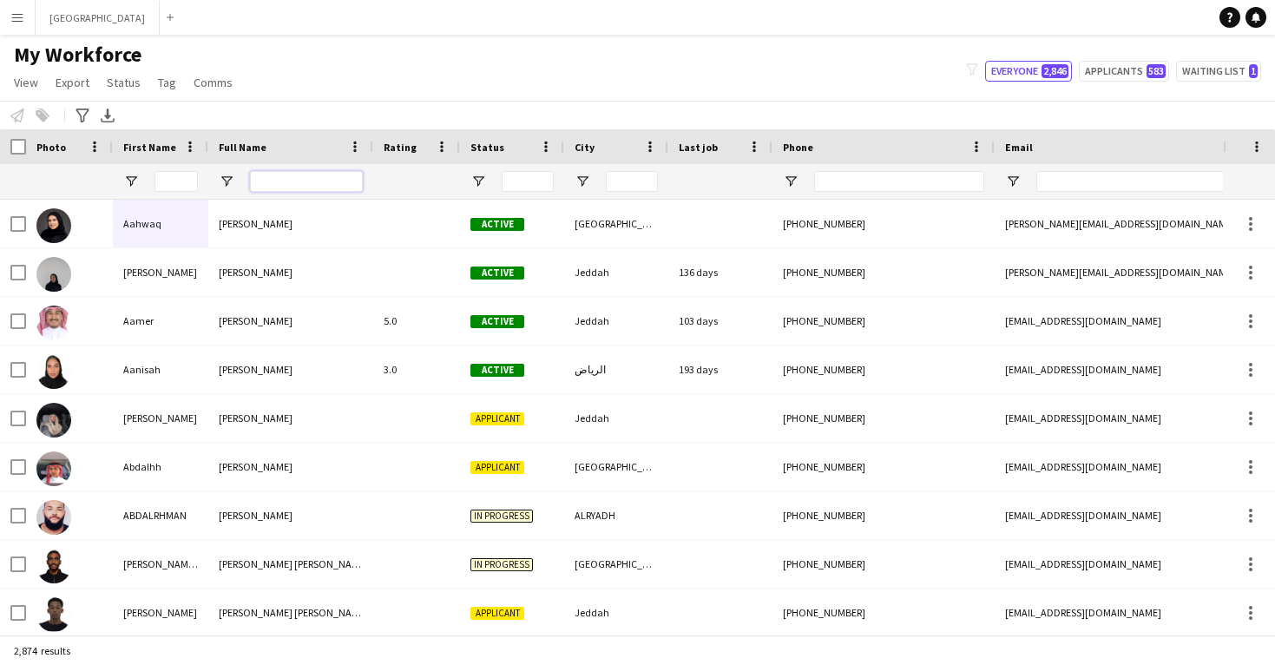
click at [308, 176] on input "Full Name Filter Input" at bounding box center [306, 181] width 113 height 21
paste input "**********"
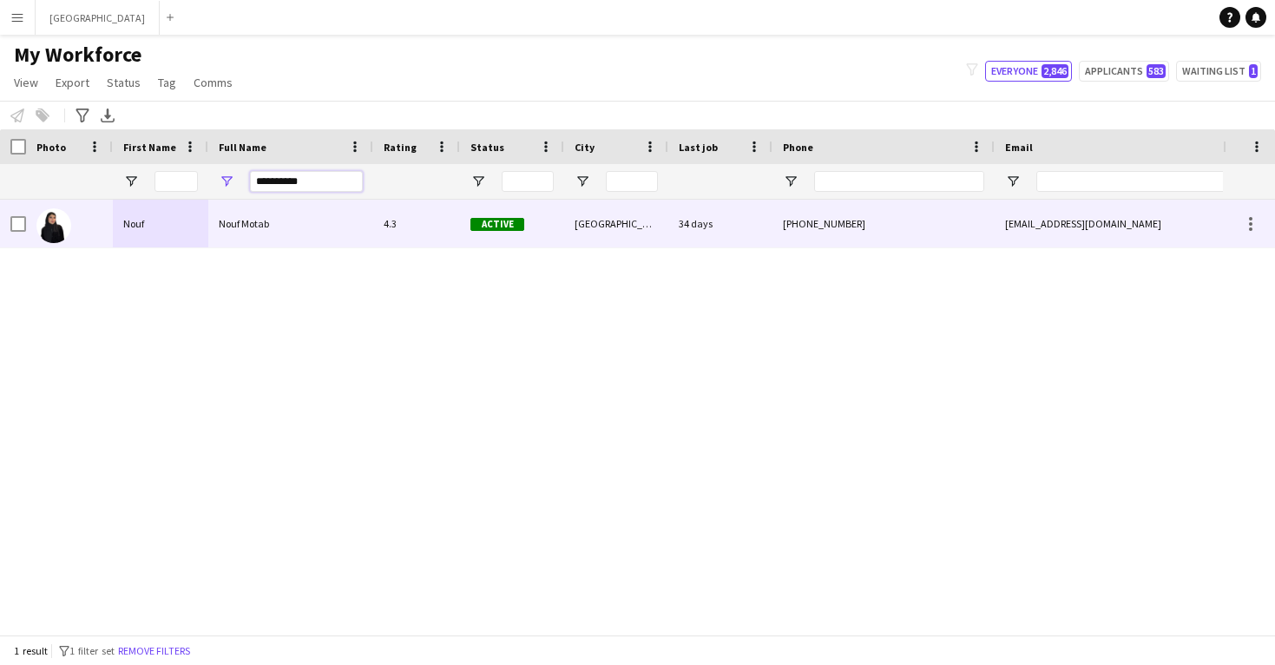
type input "**********"
click at [305, 219] on div "Nouf Motab" at bounding box center [290, 224] width 165 height 48
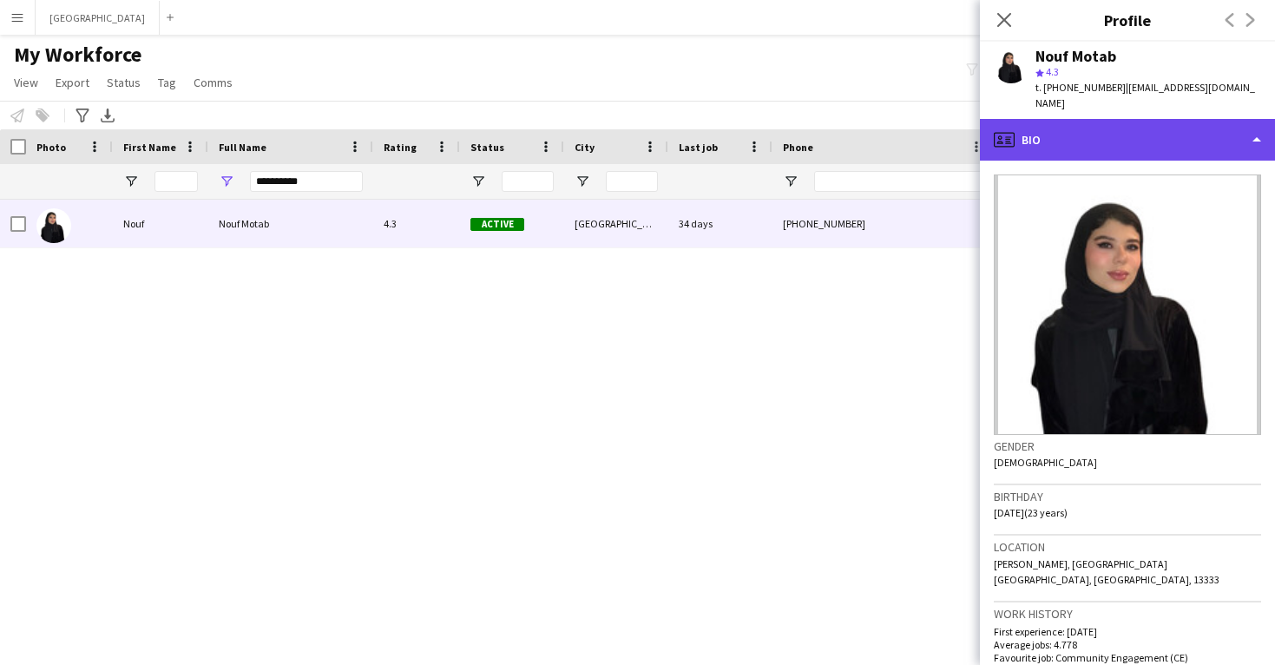
click at [1129, 134] on div "profile Bio" at bounding box center [1127, 140] width 295 height 42
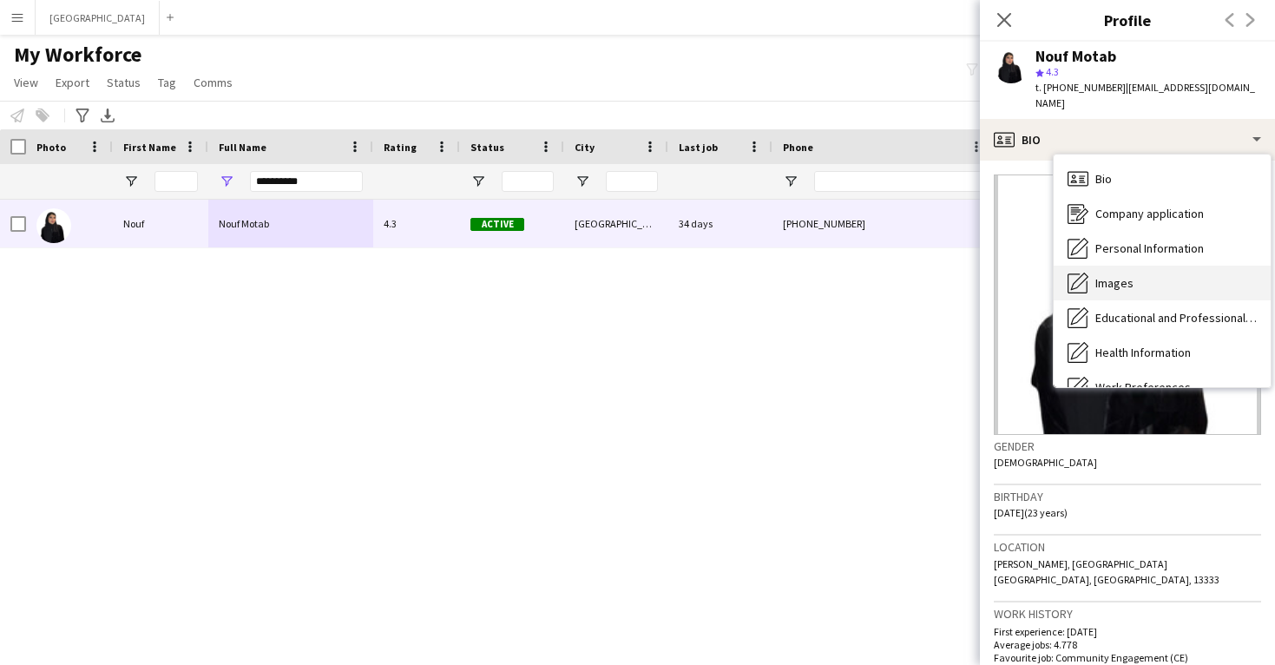
click at [1124, 275] on span "Images" at bounding box center [1114, 283] width 38 height 16
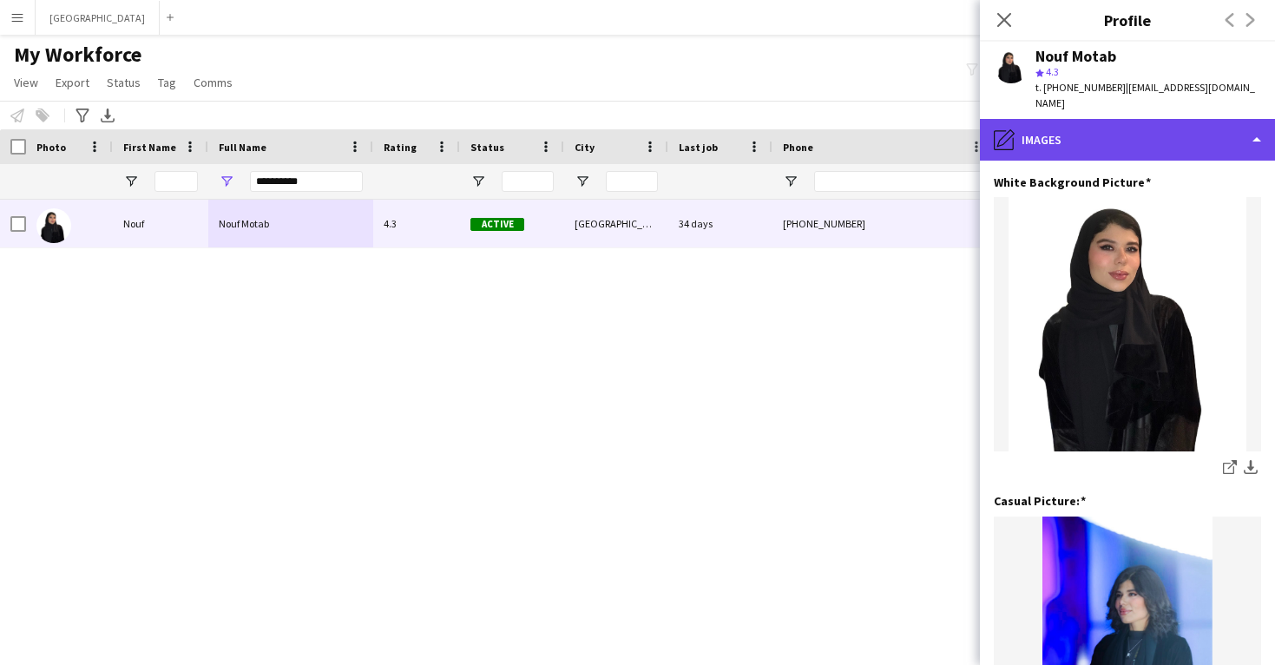
click at [1128, 119] on div "pencil4 Images" at bounding box center [1127, 140] width 295 height 42
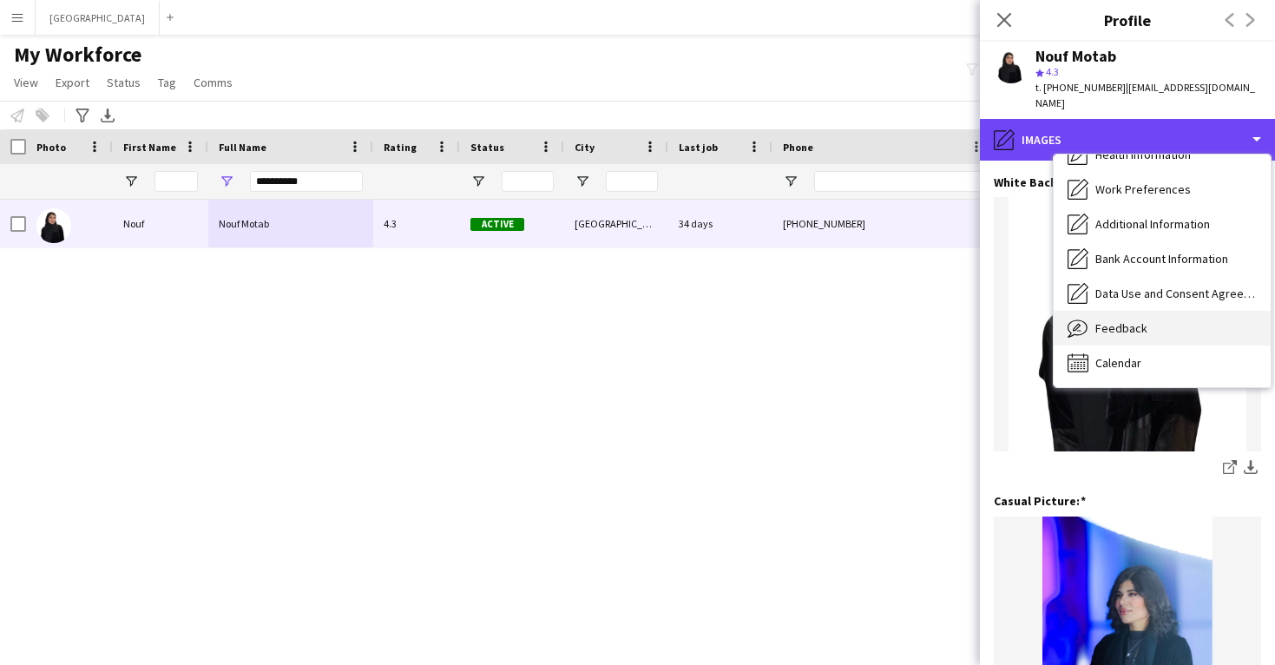
scroll to position [198, 0]
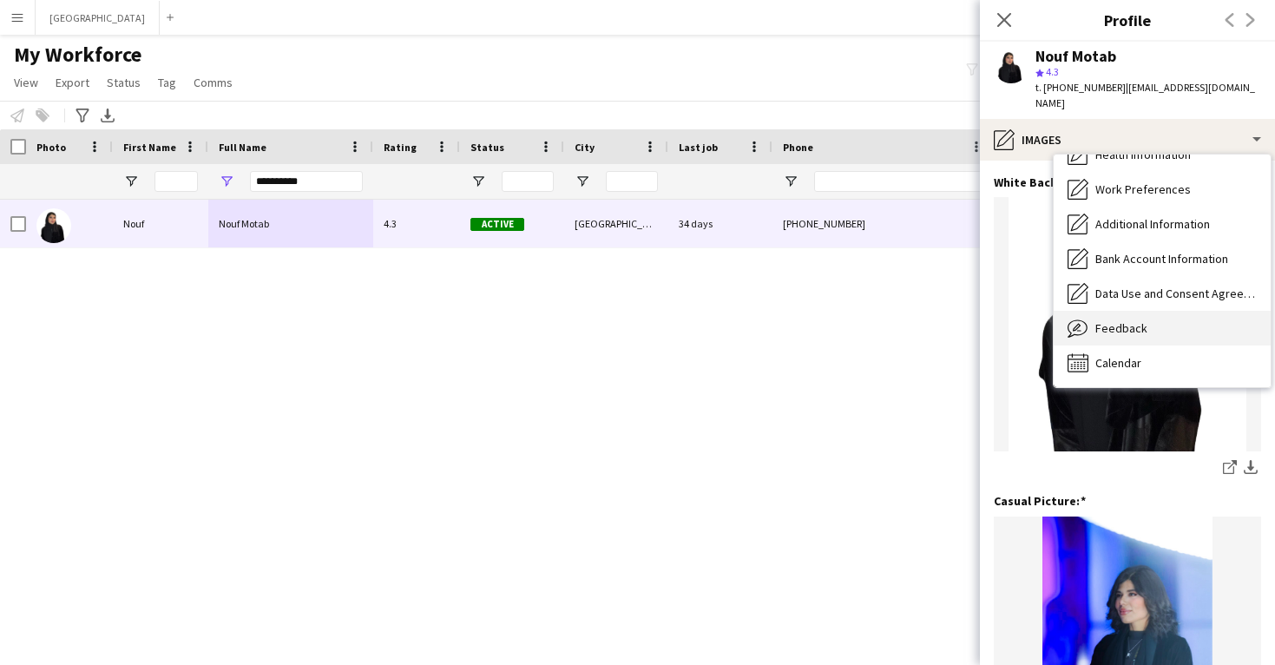
click at [1156, 312] on div "Feedback Feedback" at bounding box center [1161, 328] width 217 height 35
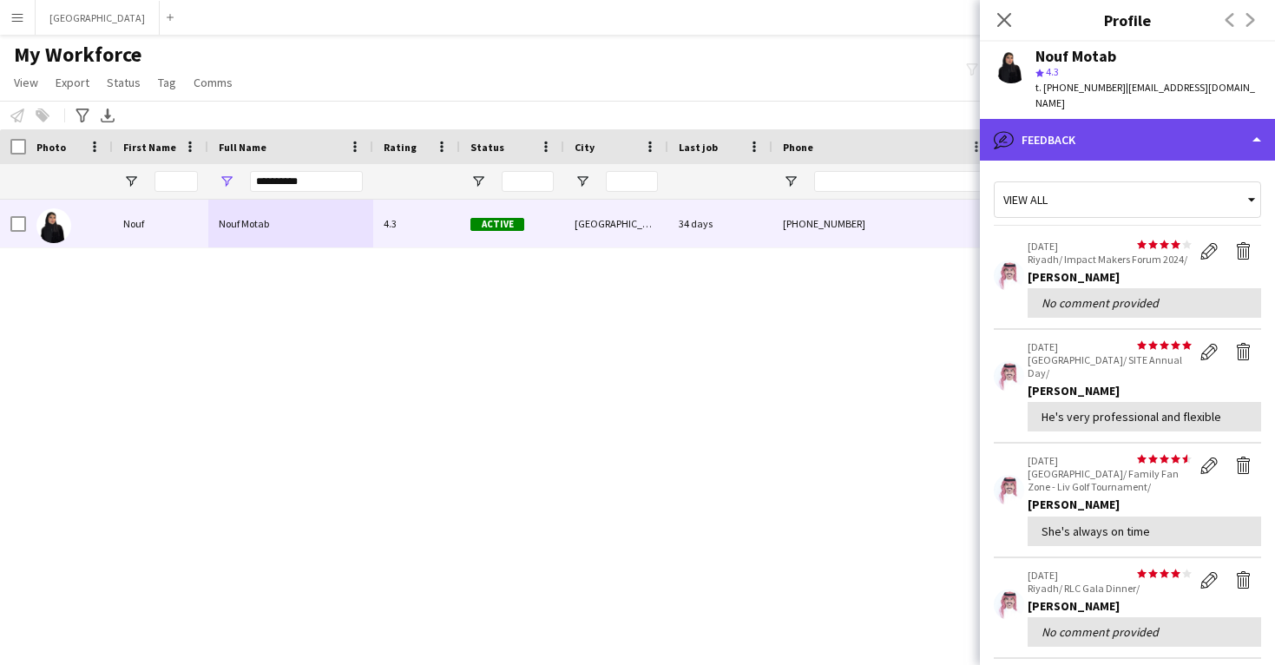
click at [1150, 141] on div "bubble-pencil Feedback" at bounding box center [1127, 140] width 295 height 42
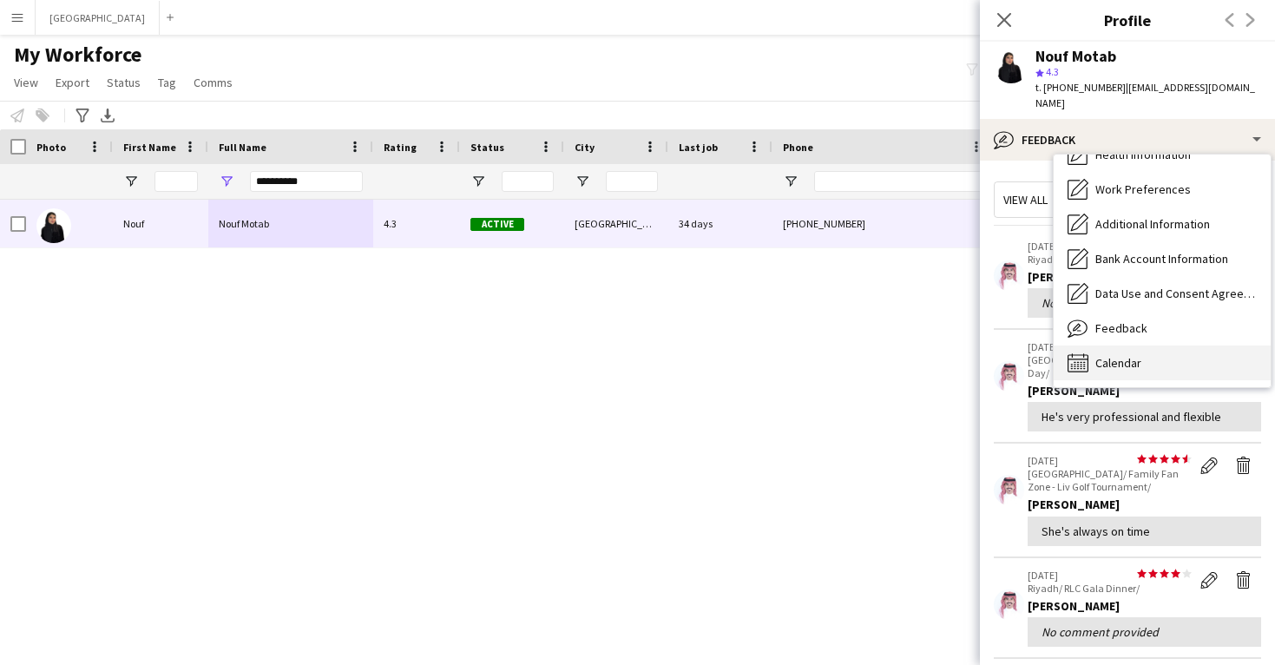
click at [1162, 354] on div "Calendar Calendar" at bounding box center [1161, 362] width 217 height 35
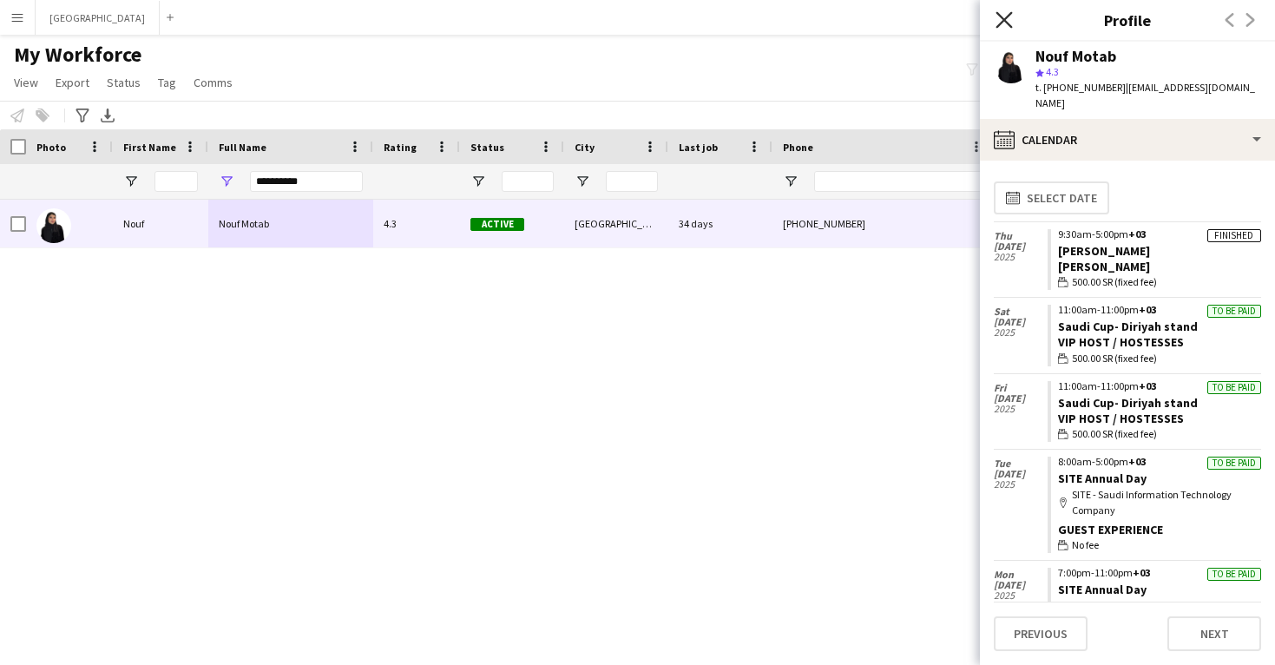
click at [1010, 24] on icon "Close pop-in" at bounding box center [1003, 19] width 16 height 16
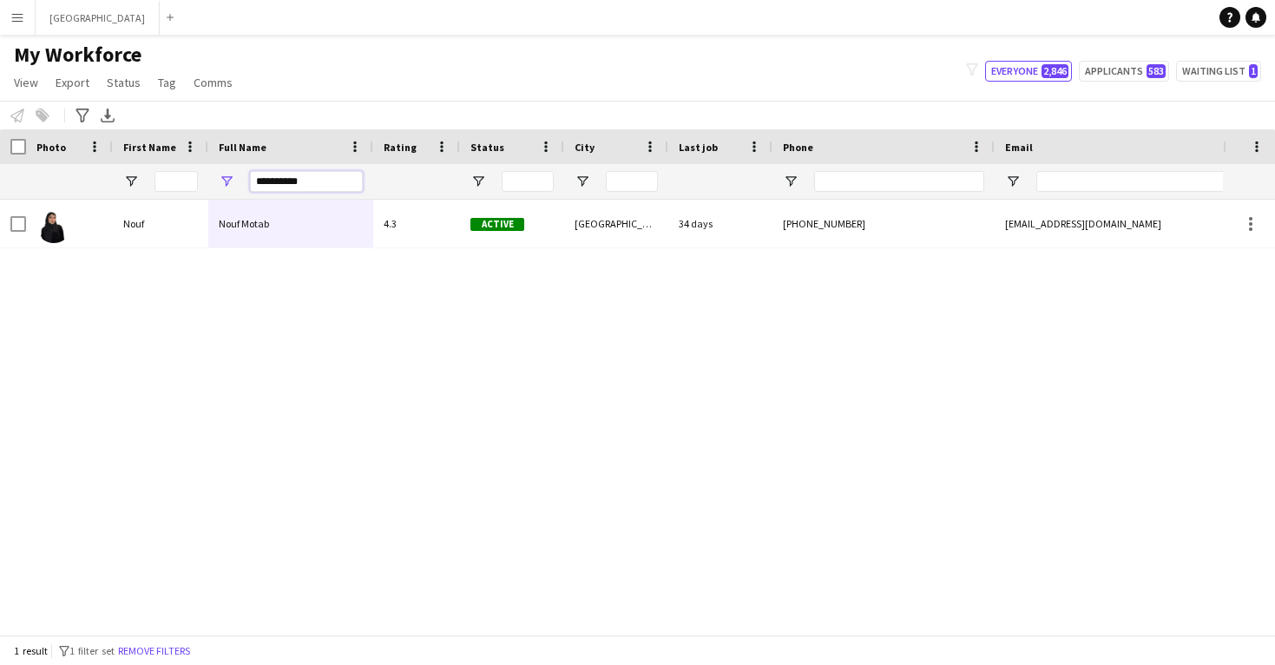
click at [280, 178] on input "**********" at bounding box center [306, 181] width 113 height 21
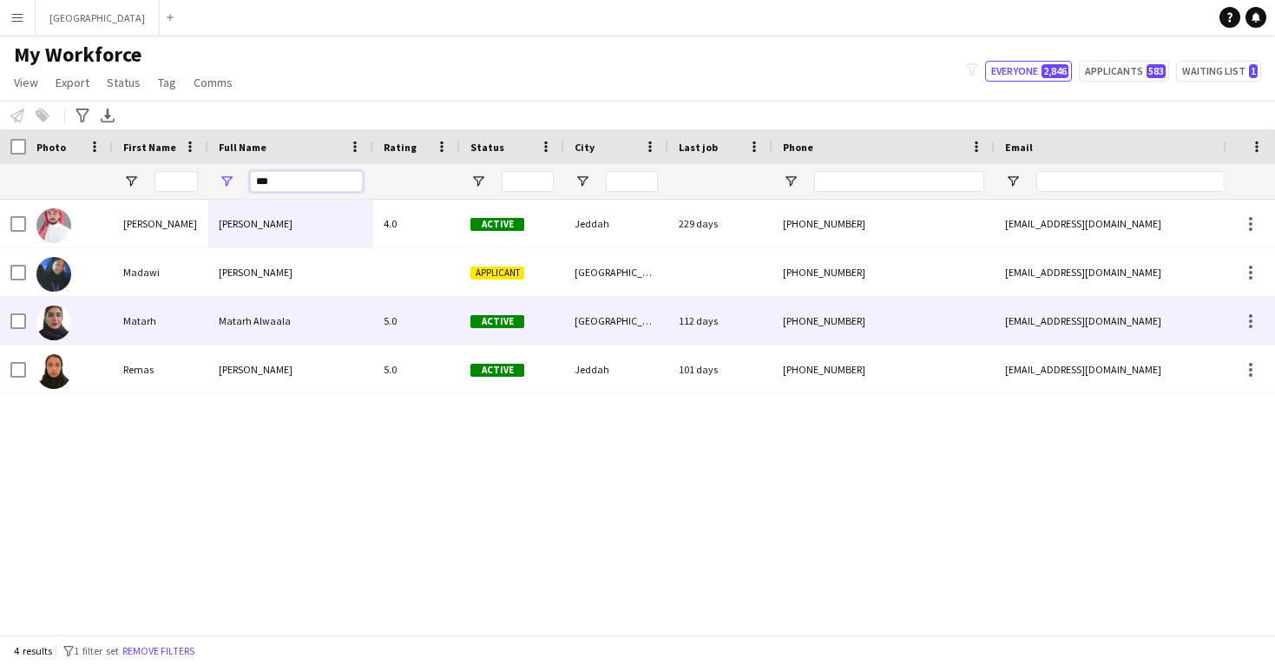
type input "***"
click at [274, 327] on div "Matarh Alwaala" at bounding box center [290, 321] width 165 height 48
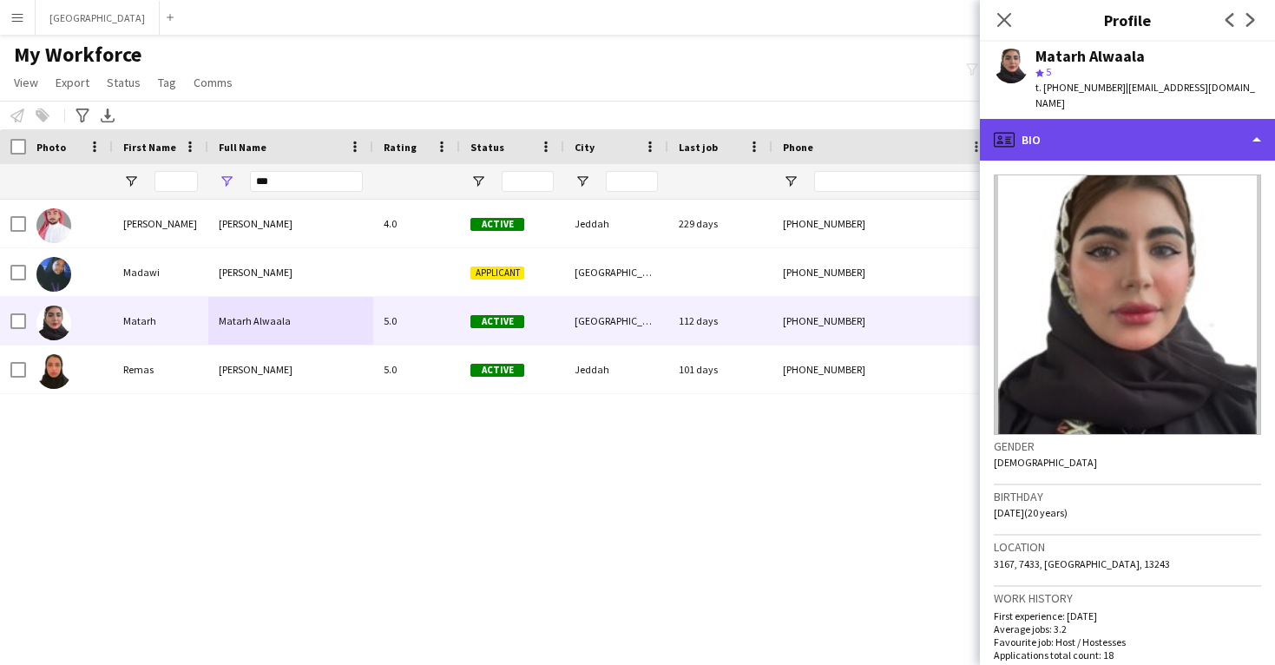
click at [1124, 130] on div "profile Bio" at bounding box center [1127, 140] width 295 height 42
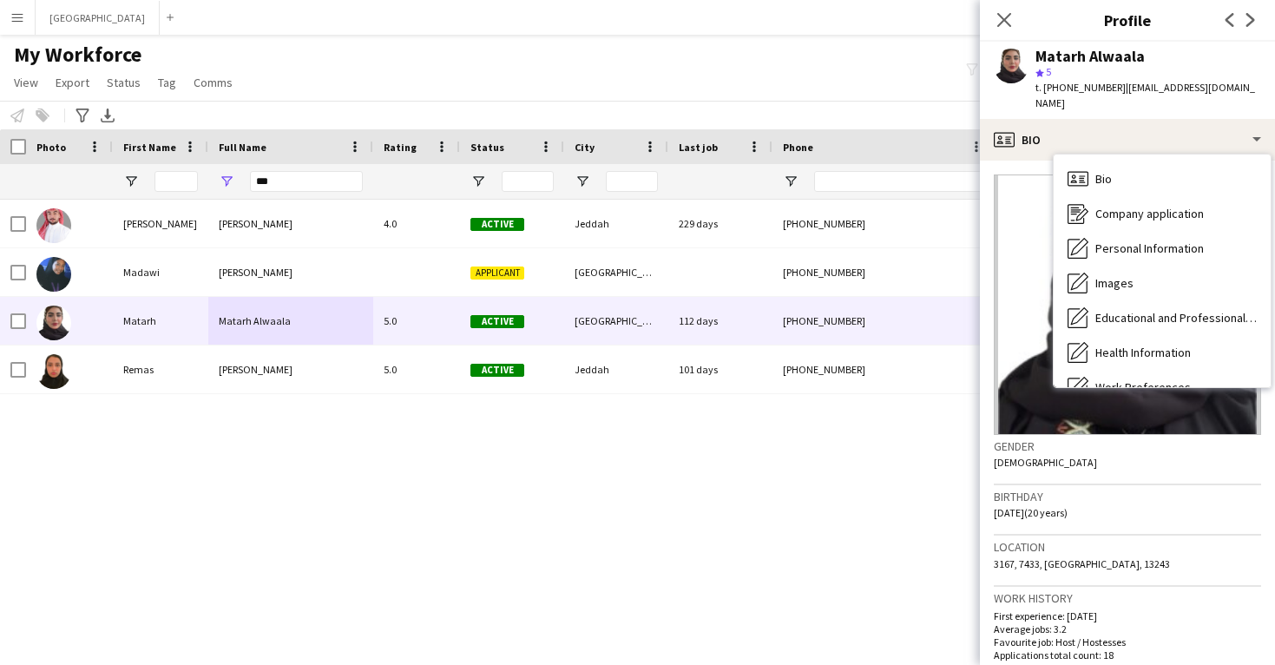
click at [1001, 259] on img at bounding box center [1126, 304] width 267 height 260
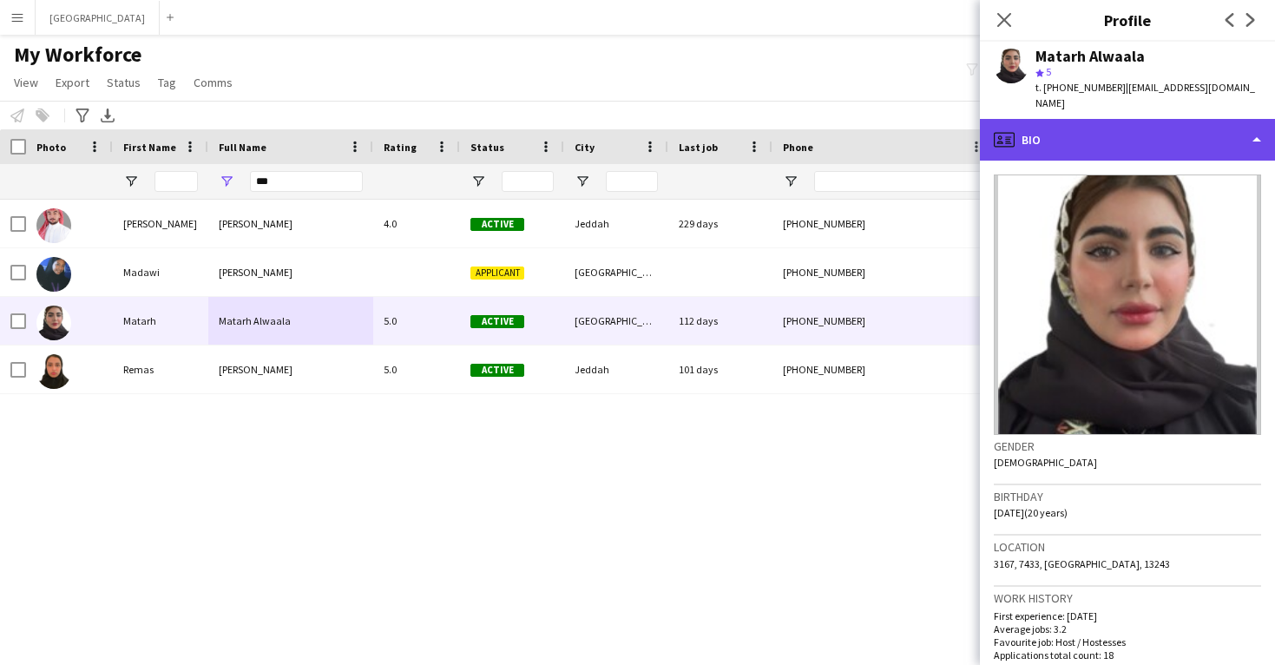
click at [1094, 128] on div "profile Bio" at bounding box center [1127, 140] width 295 height 42
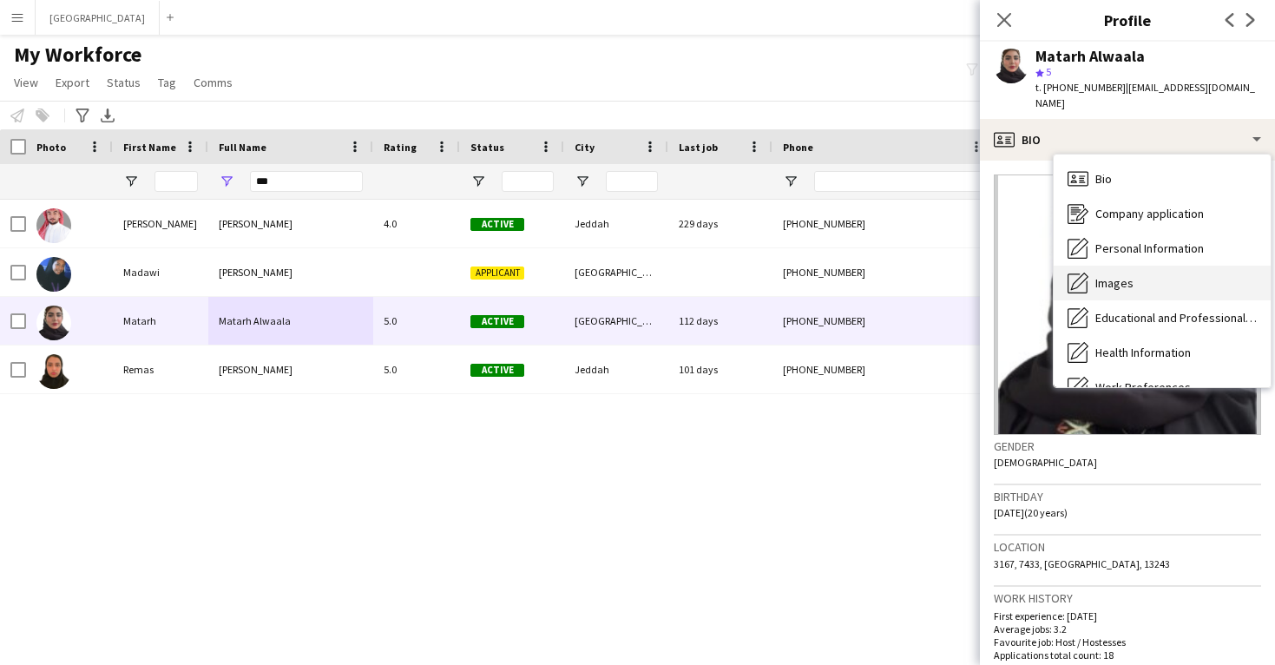
click at [1091, 265] on div "Images Images" at bounding box center [1161, 282] width 217 height 35
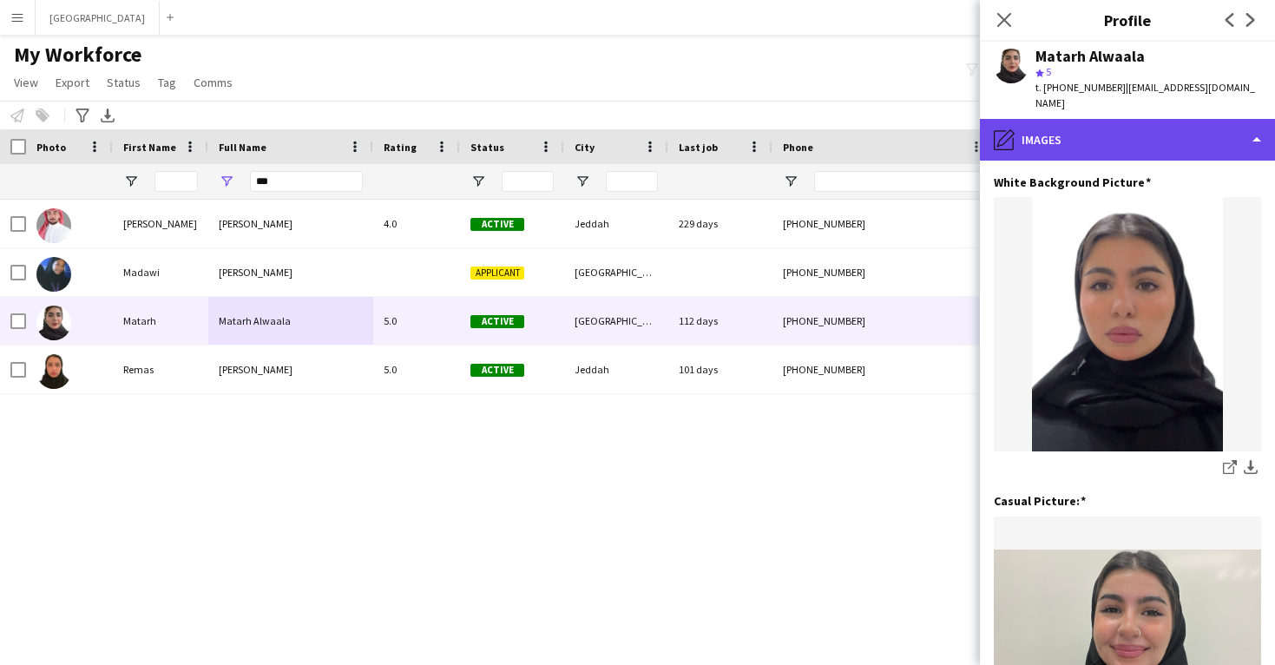
click at [1091, 122] on div "pencil4 Images" at bounding box center [1127, 140] width 295 height 42
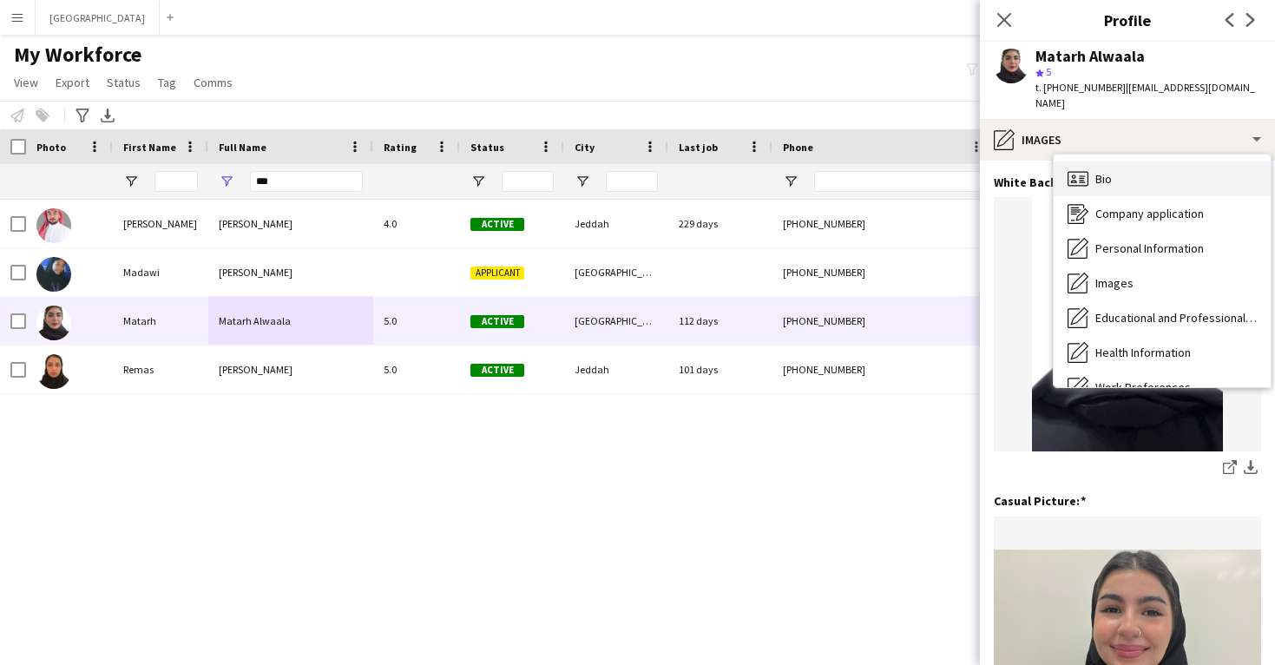
click at [1089, 161] on div "Bio Bio" at bounding box center [1161, 178] width 217 height 35
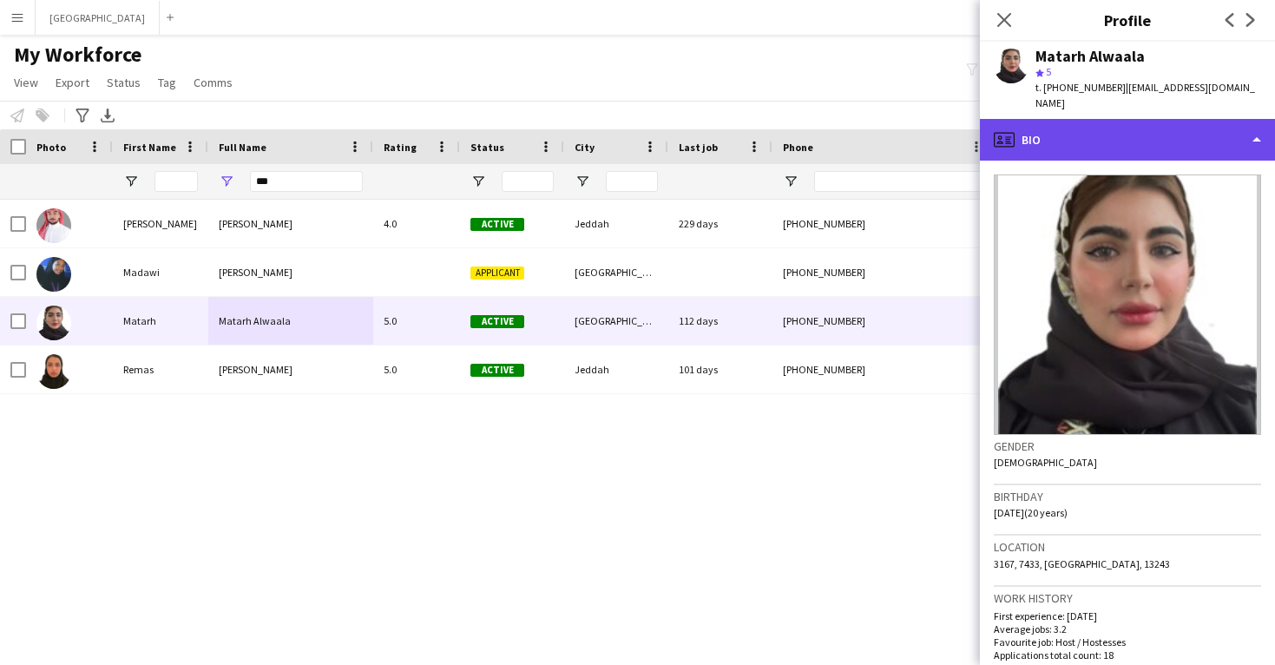
click at [1085, 135] on div "profile Bio" at bounding box center [1127, 140] width 295 height 42
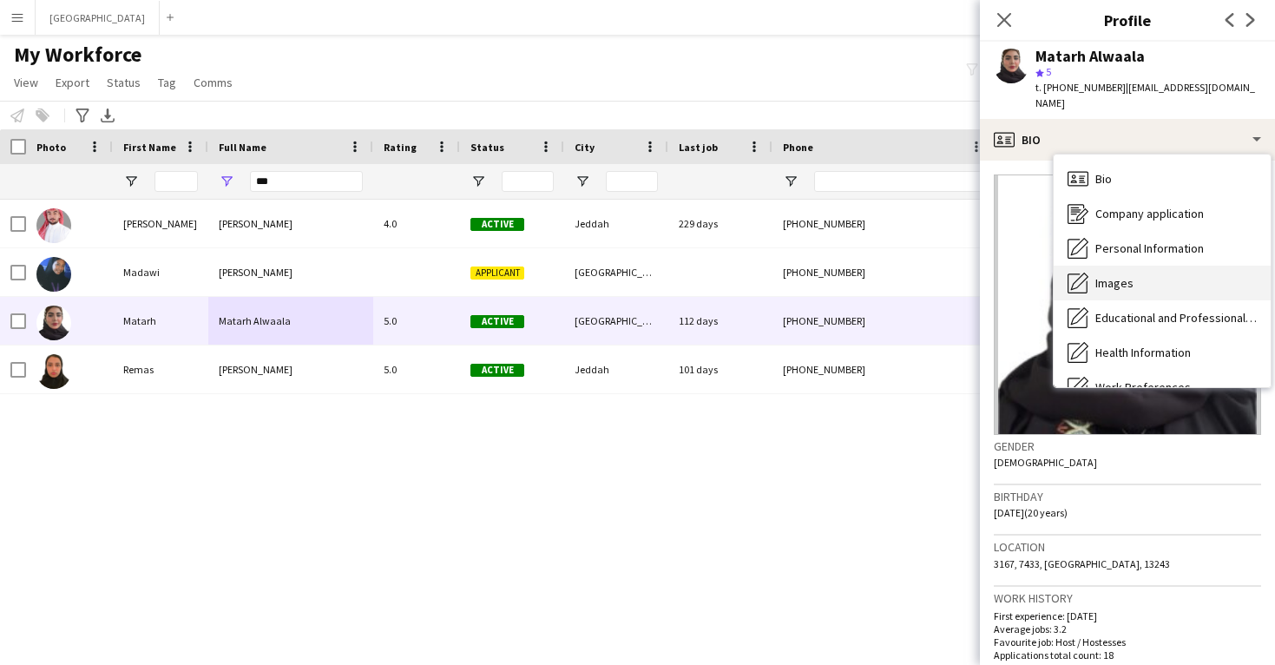
click at [1096, 277] on div "Images Images" at bounding box center [1161, 282] width 217 height 35
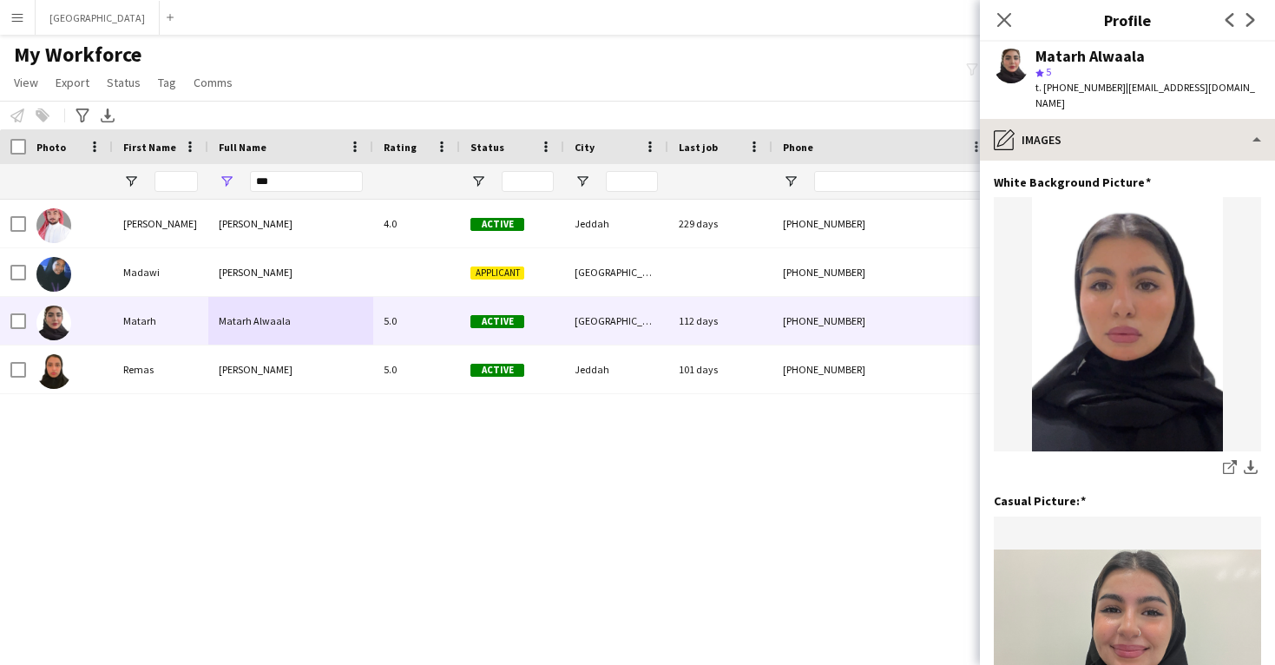
scroll to position [0, 0]
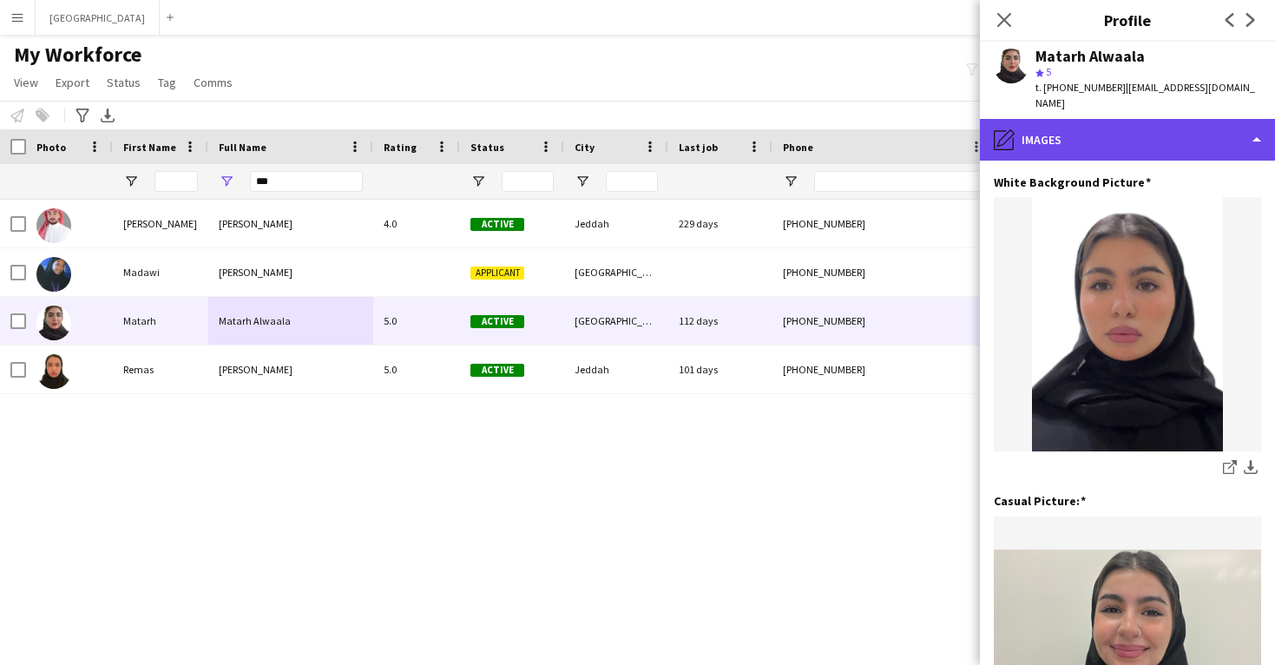
click at [1102, 119] on div "pencil4 Images" at bounding box center [1127, 140] width 295 height 42
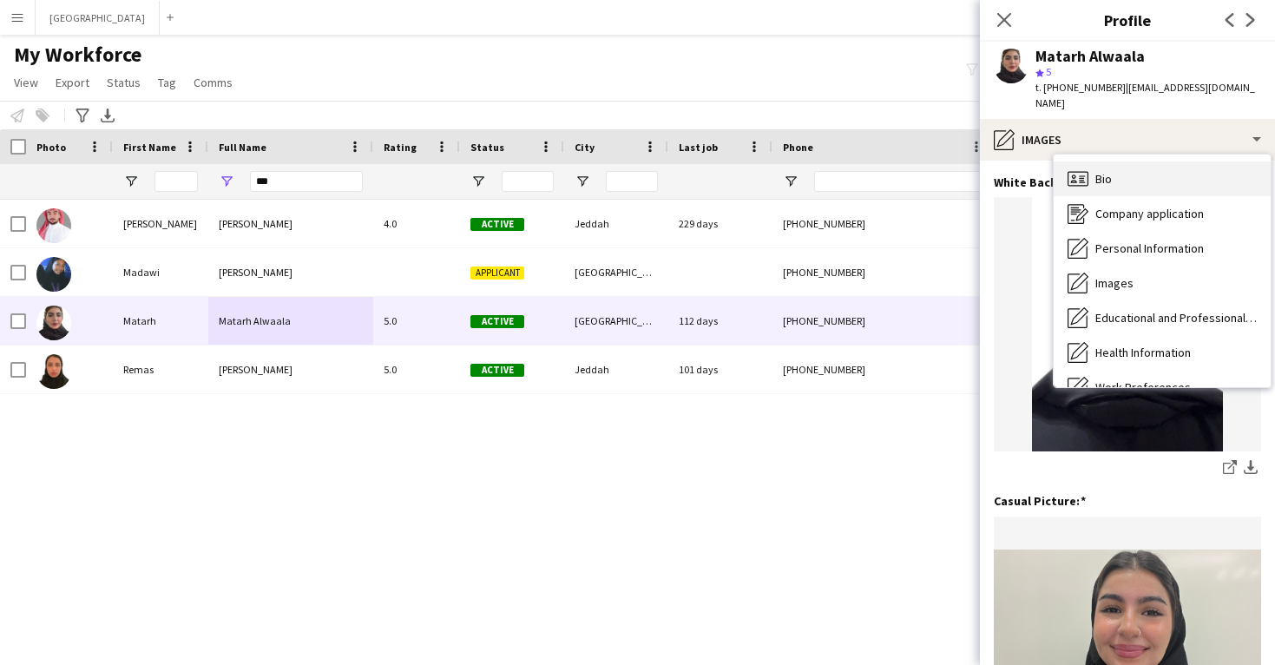
click at [1107, 171] on span "Bio" at bounding box center [1103, 179] width 16 height 16
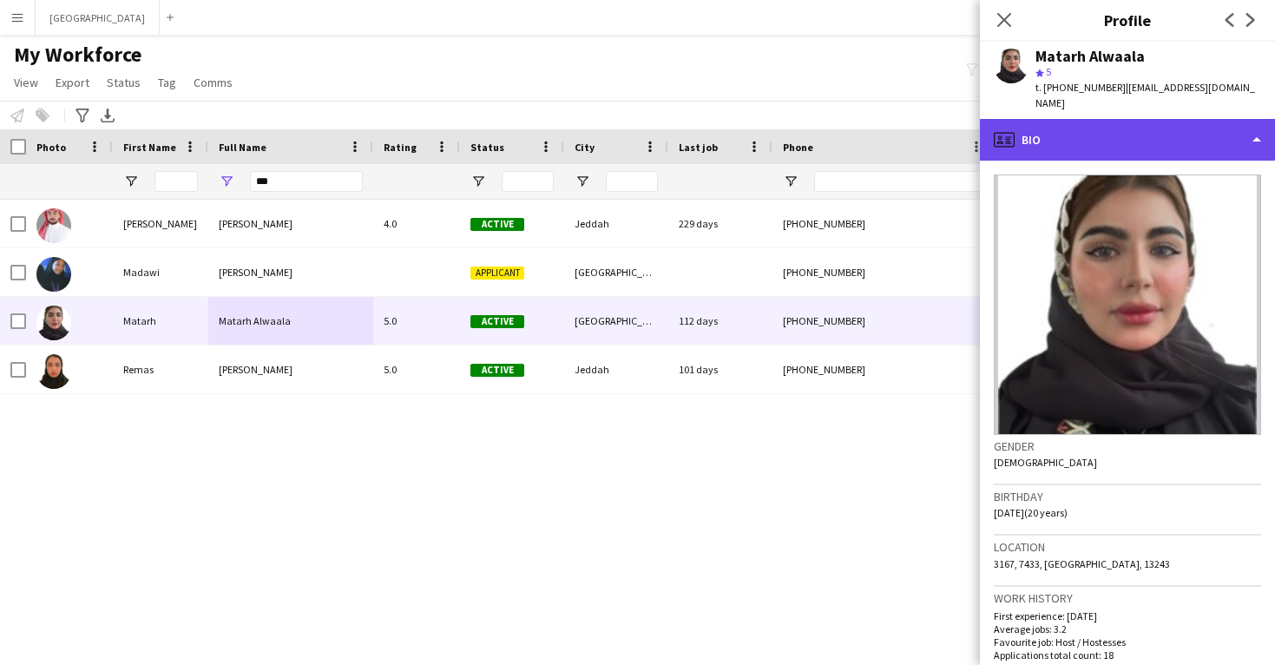
click at [1096, 119] on div "profile Bio" at bounding box center [1127, 140] width 295 height 42
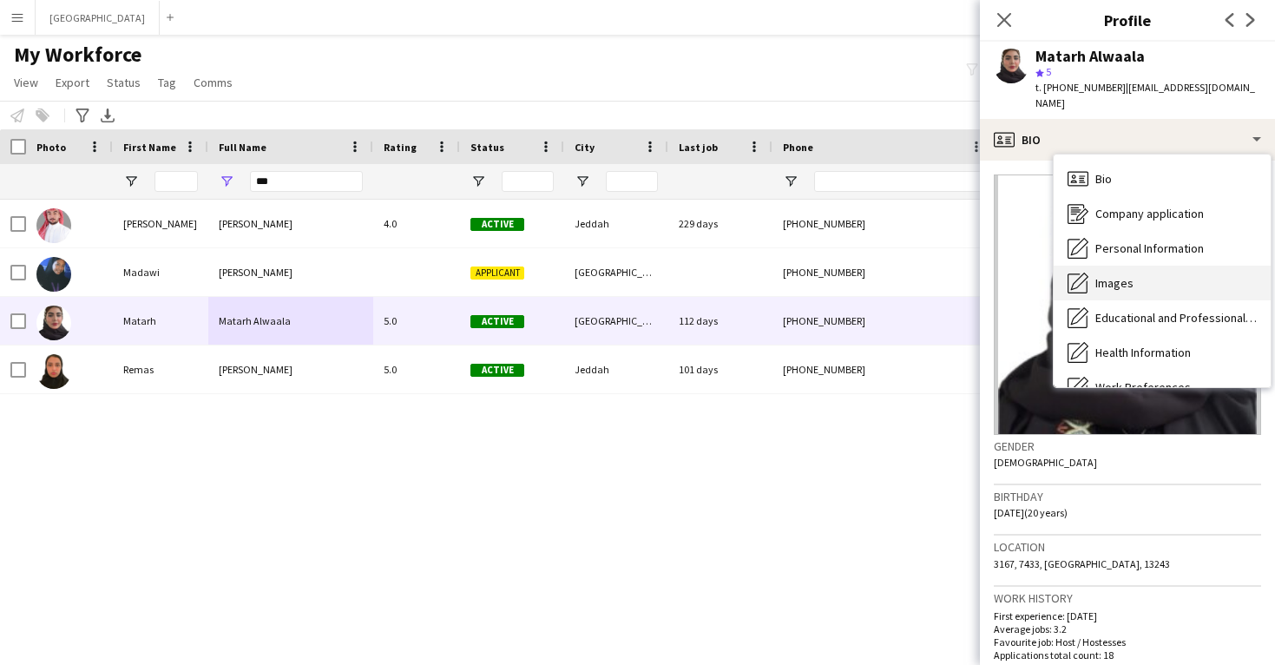
click at [1114, 265] on div "Images Images" at bounding box center [1161, 282] width 217 height 35
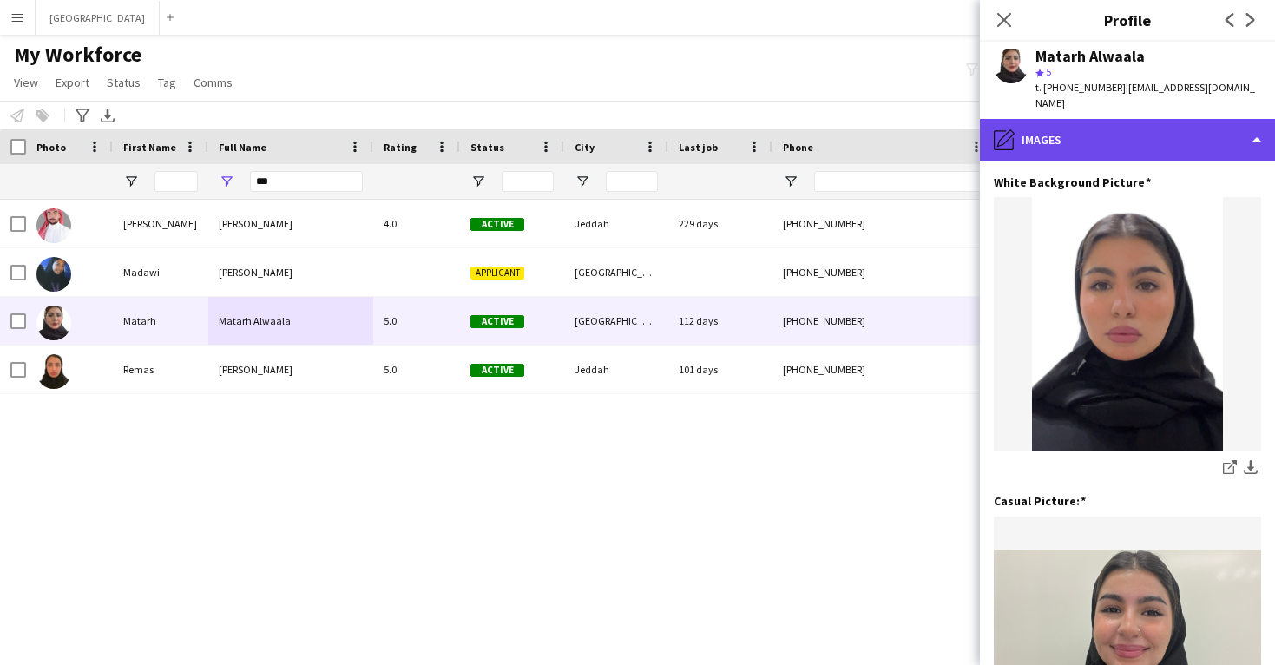
click at [1079, 124] on div "pencil4 Images" at bounding box center [1127, 140] width 295 height 42
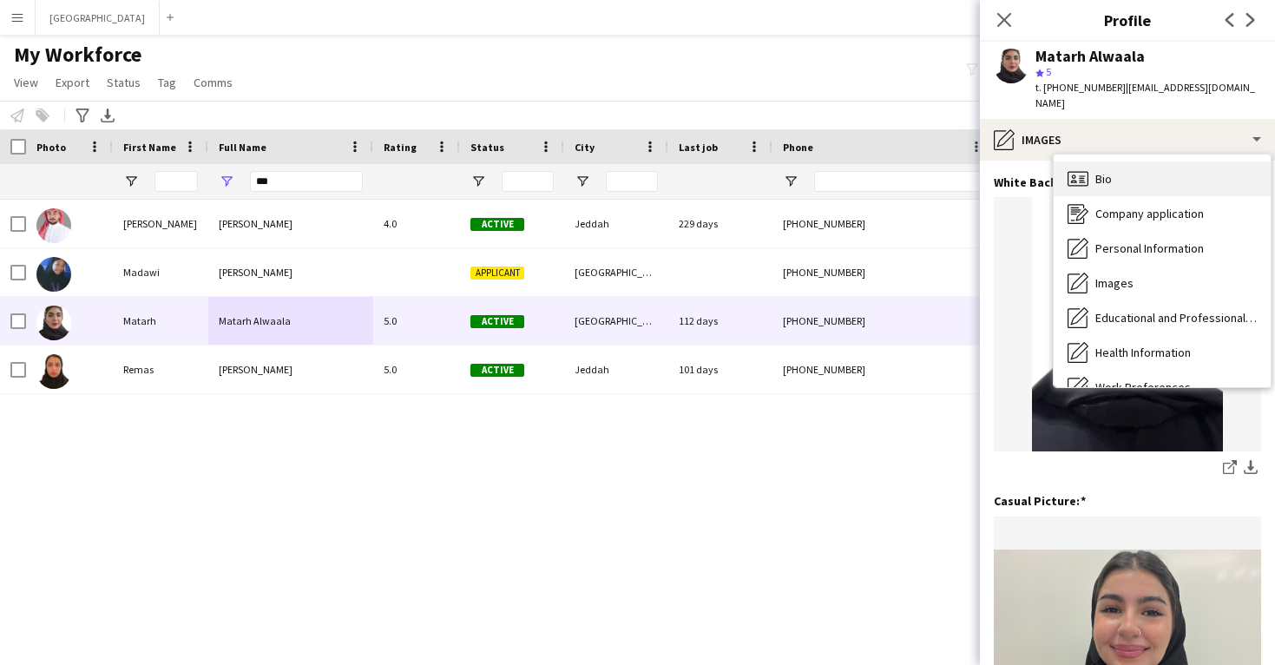
click at [1088, 161] on div "Bio Bio" at bounding box center [1161, 178] width 217 height 35
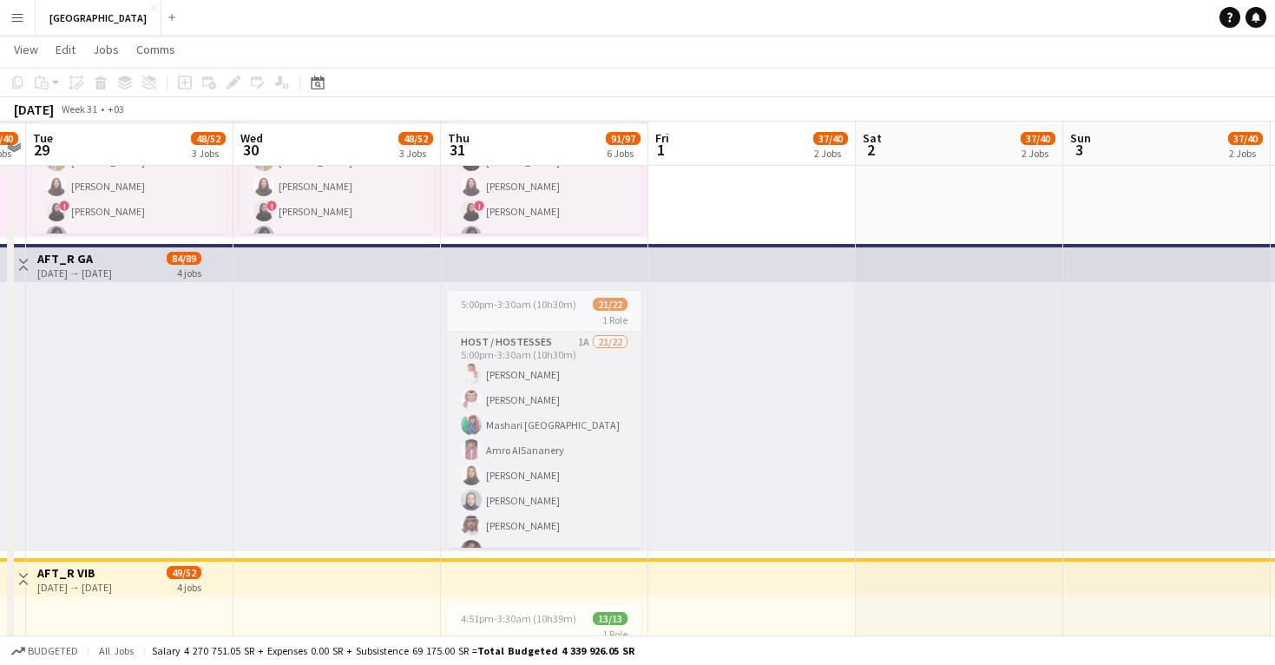
scroll to position [274, 0]
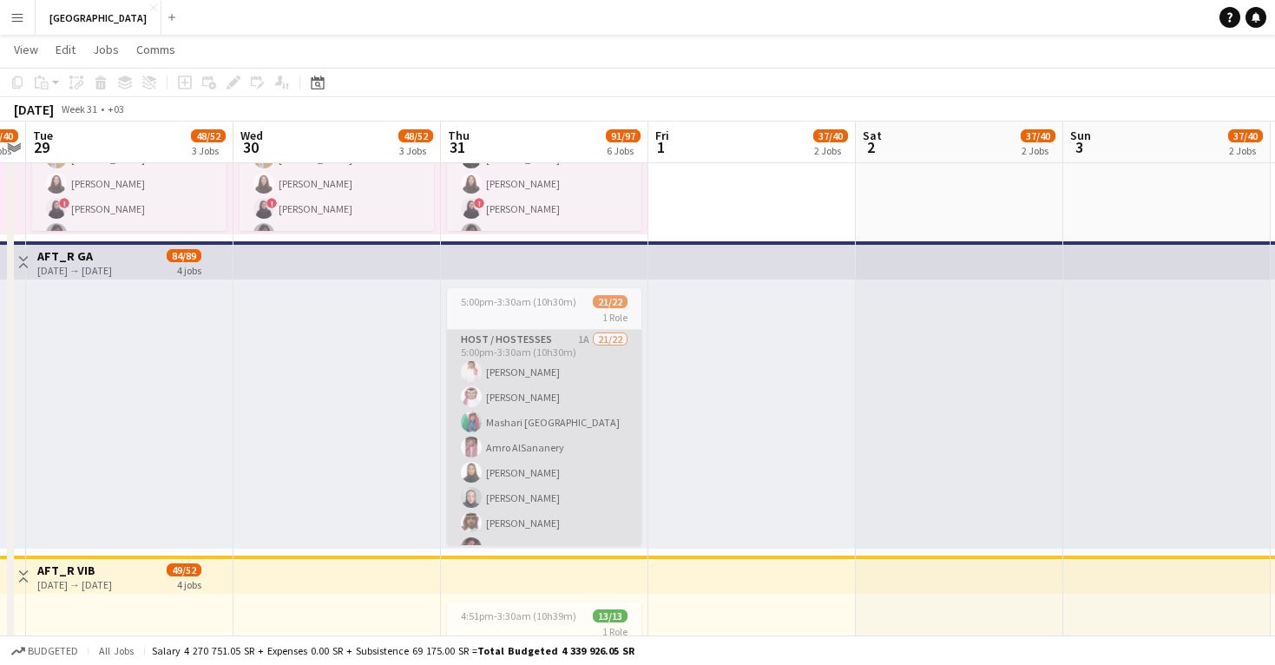
click at [604, 462] on app-card-role "Host / Hostesses 1A 21/22 5:00pm-3:30am (10h30m) Waleed Alajlan Mohammed Alshuw…" at bounding box center [544, 636] width 194 height 613
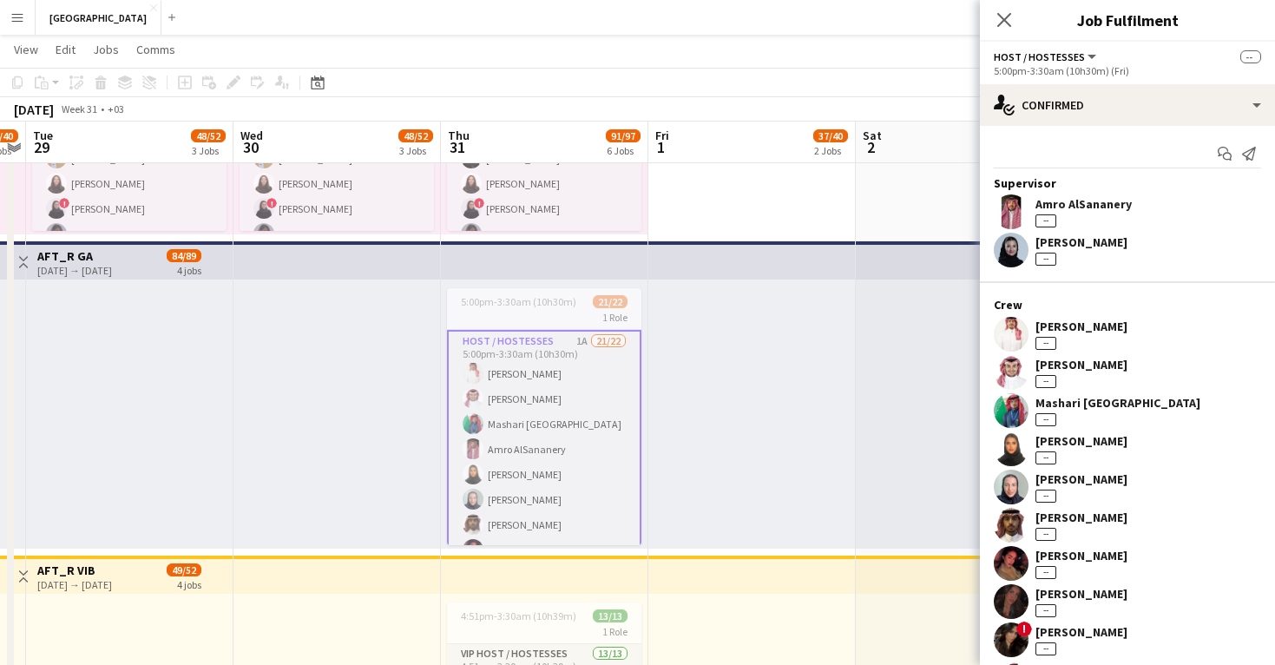
click at [1008, 441] on app-user-avatar at bounding box center [1010, 448] width 35 height 35
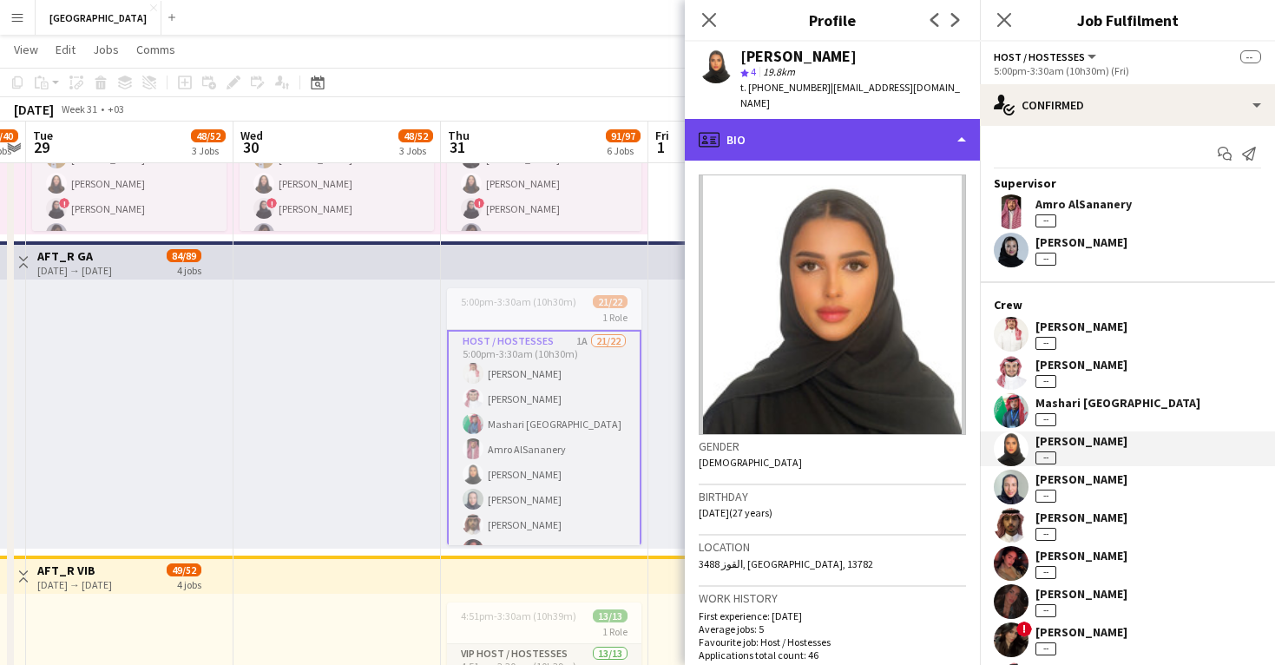
click at [800, 119] on div "profile Bio" at bounding box center [832, 140] width 295 height 42
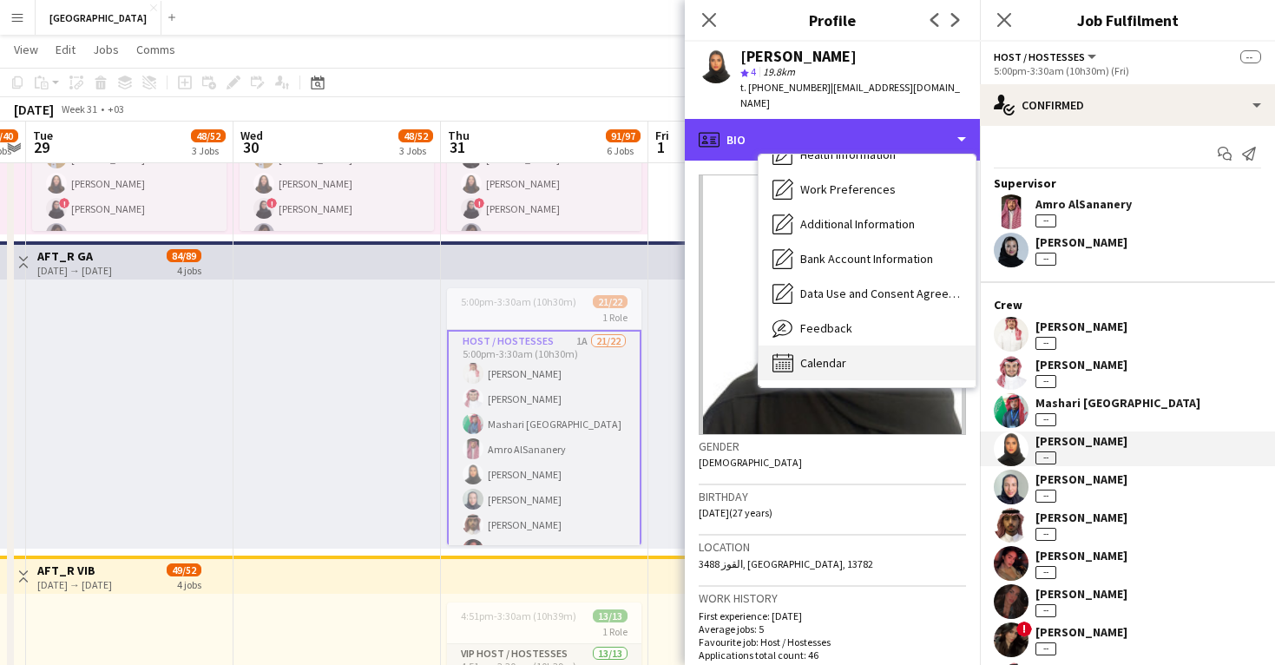
scroll to position [198, 0]
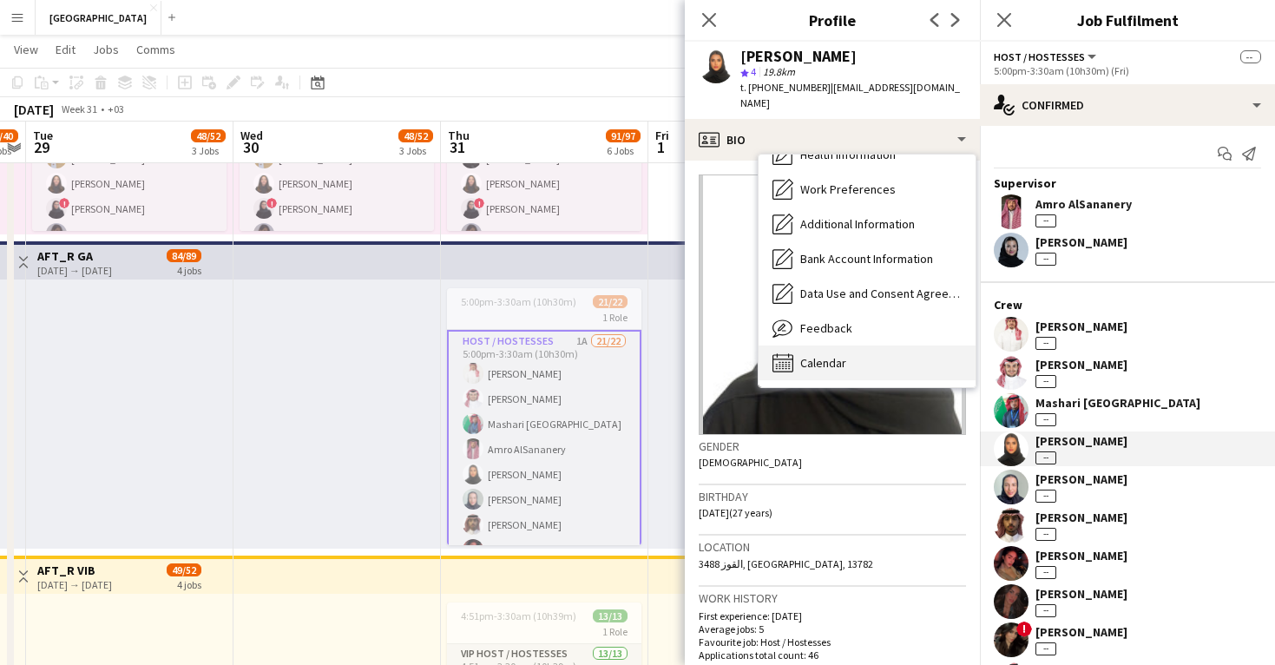
click at [821, 355] on span "Calendar" at bounding box center [823, 363] width 46 height 16
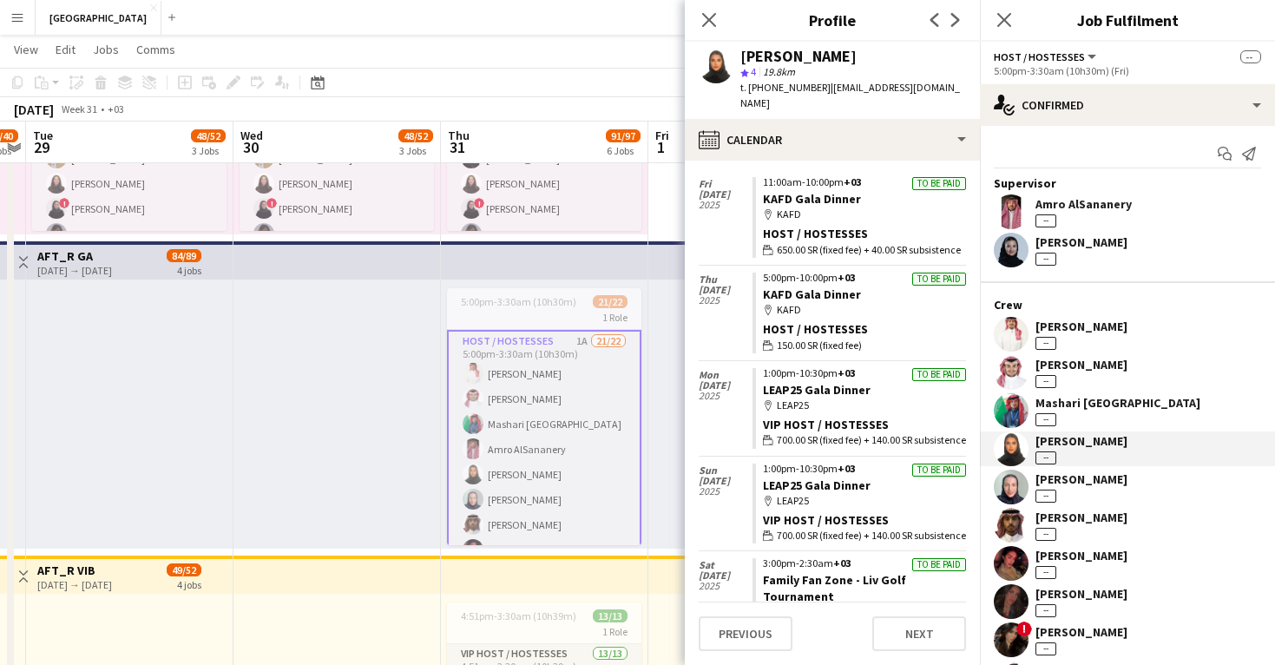
scroll to position [614, 0]
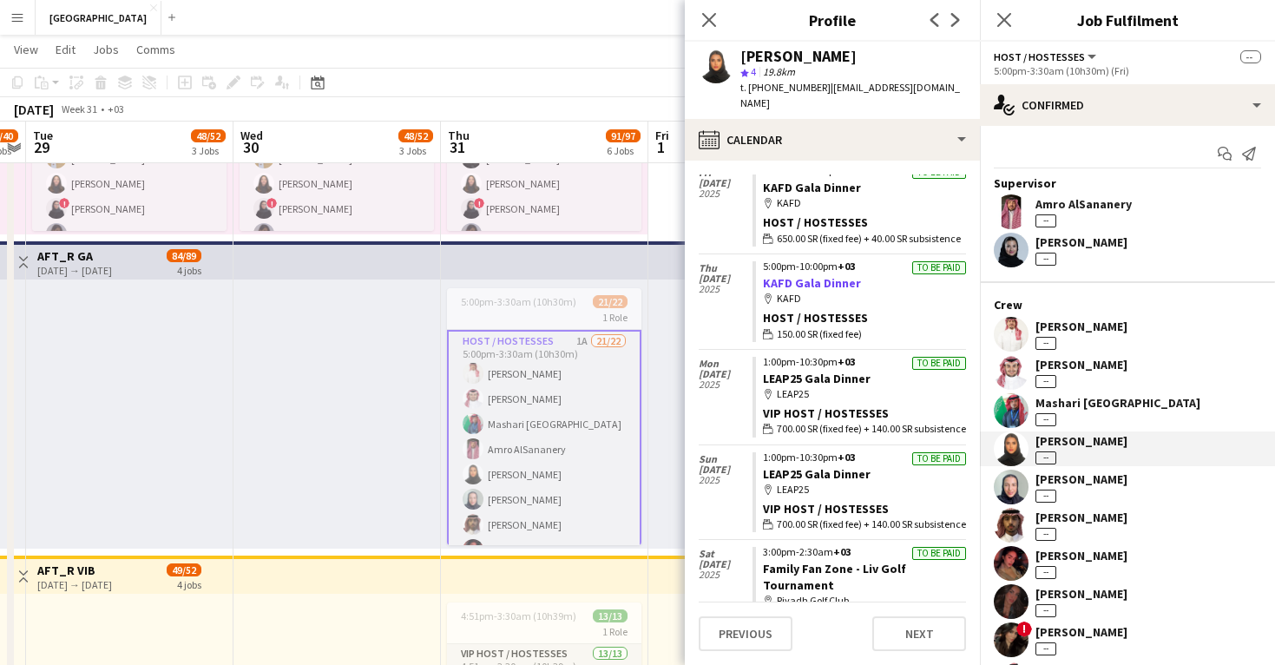
click at [806, 275] on link "KAFD Gala Dinner" at bounding box center [812, 283] width 98 height 16
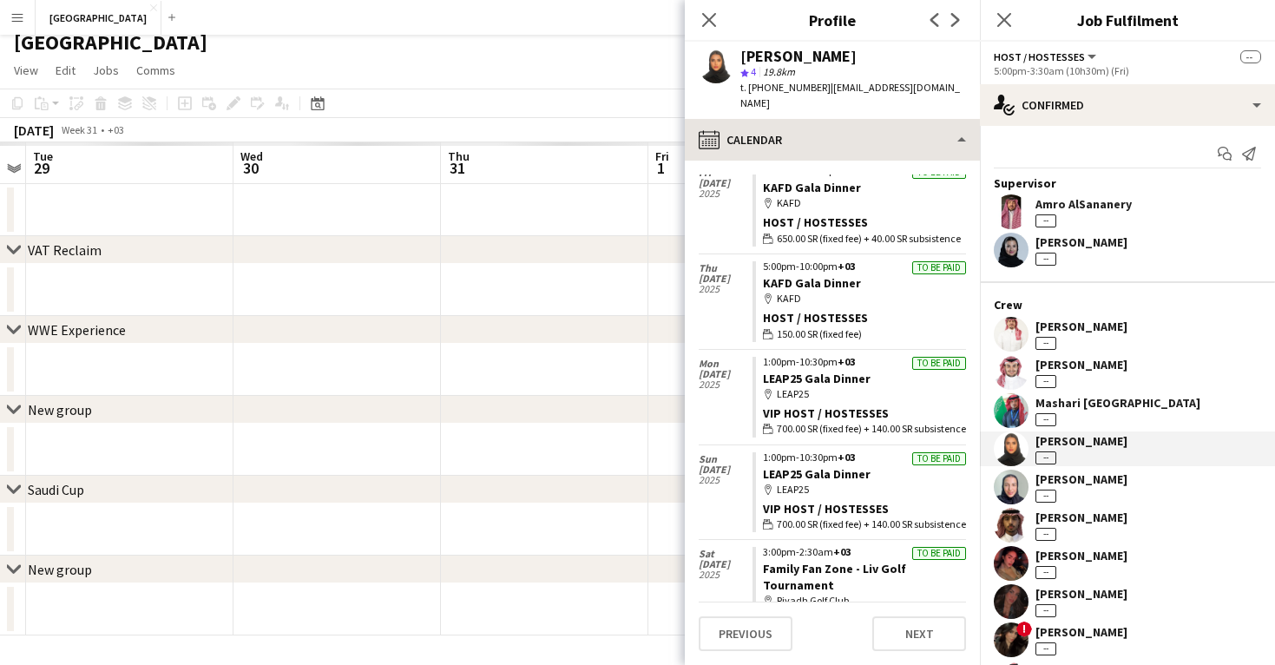
scroll to position [10, 0]
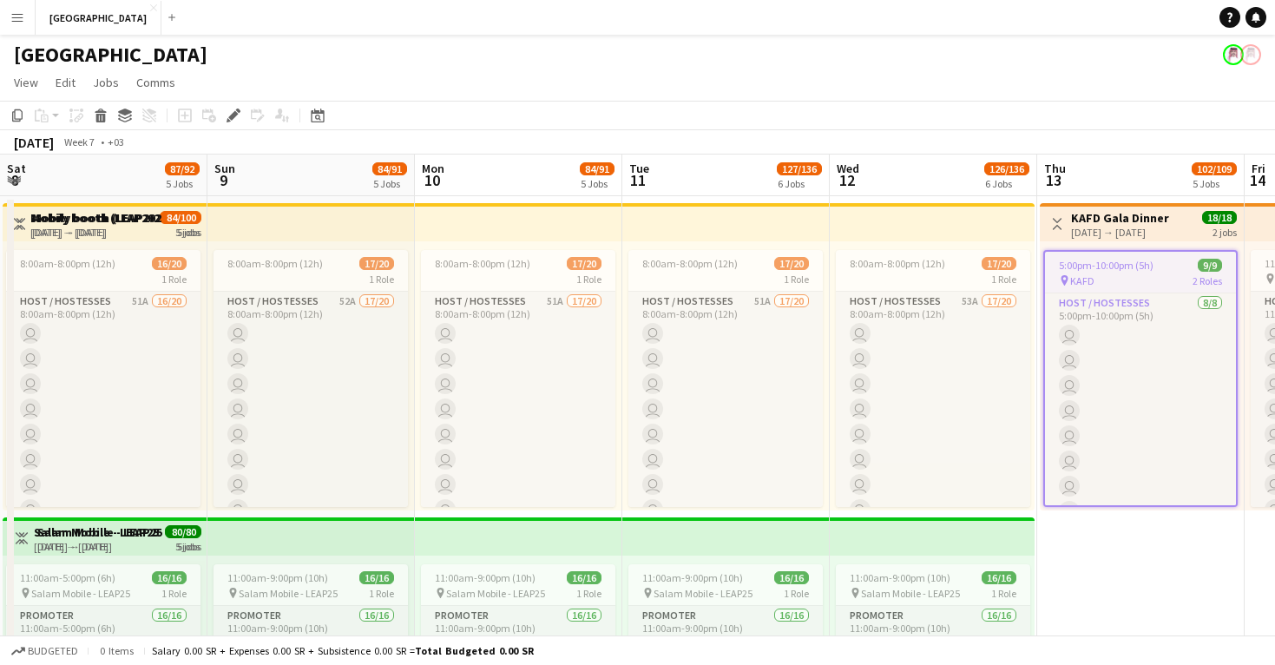
scroll to position [0, 596]
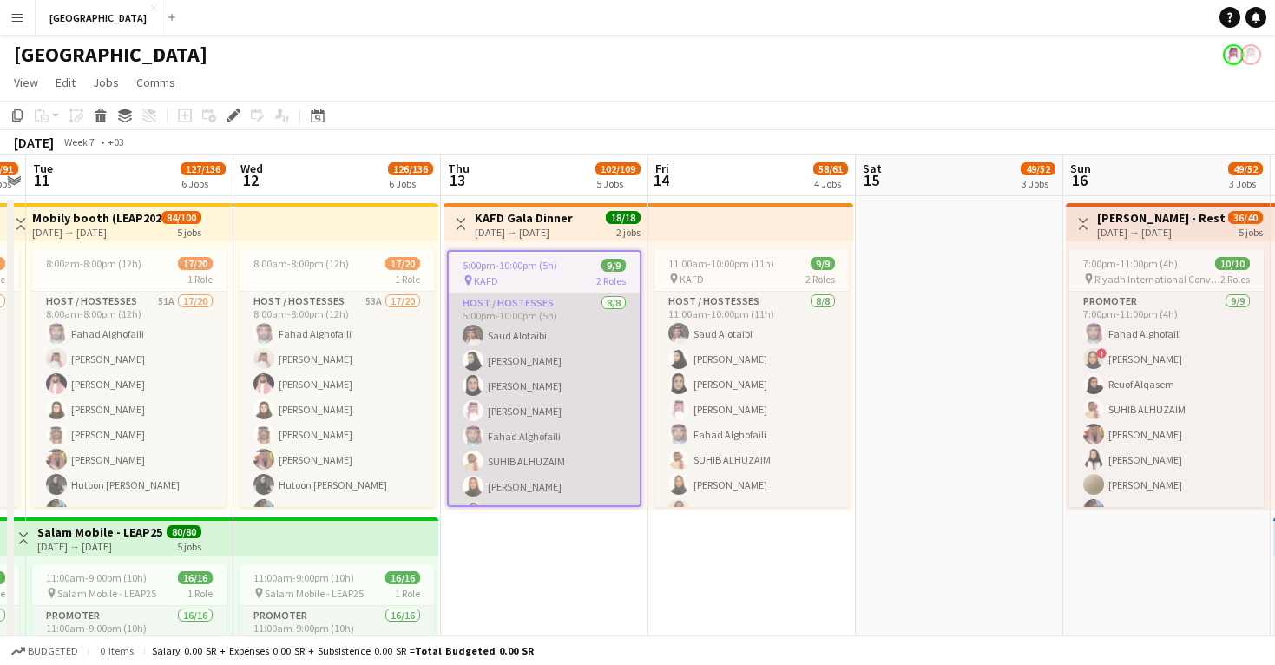
click at [553, 423] on app-card-role "Host / Hostesses 8/8 5:00pm-10:00pm (5h) Saud Alotaibi Reham Khalid Lama AlGham…" at bounding box center [544, 410] width 191 height 235
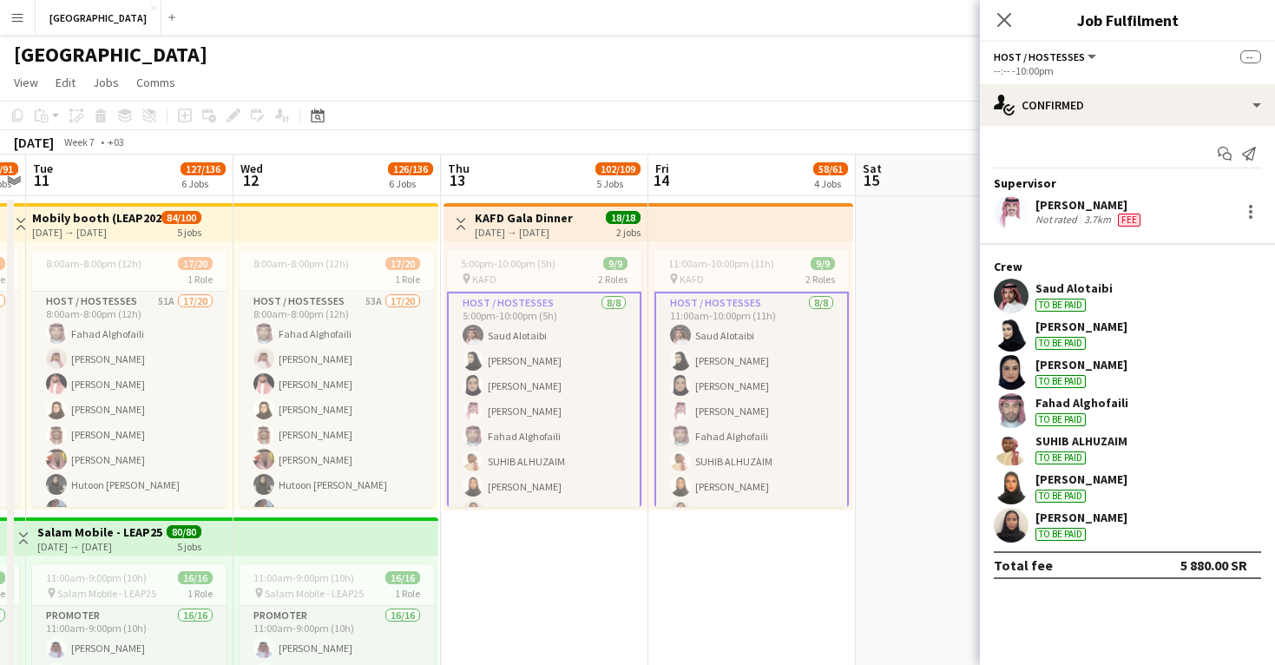
scroll to position [0, 0]
